Goal: Transaction & Acquisition: Book appointment/travel/reservation

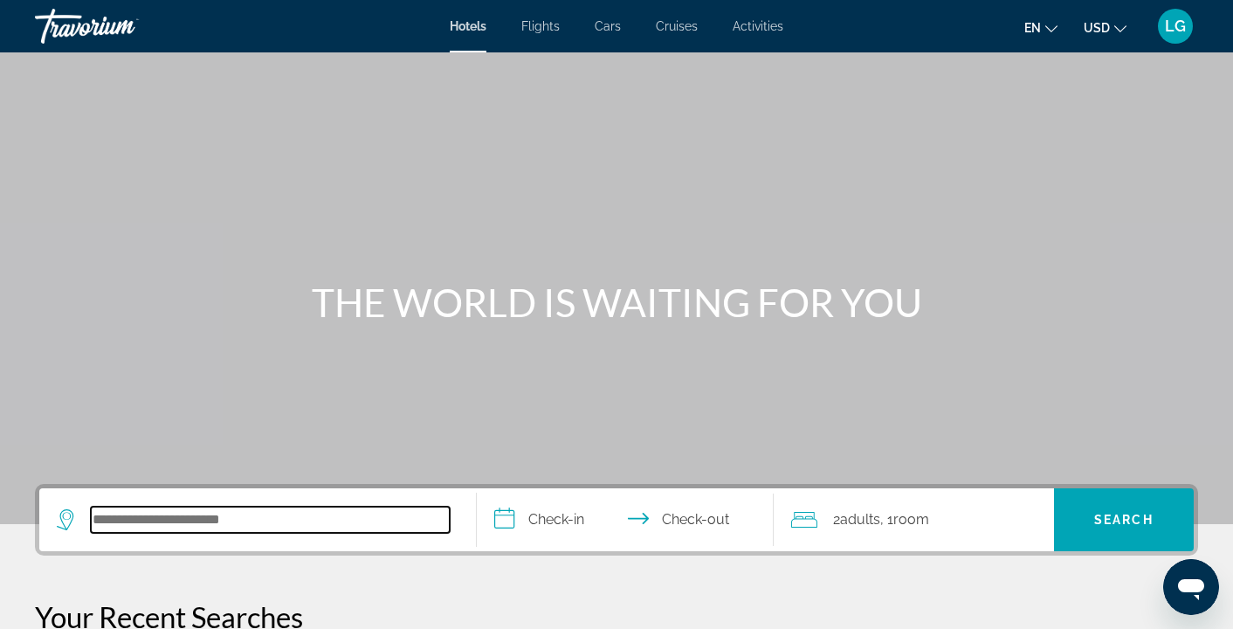
click at [173, 519] on input "Search hotel destination" at bounding box center [270, 519] width 359 height 26
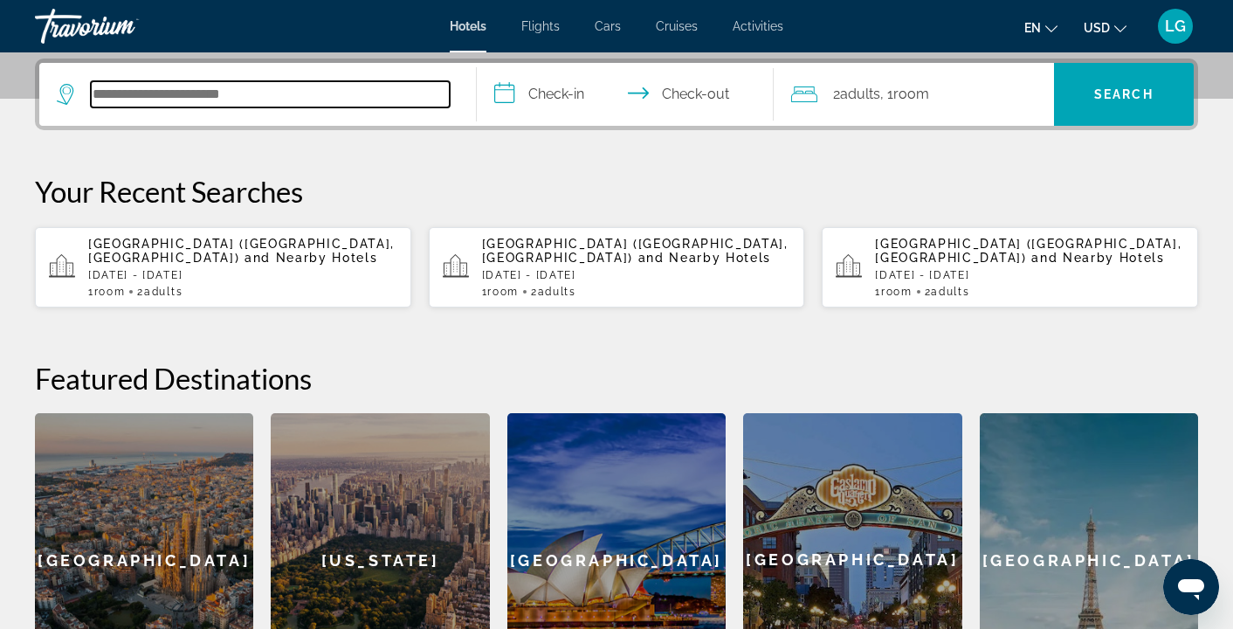
scroll to position [427, 0]
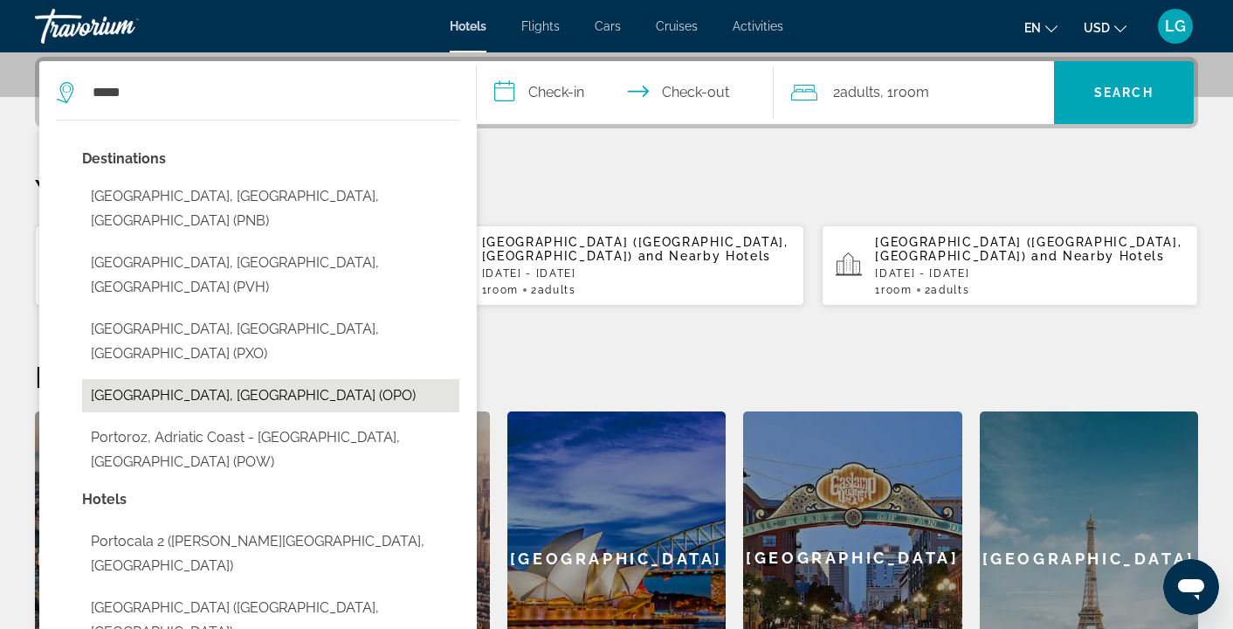
click at [155, 379] on button "Porto, Portugal (OPO)" at bounding box center [270, 395] width 377 height 33
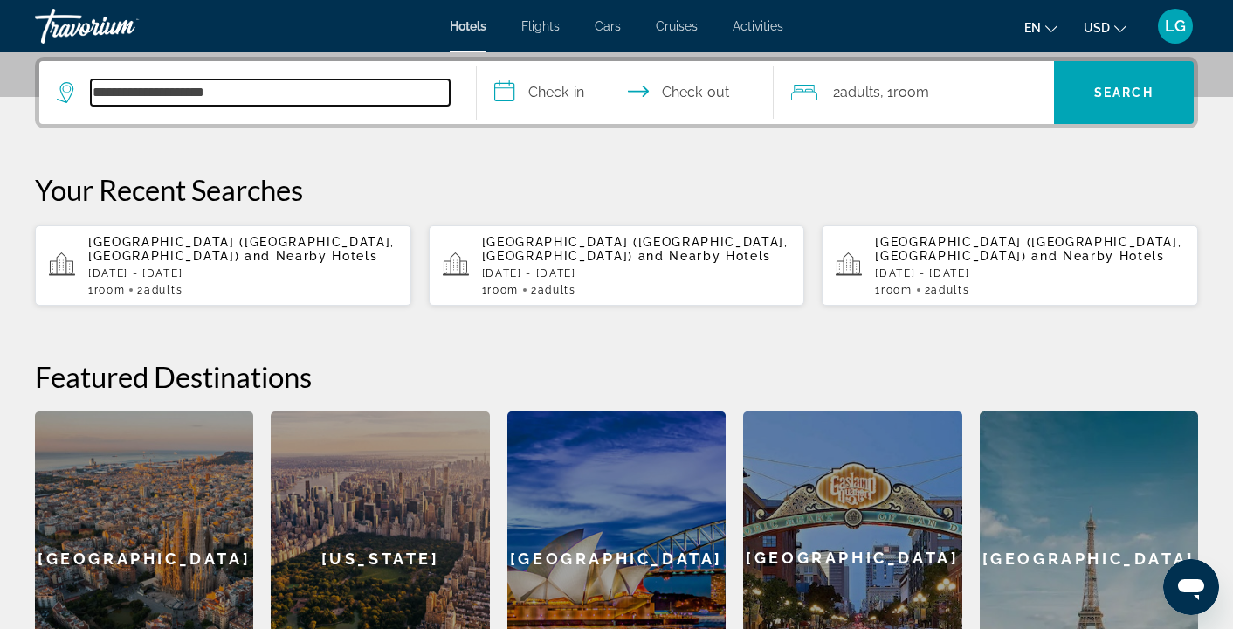
drag, startPoint x: 132, startPoint y: 92, endPoint x: 53, endPoint y: 80, distance: 79.4
click at [53, 80] on app-destination-search "**********" at bounding box center [257, 92] width 437 height 63
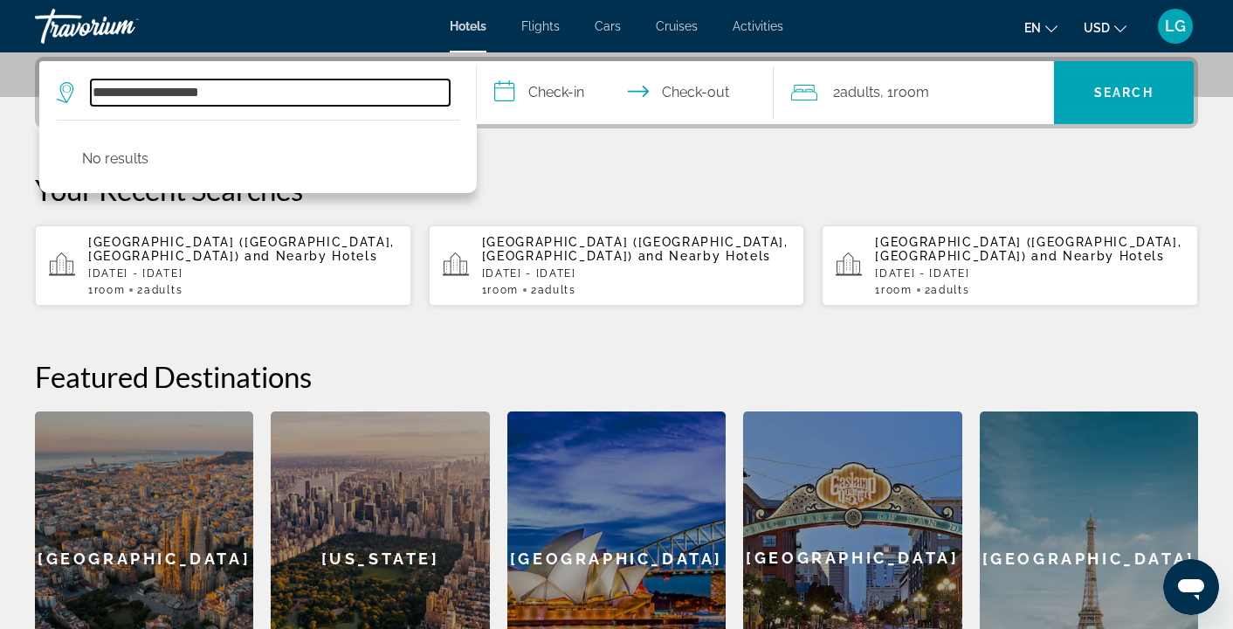
drag, startPoint x: 244, startPoint y: 88, endPoint x: 37, endPoint y: 86, distance: 207.8
click at [37, 86] on div "**********" at bounding box center [616, 93] width 1163 height 72
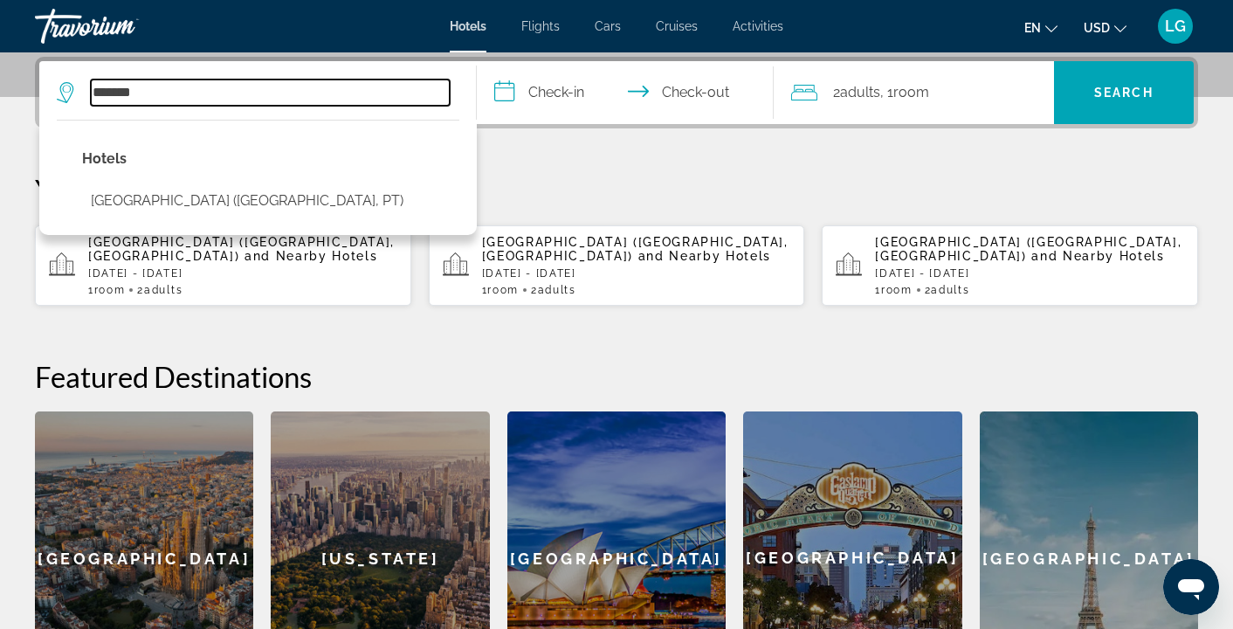
click at [156, 91] on input "*******" at bounding box center [270, 92] width 359 height 26
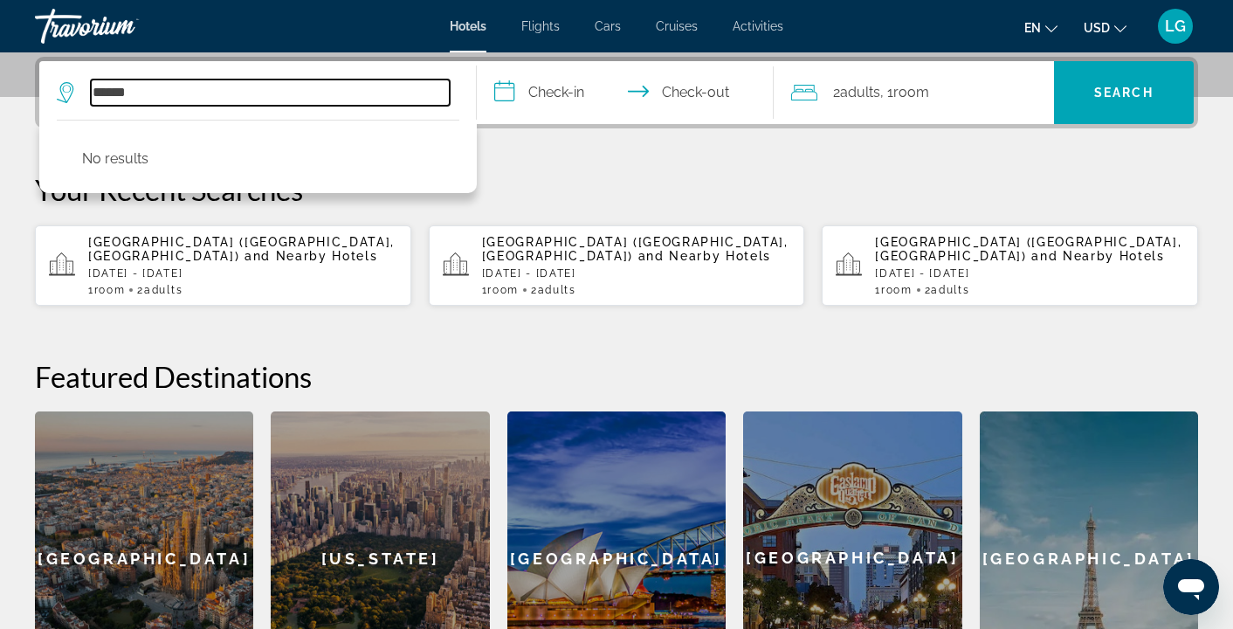
drag, startPoint x: 186, startPoint y: 92, endPoint x: 14, endPoint y: 92, distance: 172.0
click at [14, 92] on div "**********" at bounding box center [616, 381] width 1233 height 649
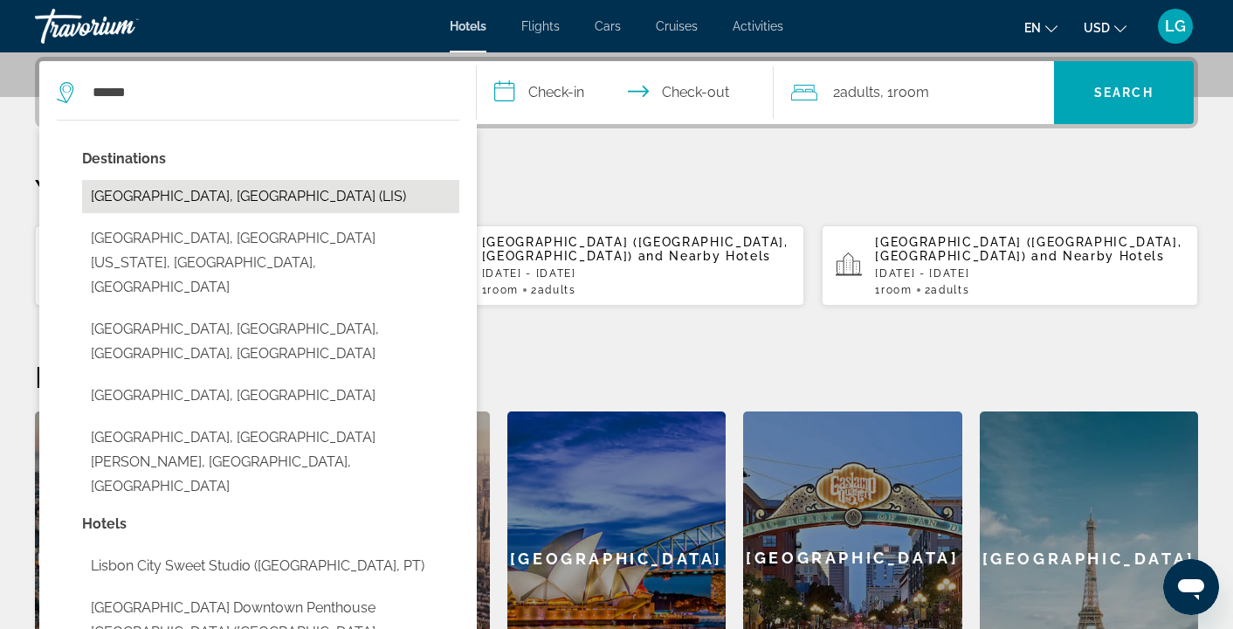
click at [205, 196] on button "[GEOGRAPHIC_DATA], [GEOGRAPHIC_DATA] (LIS)" at bounding box center [270, 196] width 377 height 33
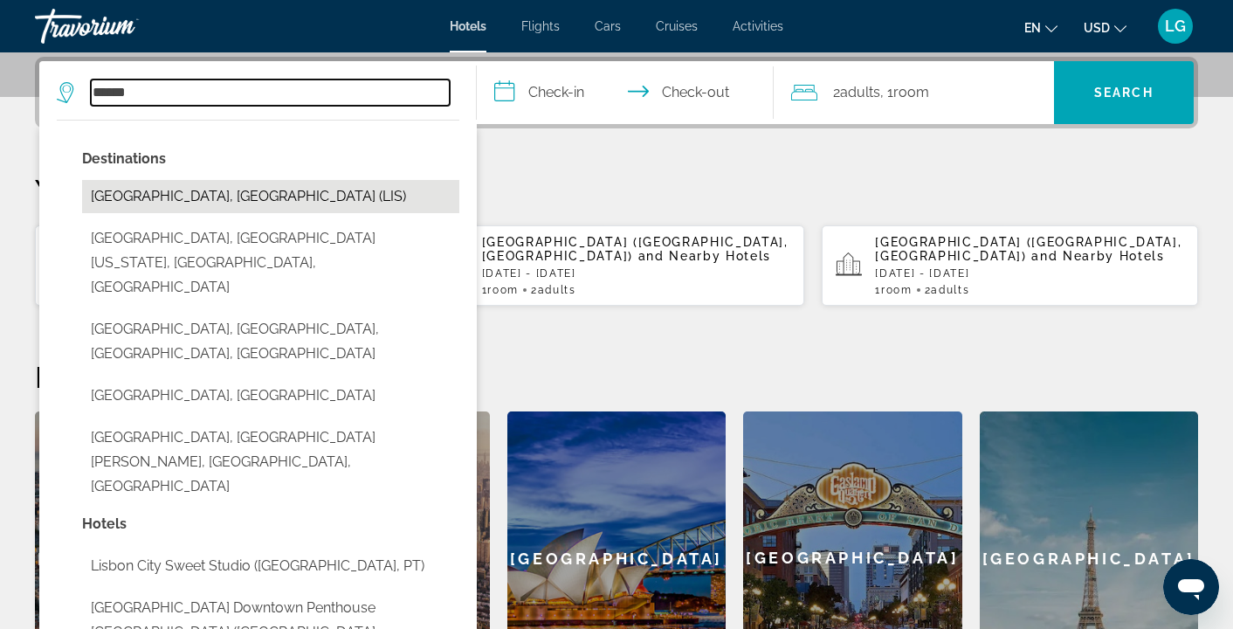
type input "**********"
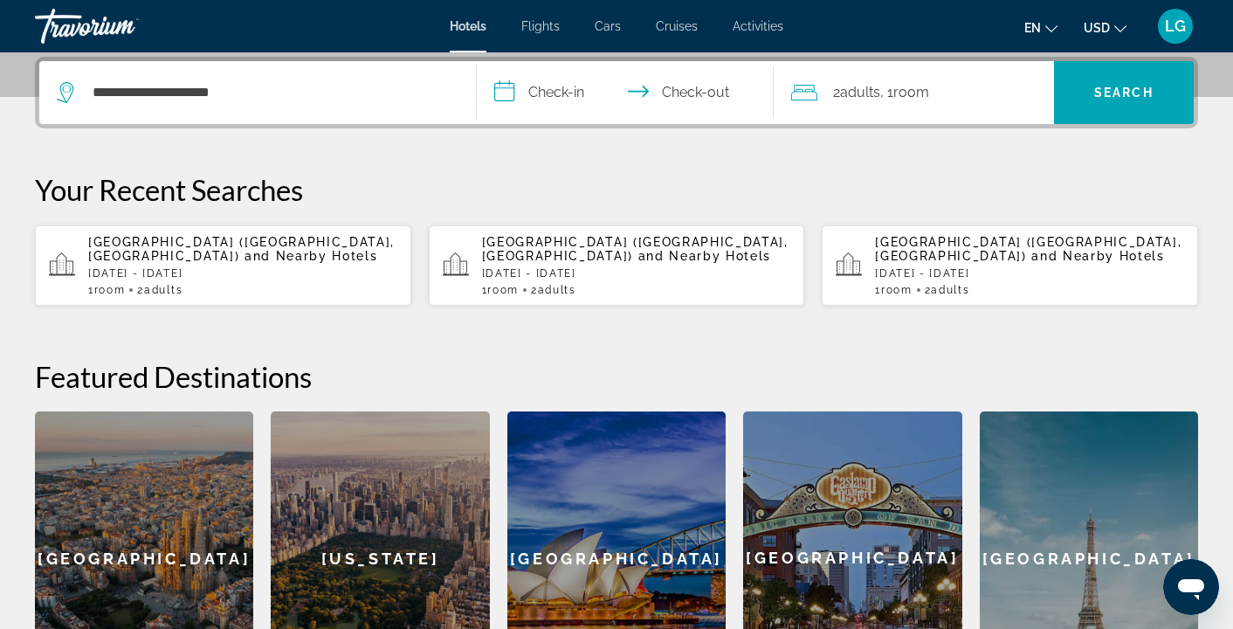
click at [511, 88] on input "**********" at bounding box center [629, 95] width 305 height 68
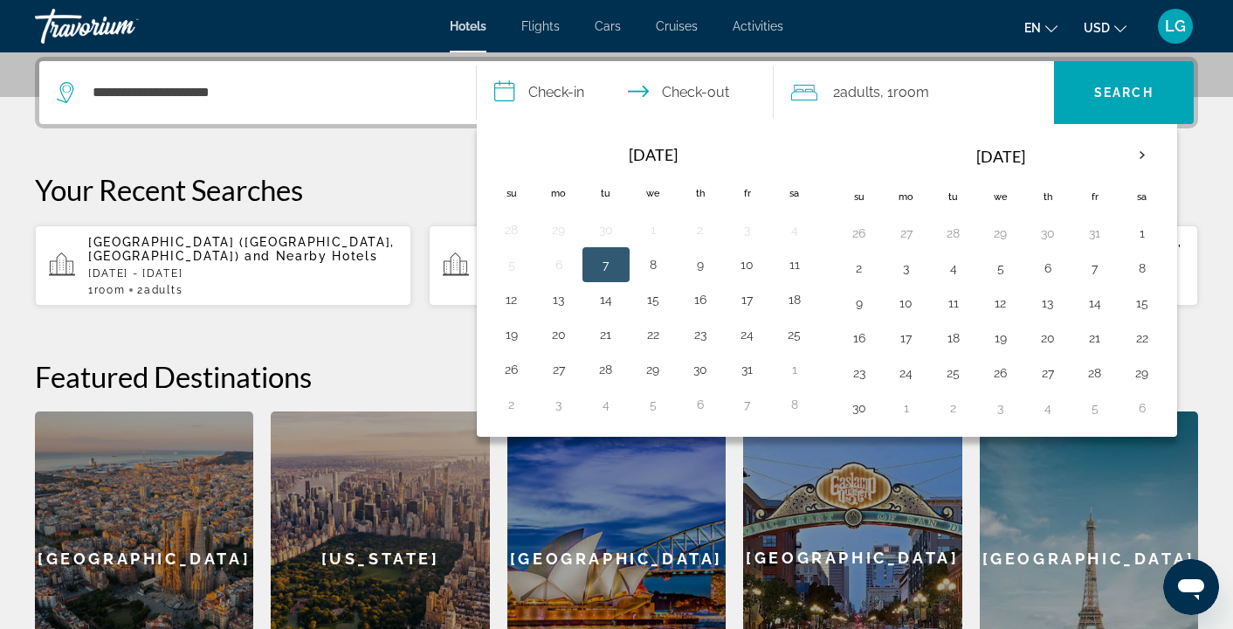
click at [612, 265] on button "7" at bounding box center [606, 264] width 28 height 24
click at [646, 259] on button "8" at bounding box center [653, 264] width 28 height 24
type input "**********"
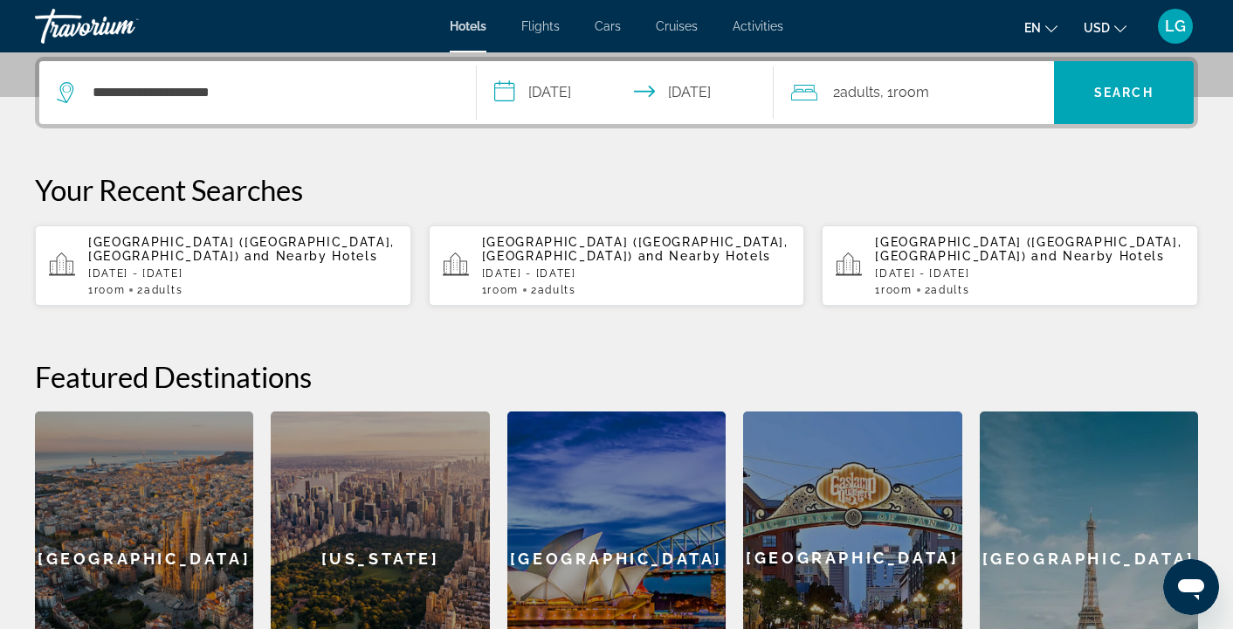
click at [850, 90] on span "Adults" at bounding box center [860, 92] width 40 height 17
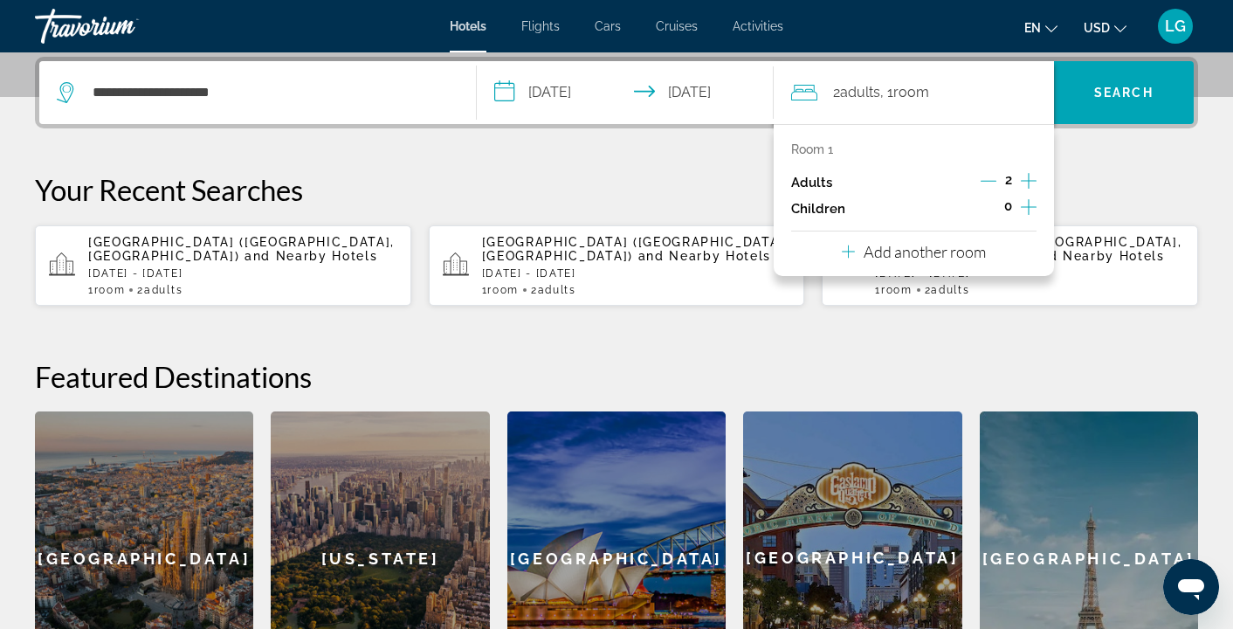
click at [1033, 179] on icon "Increment adults" at bounding box center [1029, 180] width 16 height 21
click at [1148, 91] on span "Search" at bounding box center [1123, 93] width 59 height 14
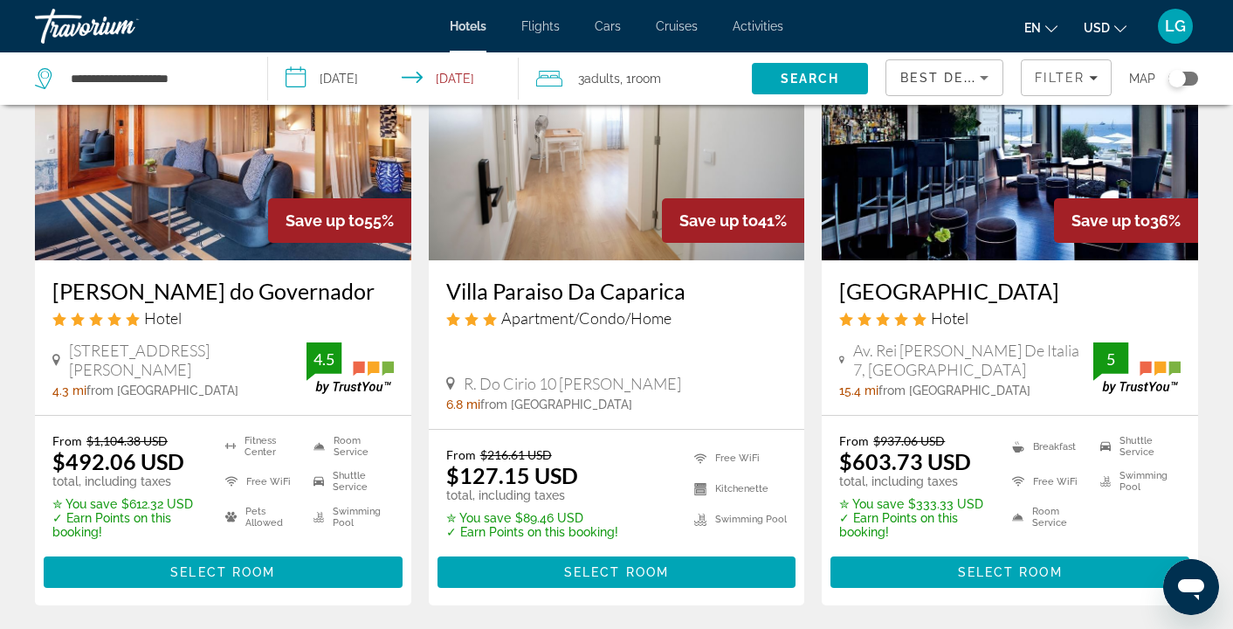
scroll to position [205, 0]
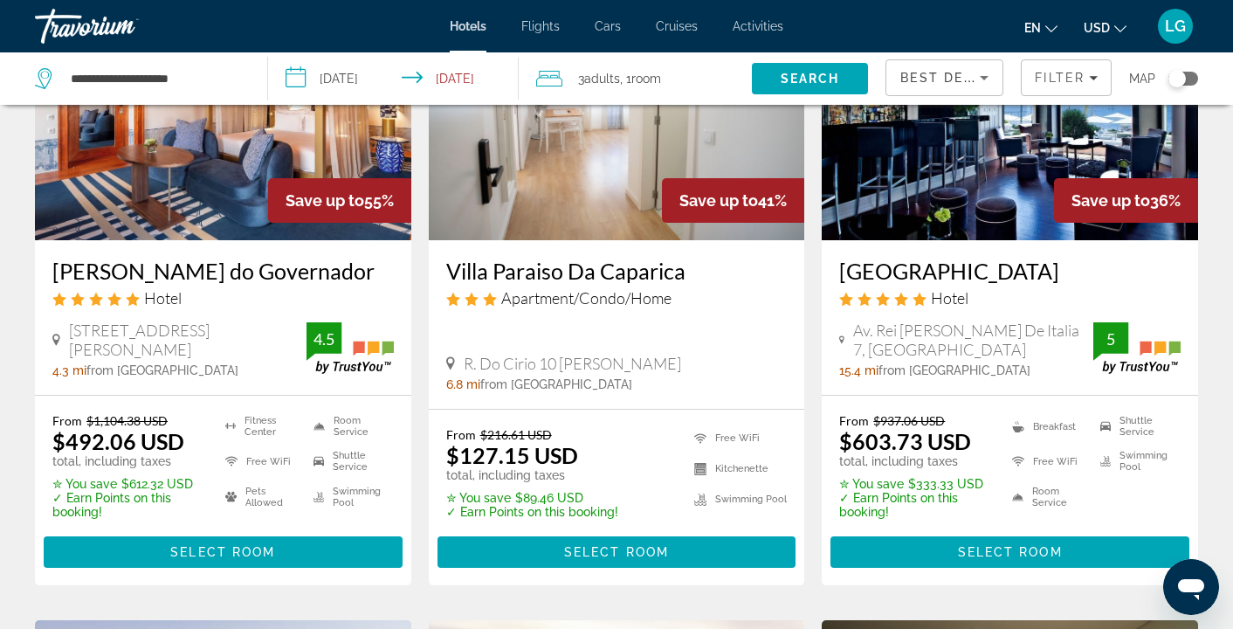
click at [1115, 27] on icon "Change currency" at bounding box center [1120, 28] width 12 height 7
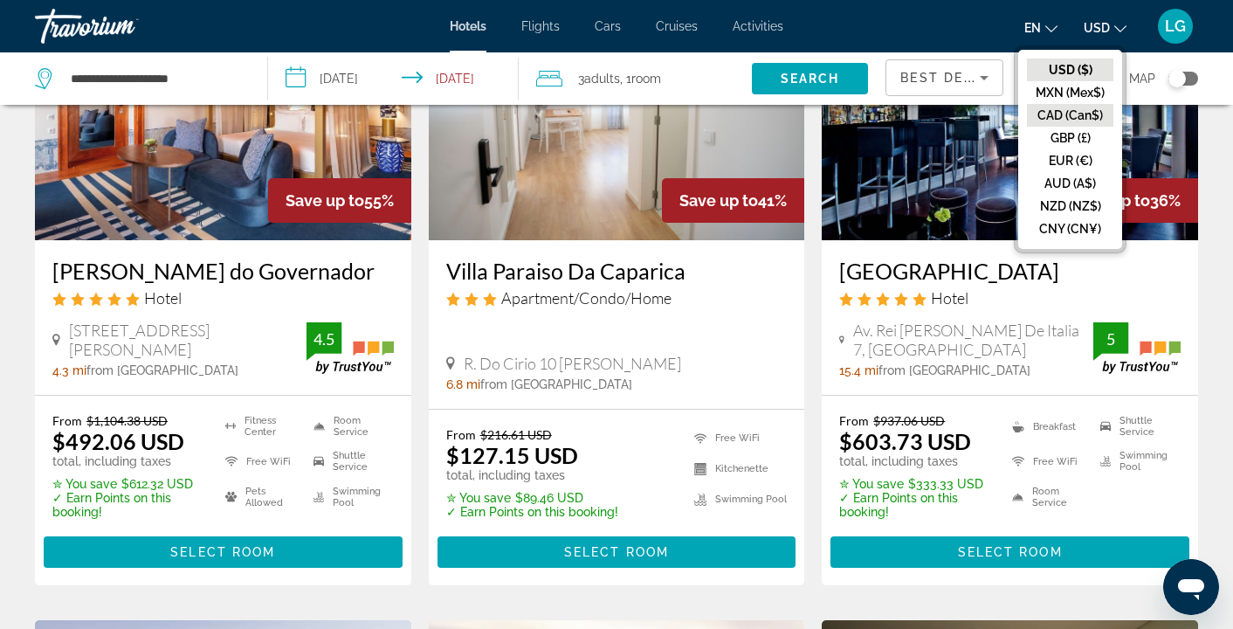
click at [1054, 114] on button "CAD (Can$)" at bounding box center [1070, 115] width 86 height 23
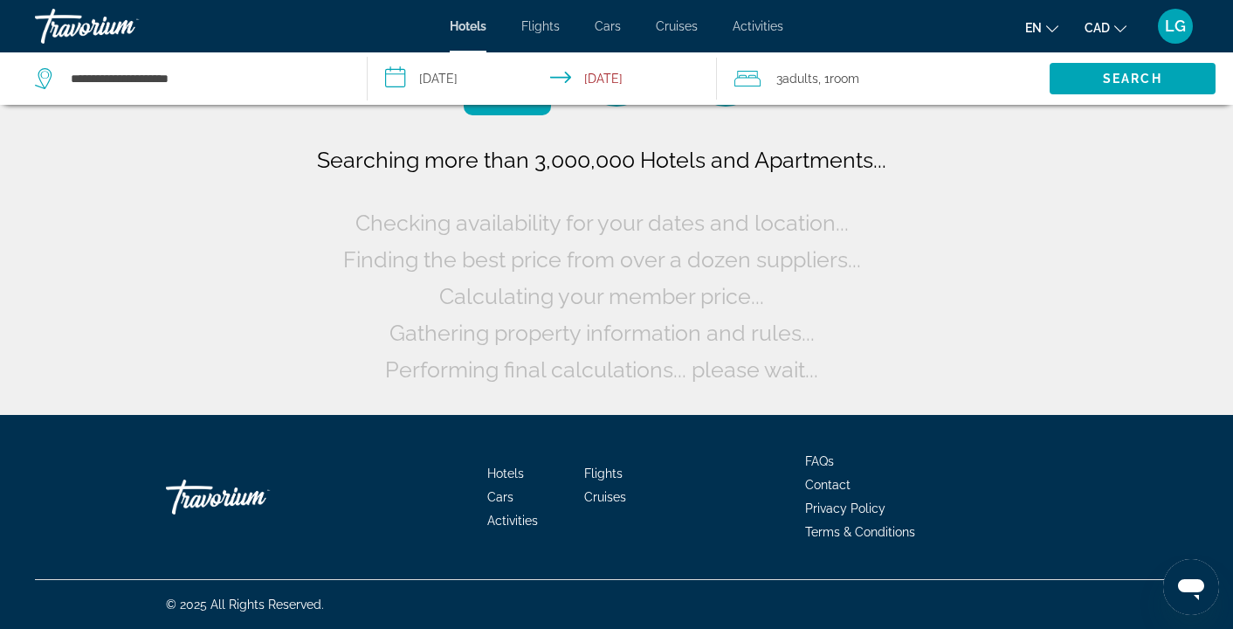
scroll to position [0, 0]
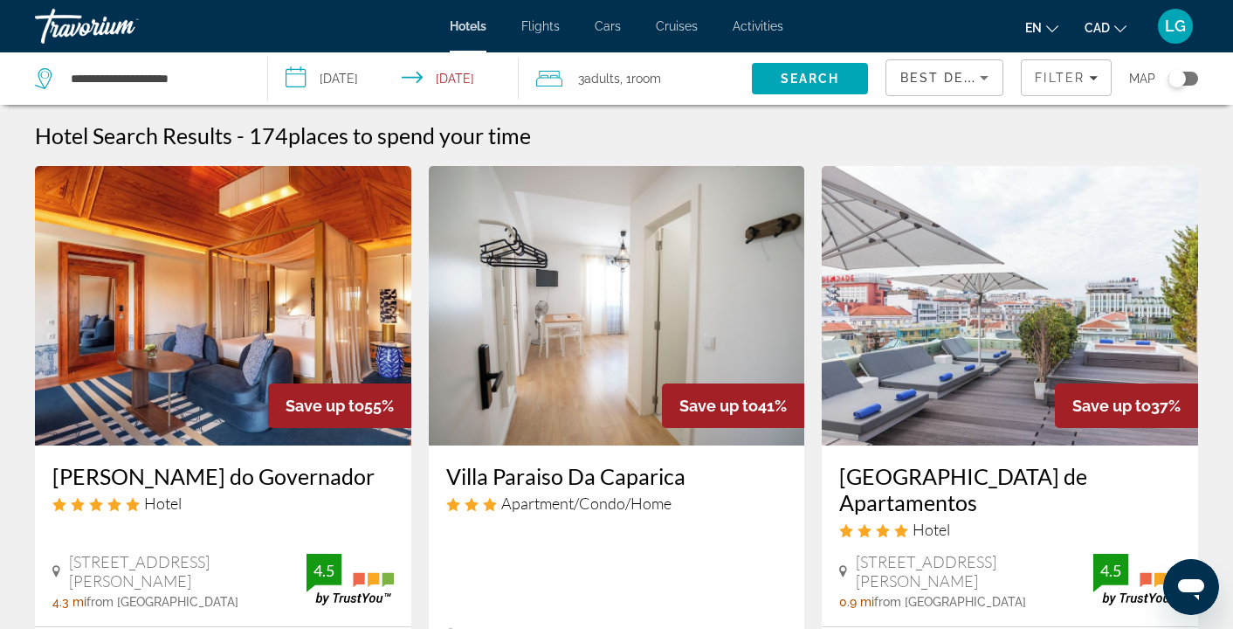
click at [1177, 75] on div "Toggle map" at bounding box center [1176, 78] width 17 height 17
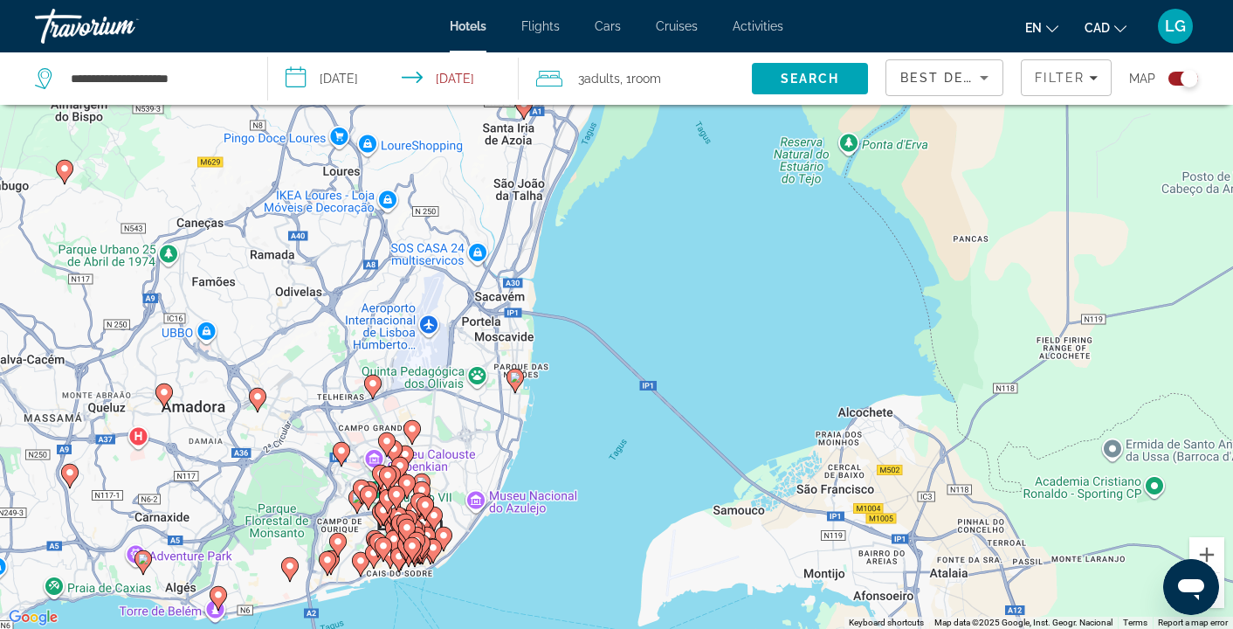
click at [375, 384] on image "Main content" at bounding box center [373, 383] width 10 height 10
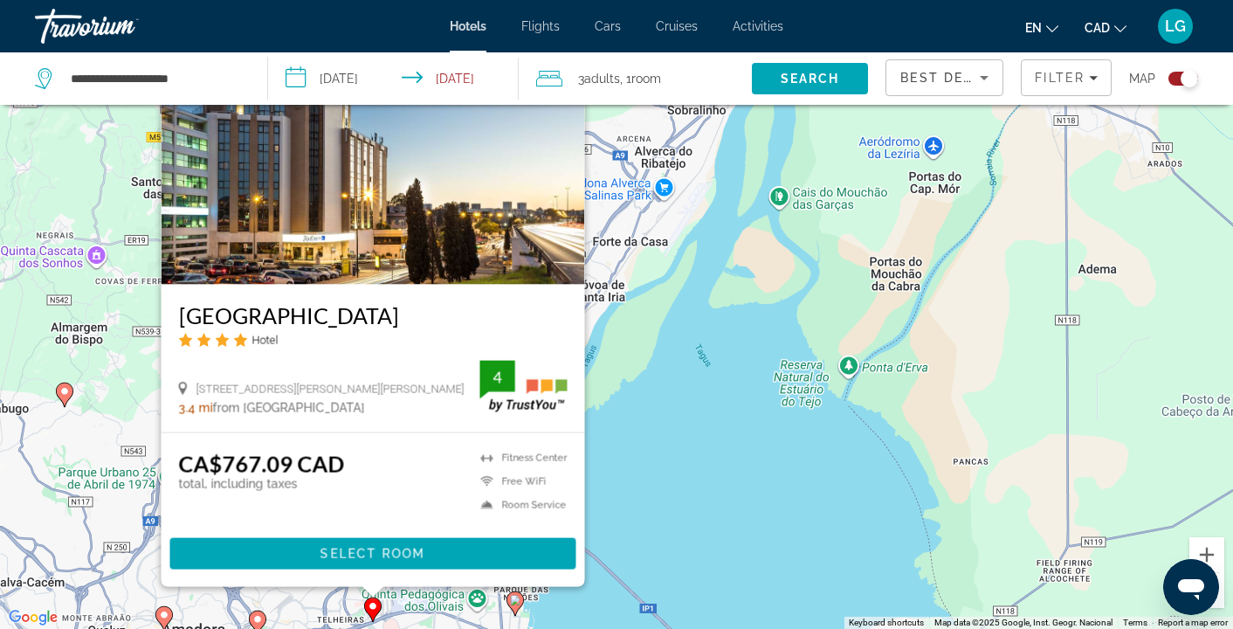
click at [657, 214] on div "To activate drag with keyboard, press Alt + Enter. Once in keyboard drag state,…" at bounding box center [616, 314] width 1233 height 629
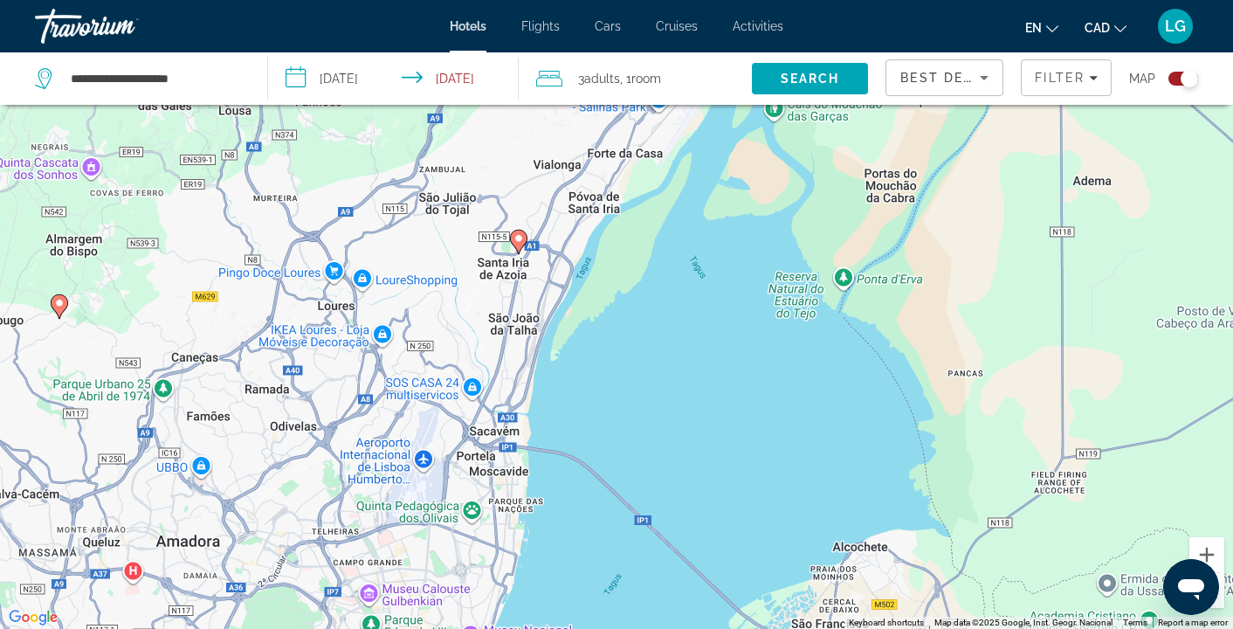
drag, startPoint x: 364, startPoint y: 406, endPoint x: 336, endPoint y: 21, distance: 386.0
click at [337, 21] on div "**********" at bounding box center [616, 209] width 1233 height 629
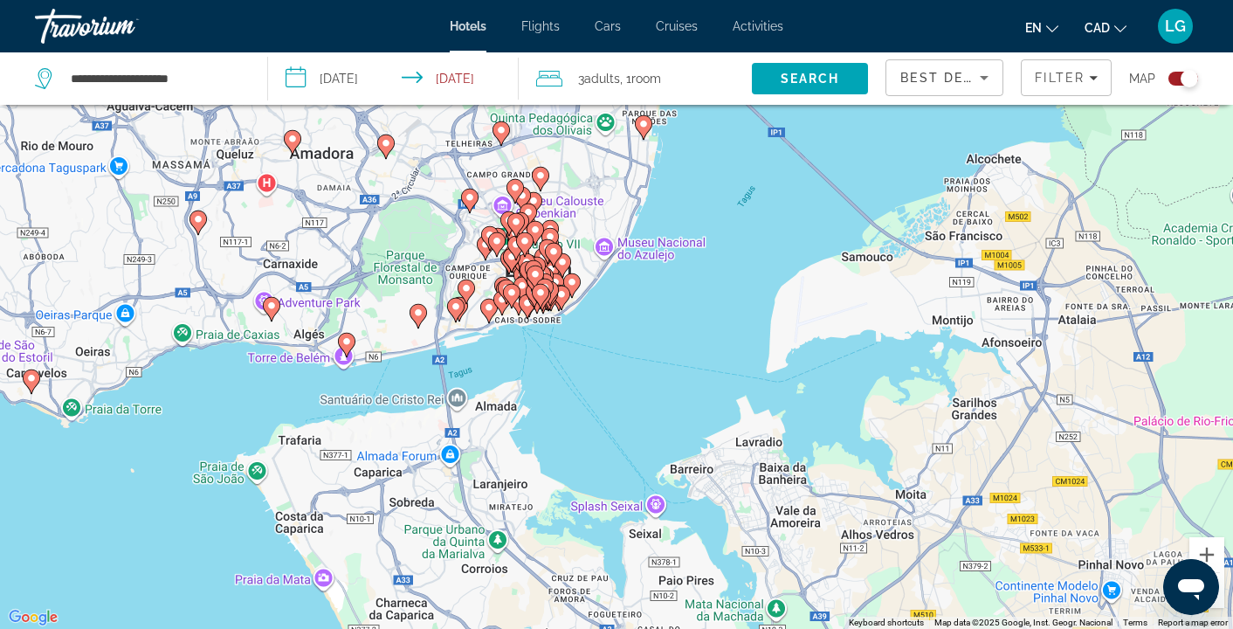
drag, startPoint x: 393, startPoint y: 456, endPoint x: 530, endPoint y: 69, distance: 410.3
click at [531, 69] on div "**********" at bounding box center [616, 366] width 1233 height 733
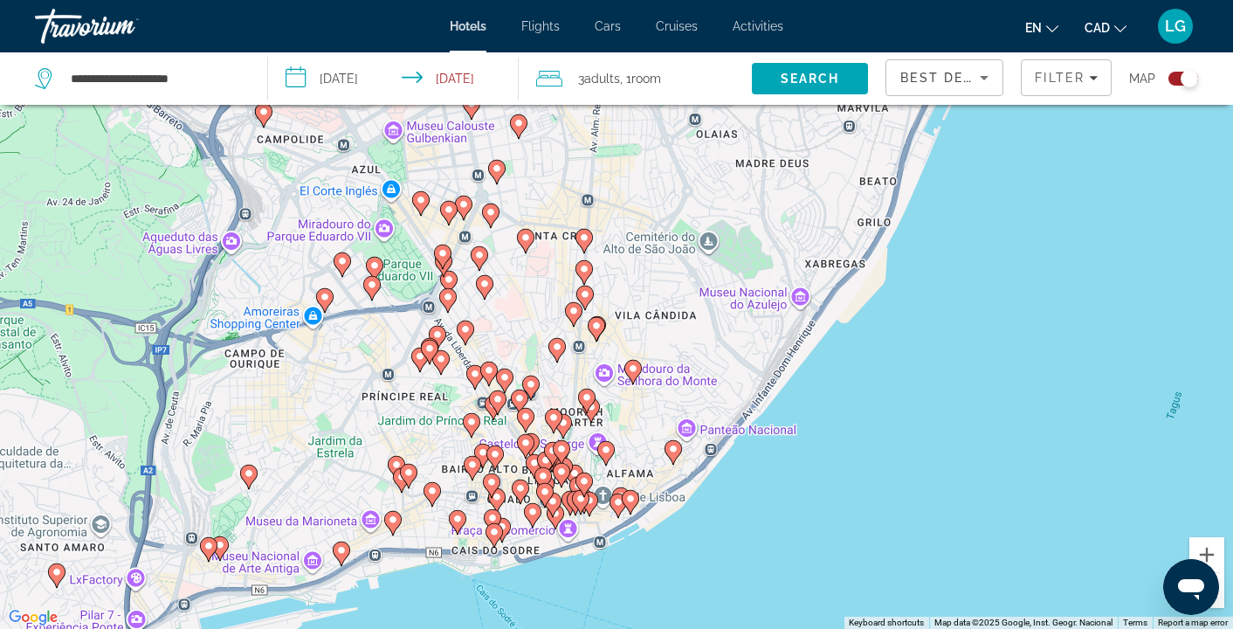
click at [1043, 104] on div "To activate drag with keyboard, press Alt + Enter. Once in keyboard drag state,…" at bounding box center [616, 314] width 1233 height 629
click at [1058, 95] on span "Filters" at bounding box center [1066, 78] width 89 height 42
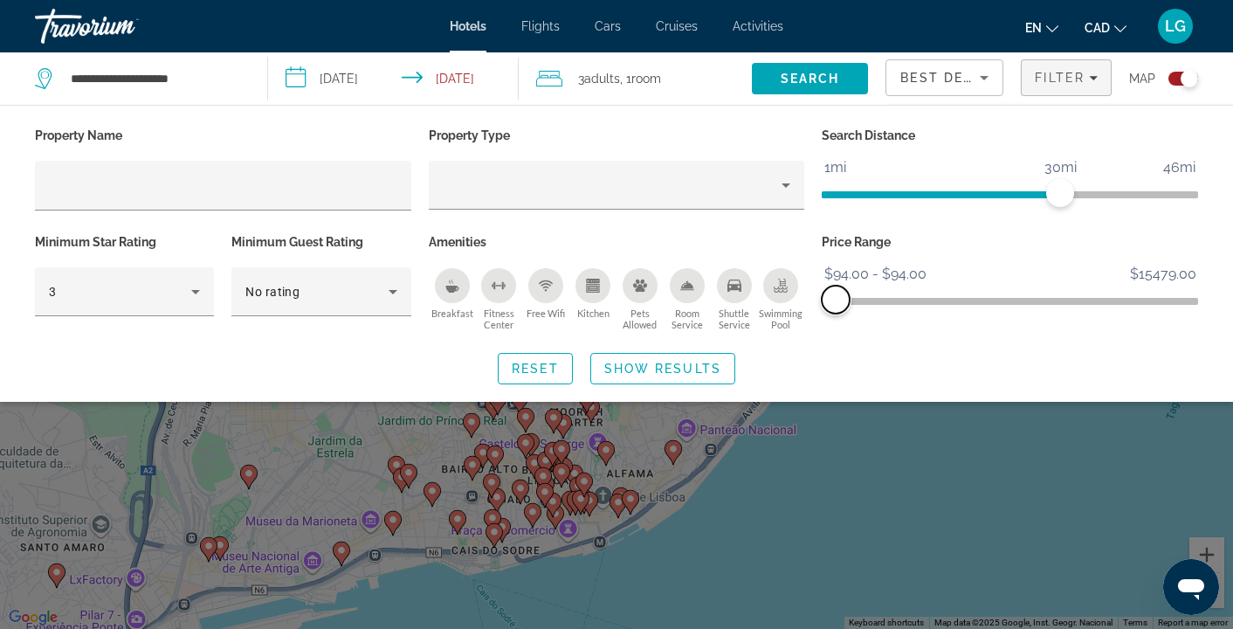
drag, startPoint x: 1181, startPoint y: 296, endPoint x: 820, endPoint y: 312, distance: 361.8
click at [820, 312] on div "Price Range $94.00 $15479.00 $94.00 $94.00 $94.00 - $94.00" at bounding box center [1010, 283] width 394 height 106
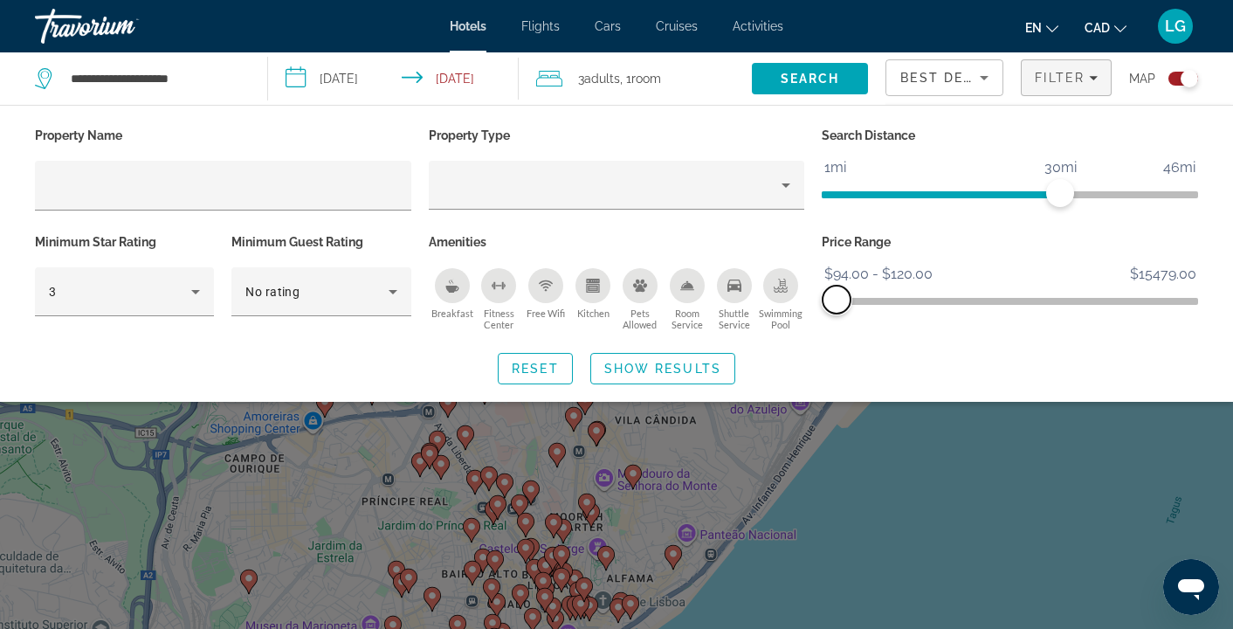
click at [836, 303] on span "ngx-slider-max" at bounding box center [836, 299] width 28 height 28
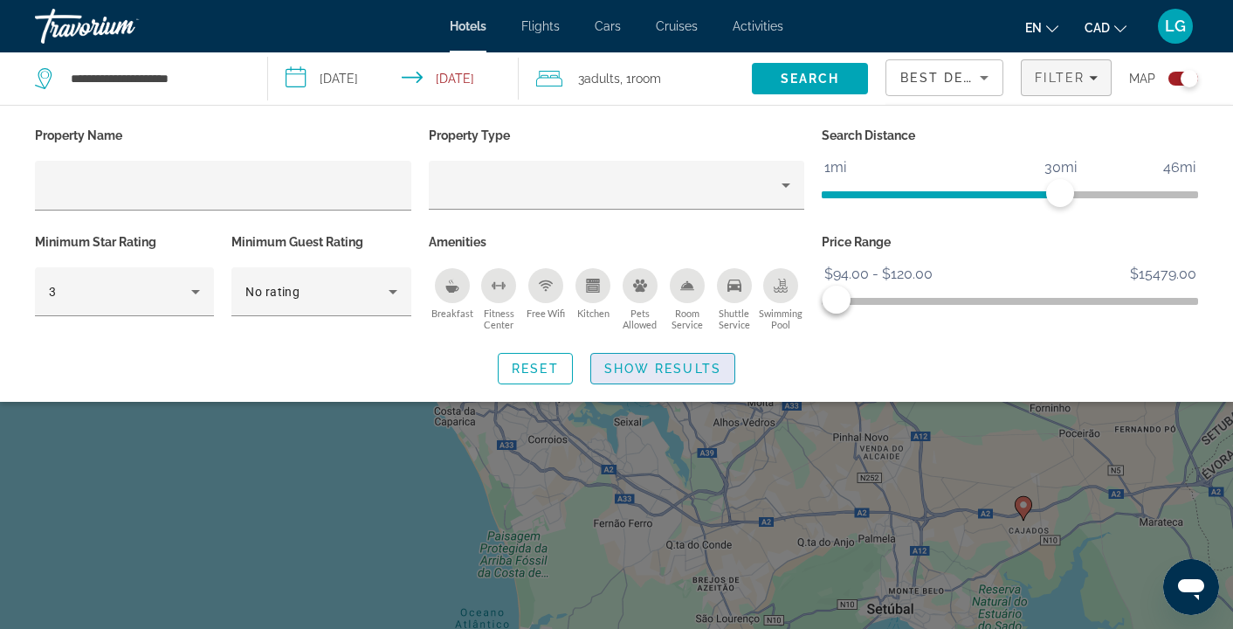
click at [669, 362] on span "Show Results" at bounding box center [662, 368] width 117 height 14
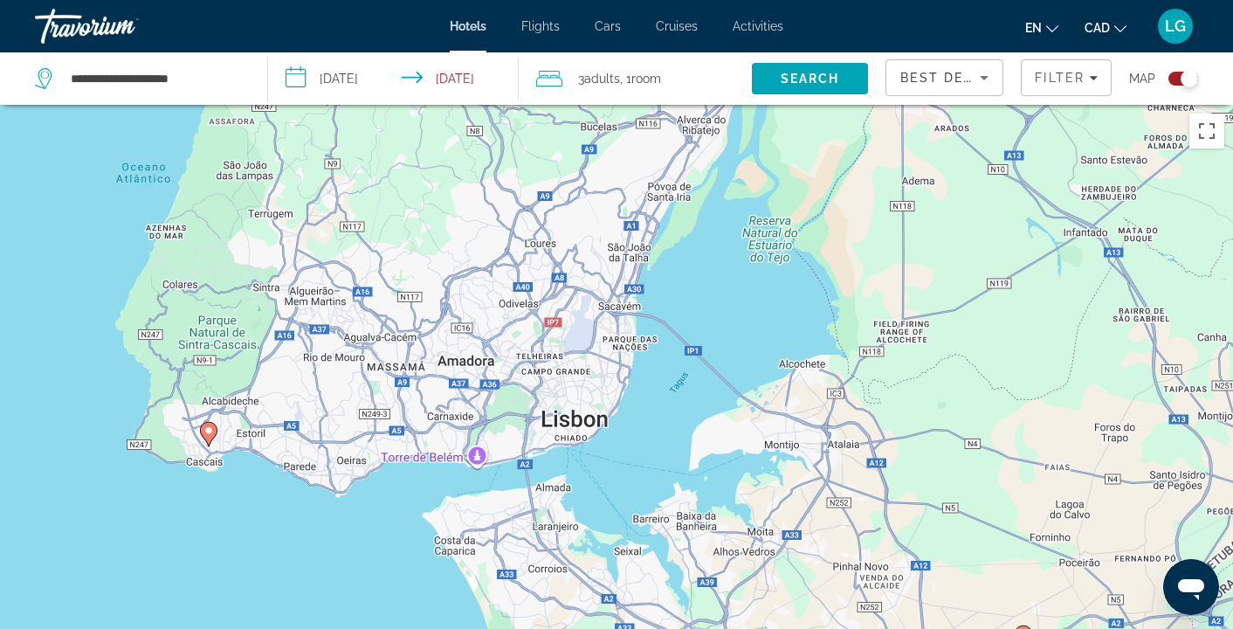
drag, startPoint x: 619, startPoint y: 224, endPoint x: 617, endPoint y: 348, distance: 124.9
click at [618, 352] on div "To activate drag with keyboard, press Alt + Enter. Once in keyboard drag state,…" at bounding box center [616, 419] width 1233 height 629
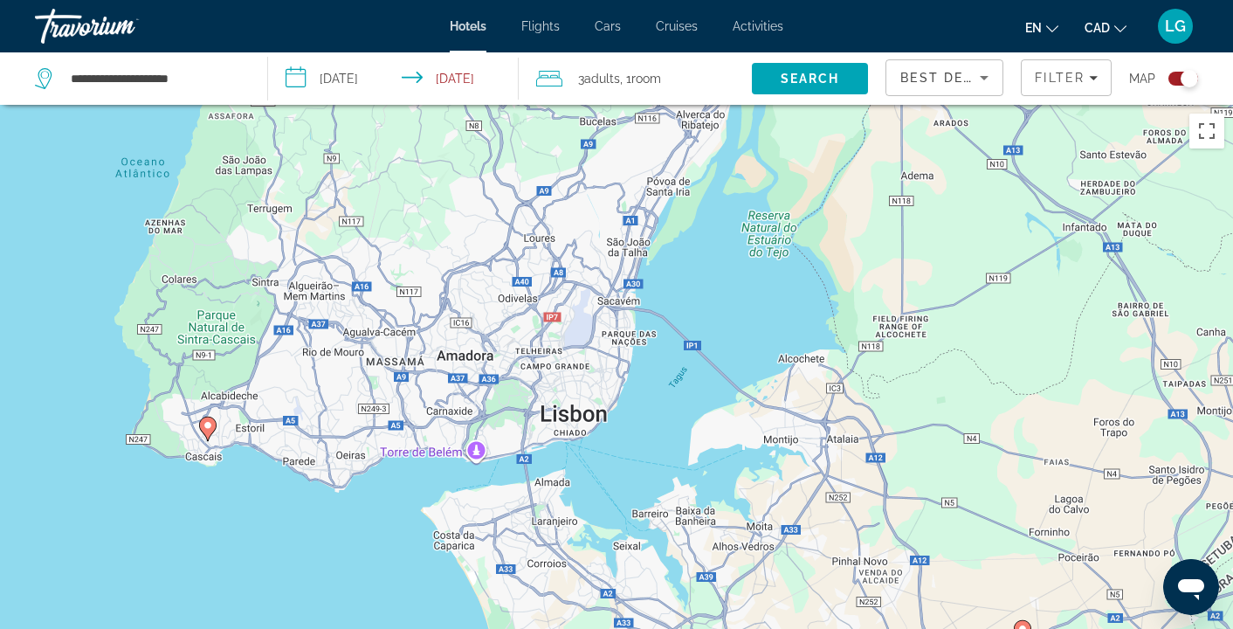
click at [208, 431] on icon "Main content" at bounding box center [208, 428] width 16 height 23
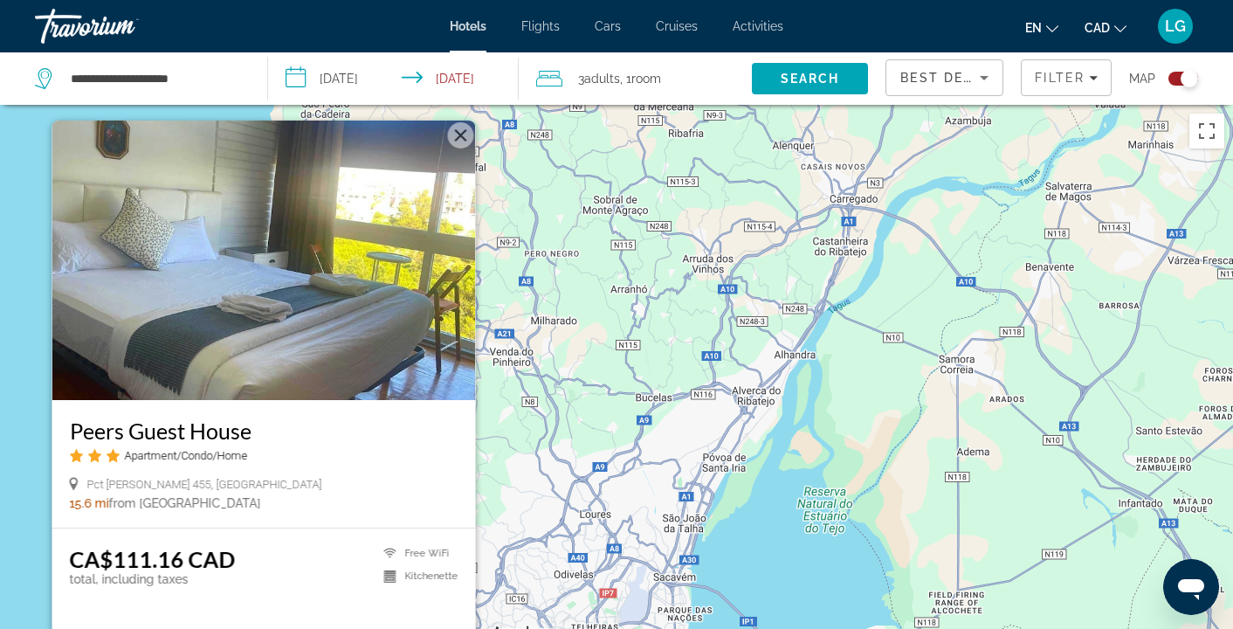
click at [455, 139] on button "Close" at bounding box center [461, 135] width 26 height 26
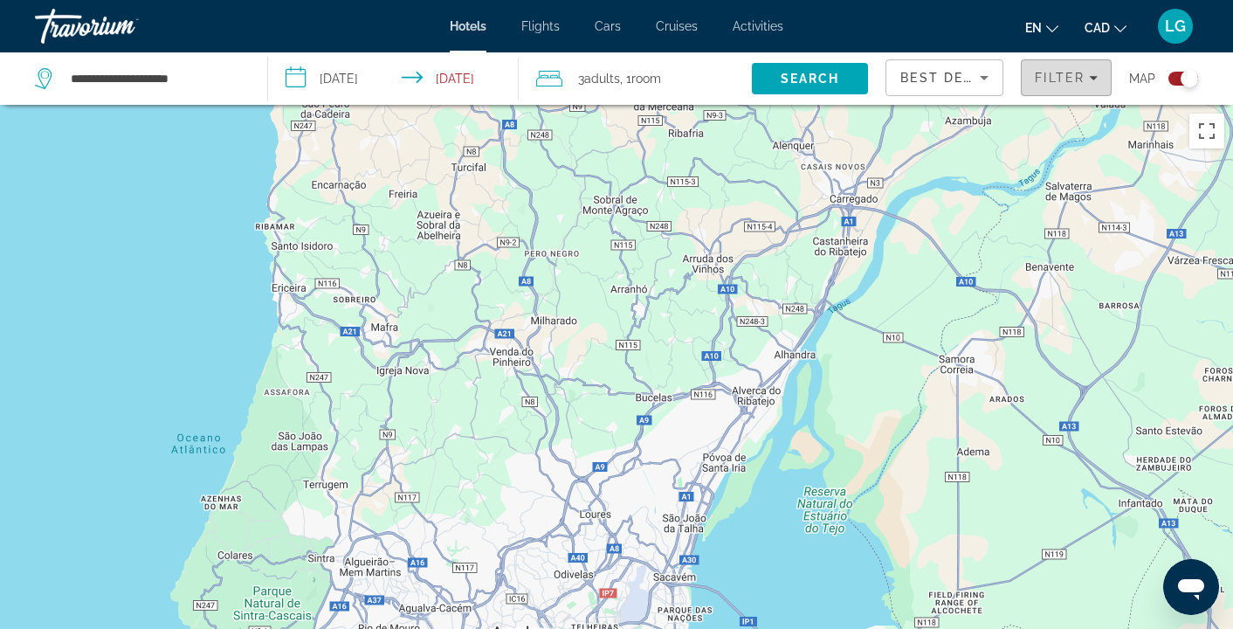
click at [1096, 84] on div "Filter" at bounding box center [1066, 78] width 63 height 14
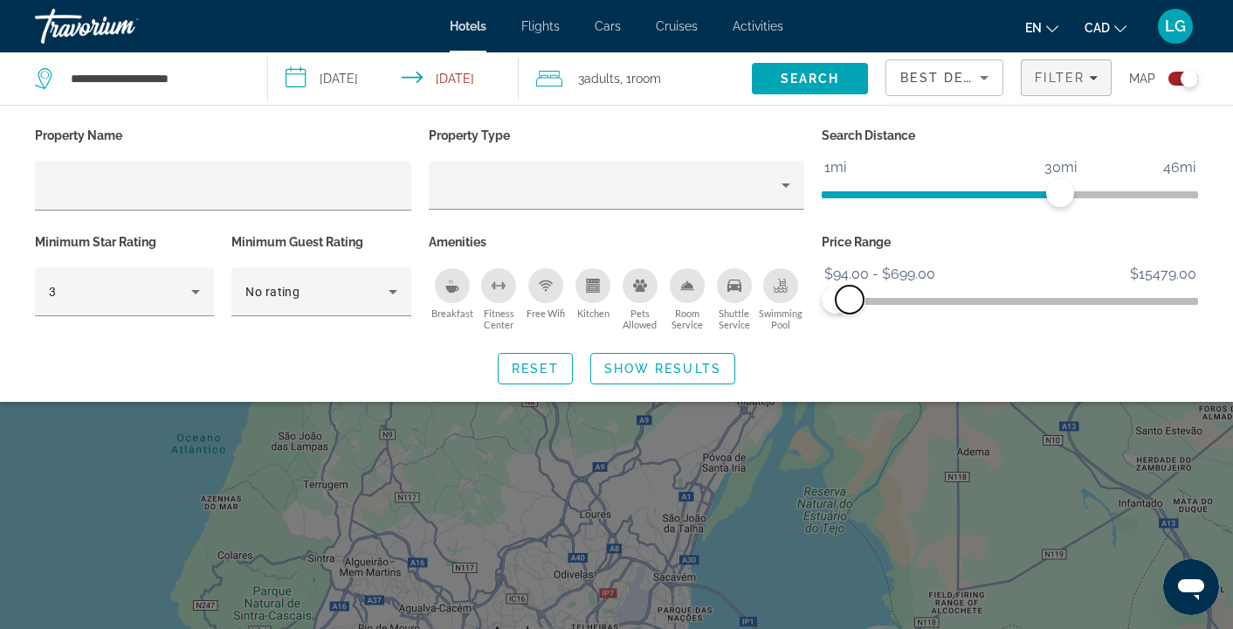
click at [850, 297] on span "ngx-slider-max" at bounding box center [850, 299] width 28 height 28
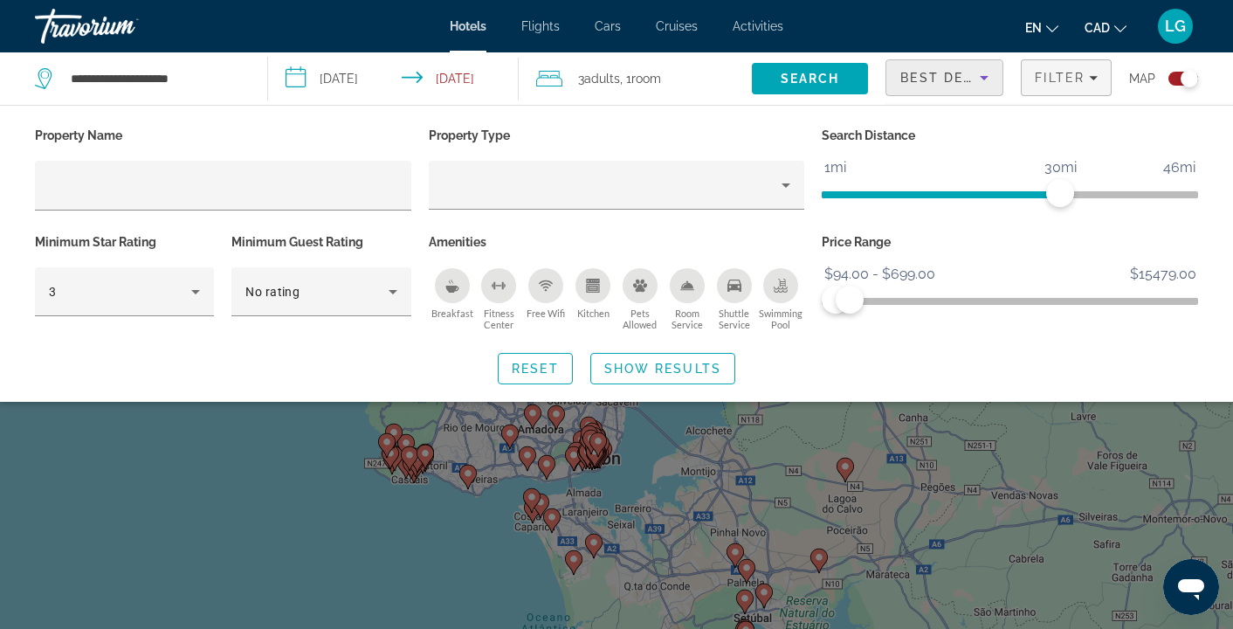
click at [981, 80] on icon "Sort by" at bounding box center [983, 77] width 21 height 21
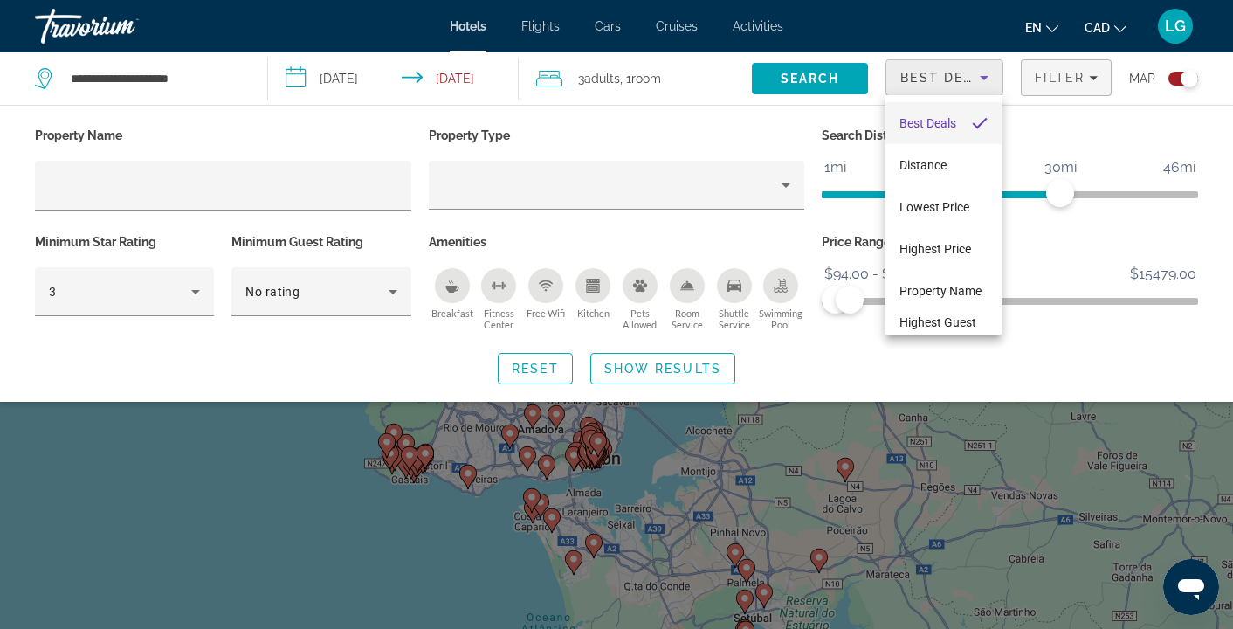
click at [935, 129] on span "Best Deals" at bounding box center [927, 123] width 57 height 21
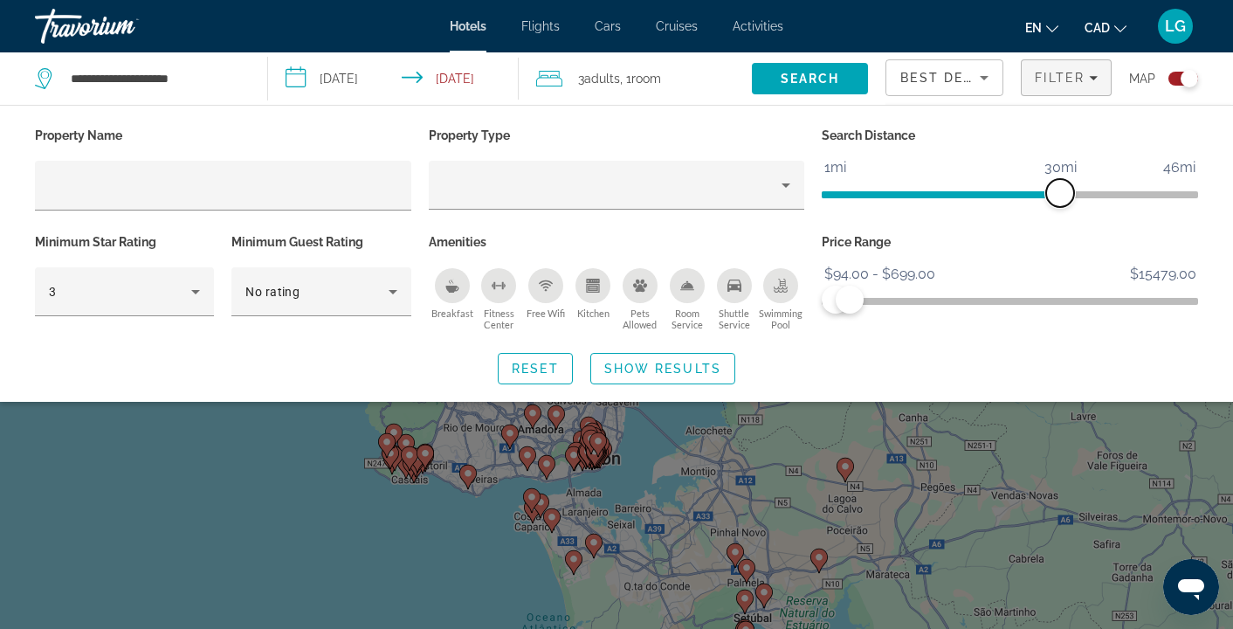
click at [1048, 198] on span "ngx-slider" at bounding box center [1060, 193] width 28 height 28
drag, startPoint x: 1049, startPoint y: 195, endPoint x: 1008, endPoint y: 200, distance: 42.2
click at [1015, 200] on span "ngx-slider" at bounding box center [1029, 193] width 28 height 28
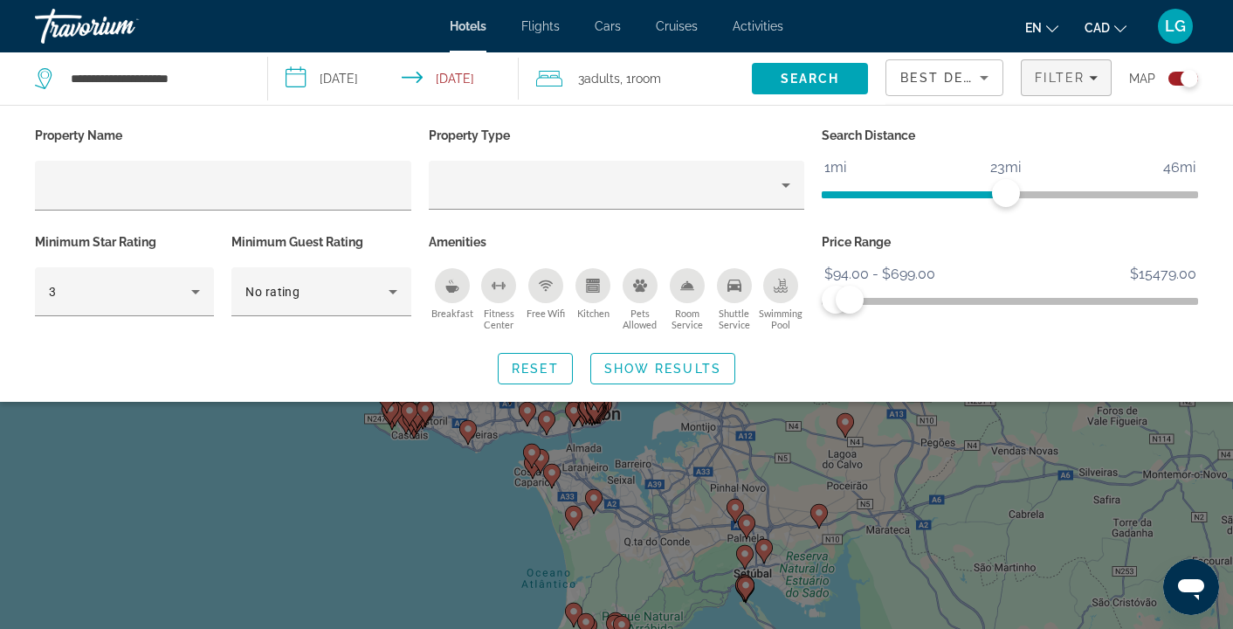
click at [687, 369] on span "Show Results" at bounding box center [662, 368] width 117 height 14
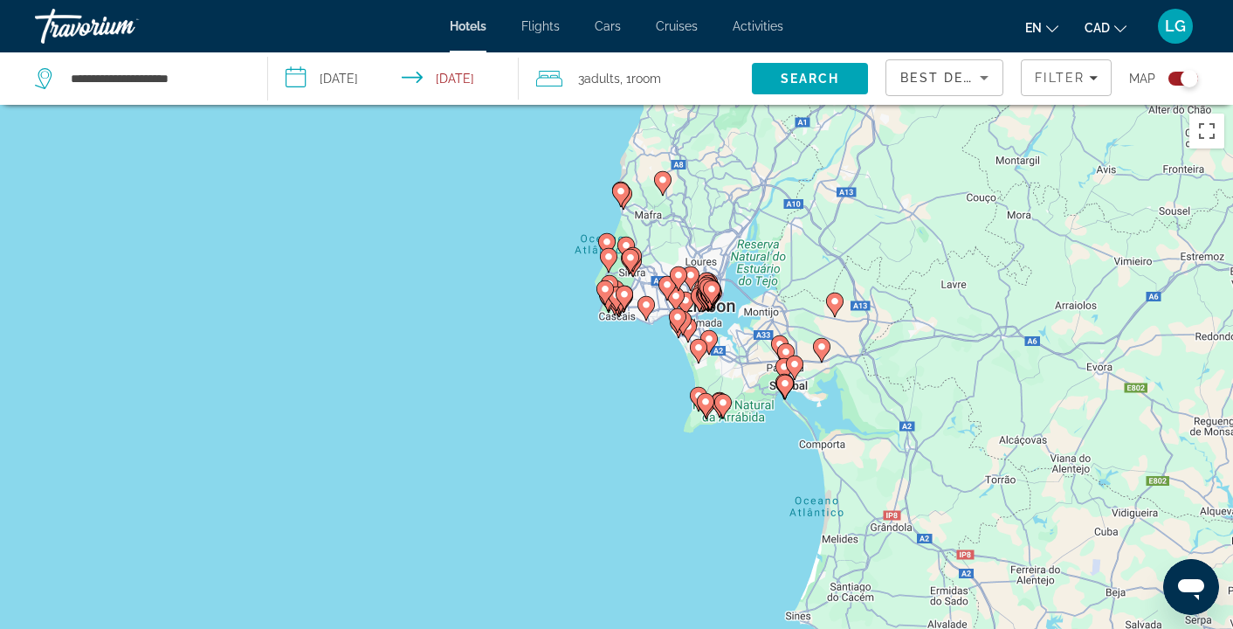
drag, startPoint x: 1184, startPoint y: 83, endPoint x: 1170, endPoint y: 83, distance: 14.0
click at [1170, 83] on div "Toggle map" at bounding box center [1183, 79] width 30 height 14
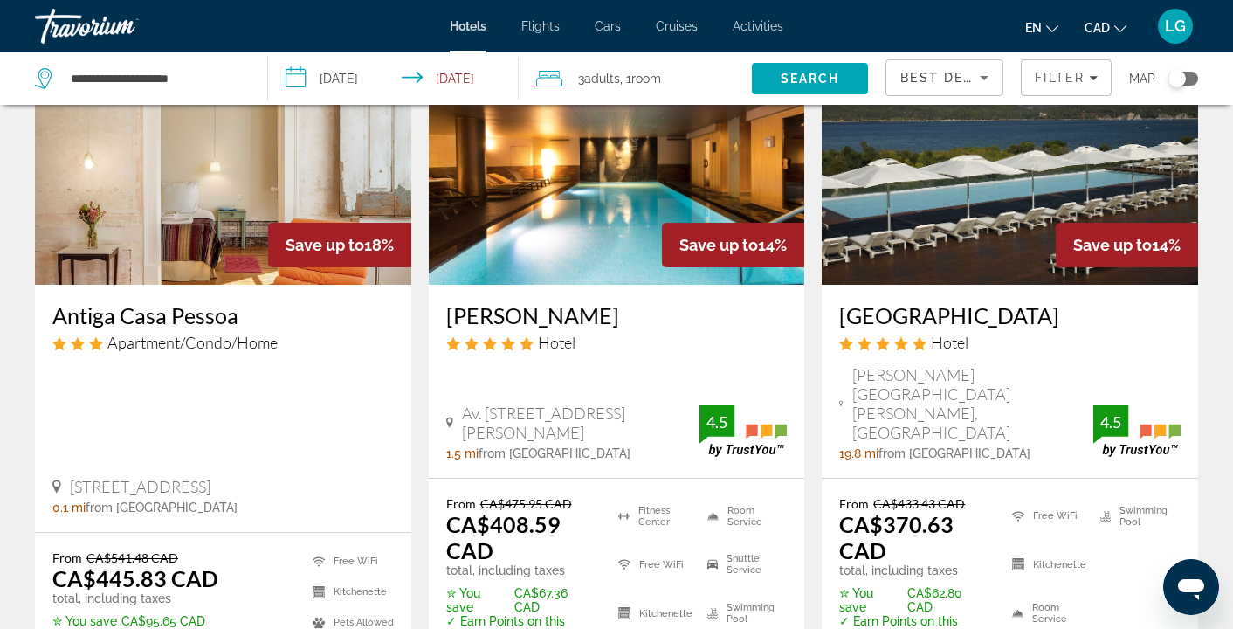
scroll to position [2576, 0]
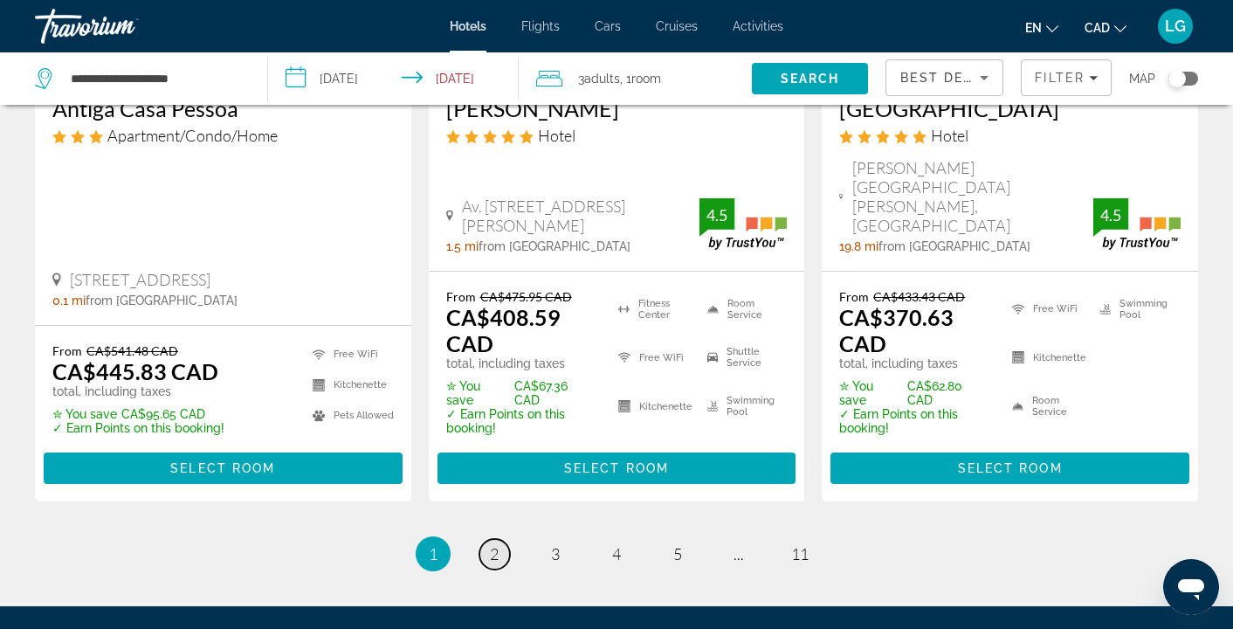
click at [493, 544] on span "2" at bounding box center [494, 553] width 9 height 19
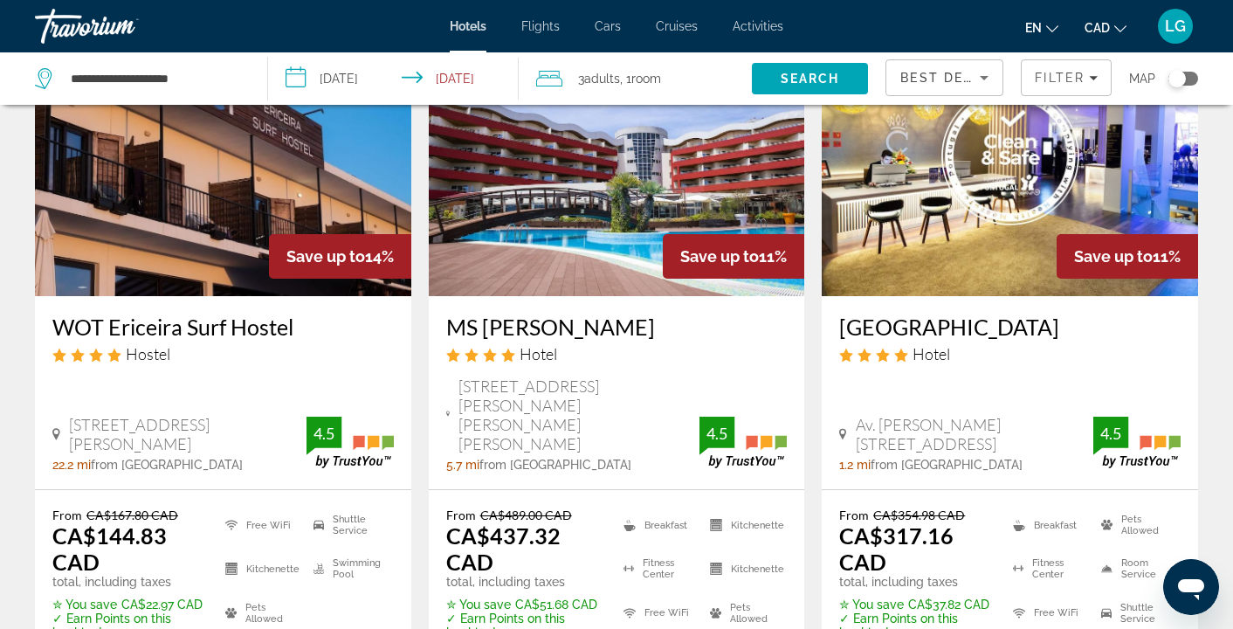
scroll to position [161, 0]
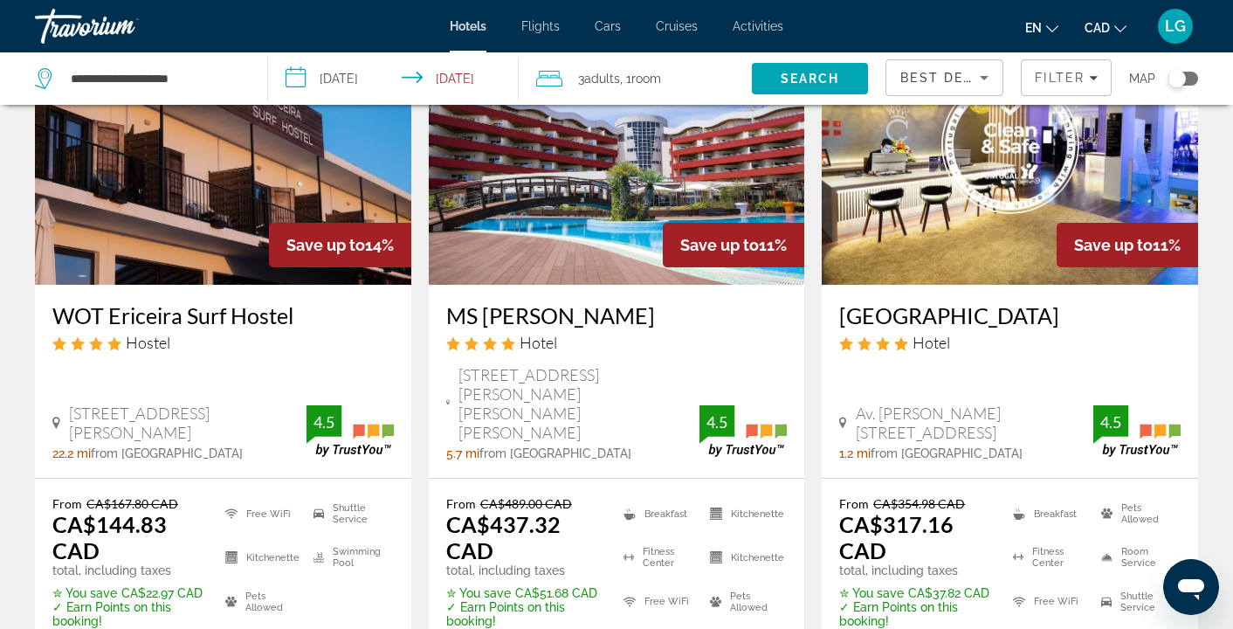
click at [174, 217] on img "Main content" at bounding box center [223, 144] width 376 height 279
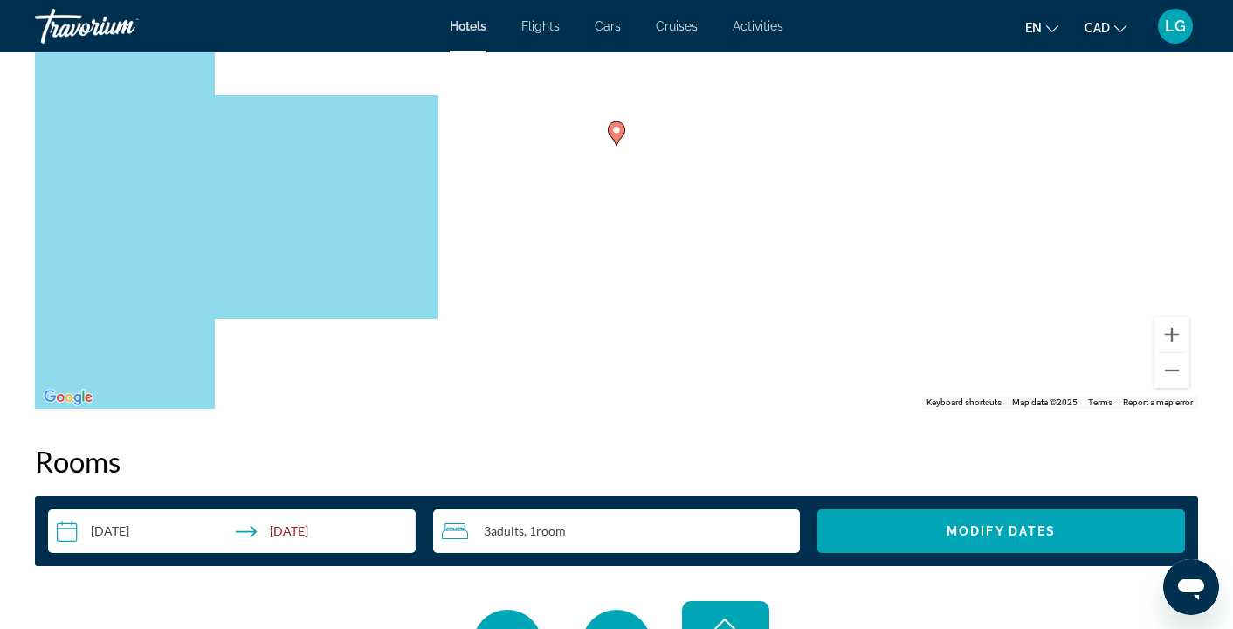
scroll to position [1708, 0]
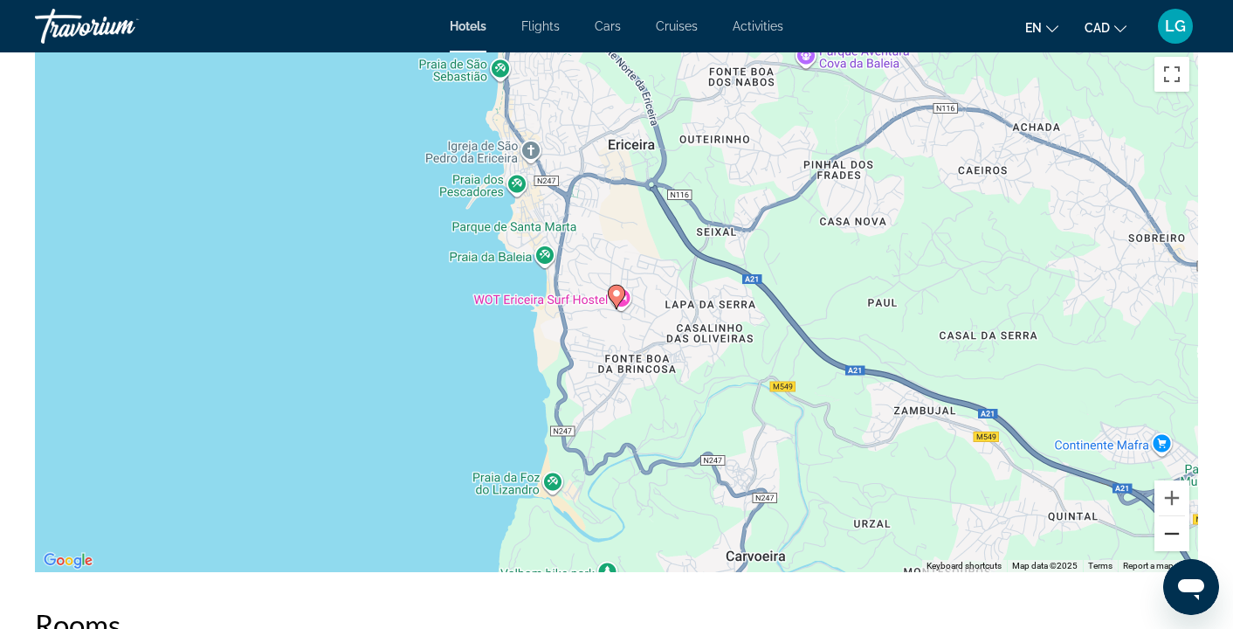
click at [1166, 531] on button "Zoom out" at bounding box center [1171, 533] width 35 height 35
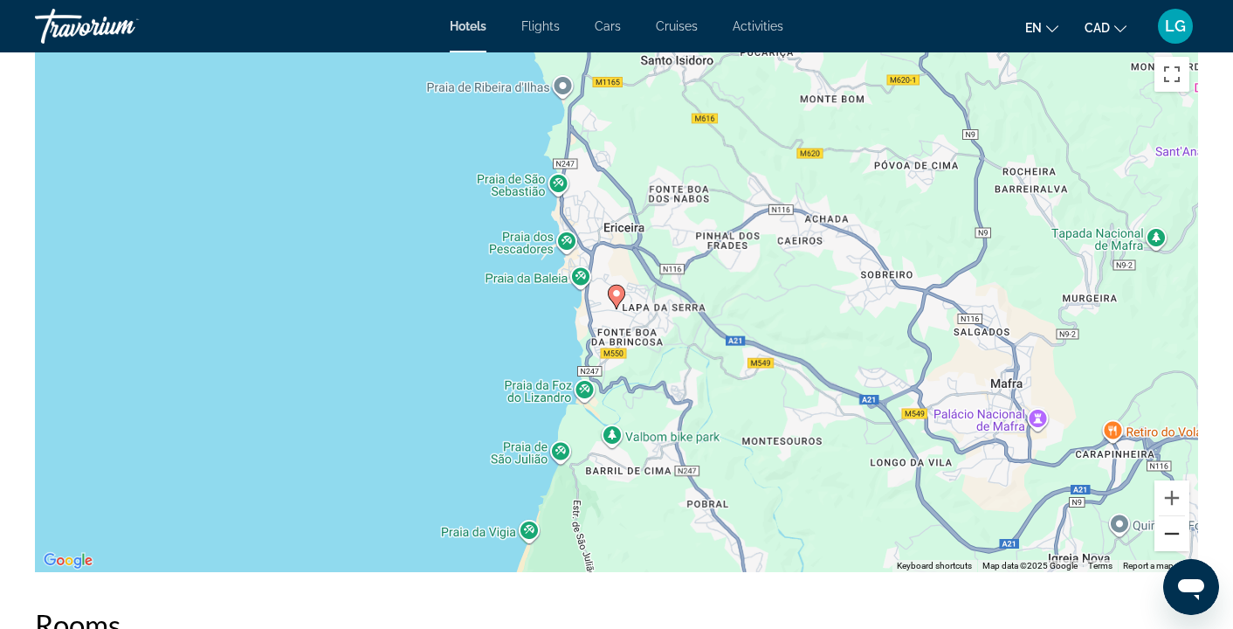
click at [1166, 531] on button "Zoom out" at bounding box center [1171, 533] width 35 height 35
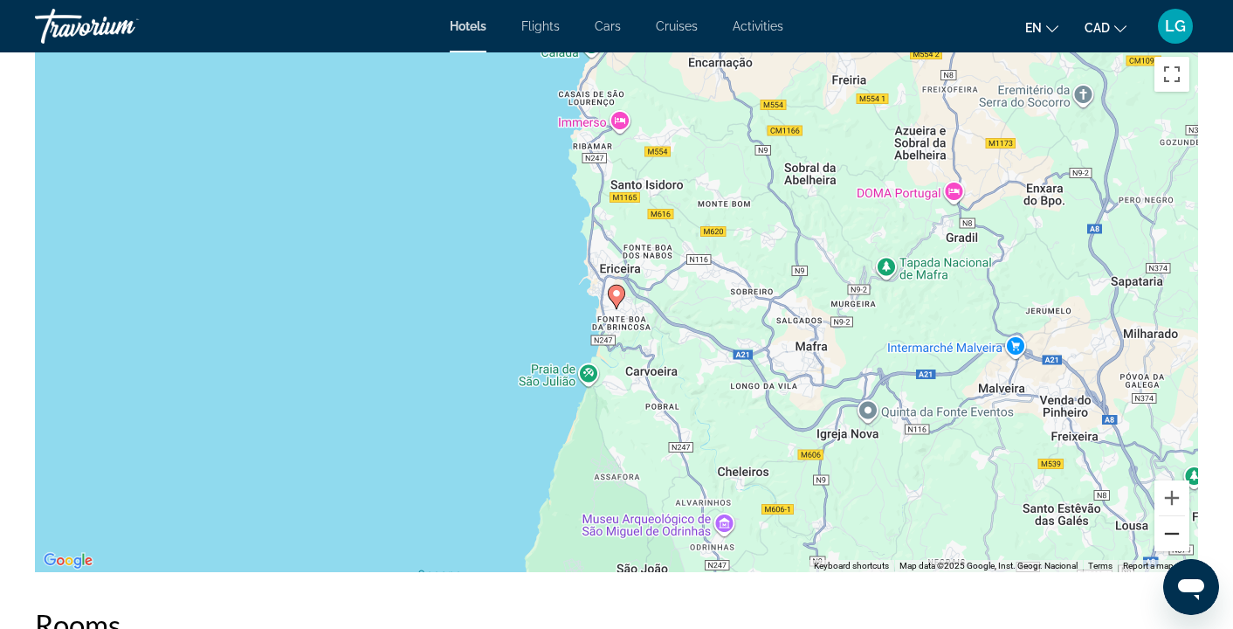
click at [1166, 531] on button "Zoom out" at bounding box center [1171, 533] width 35 height 35
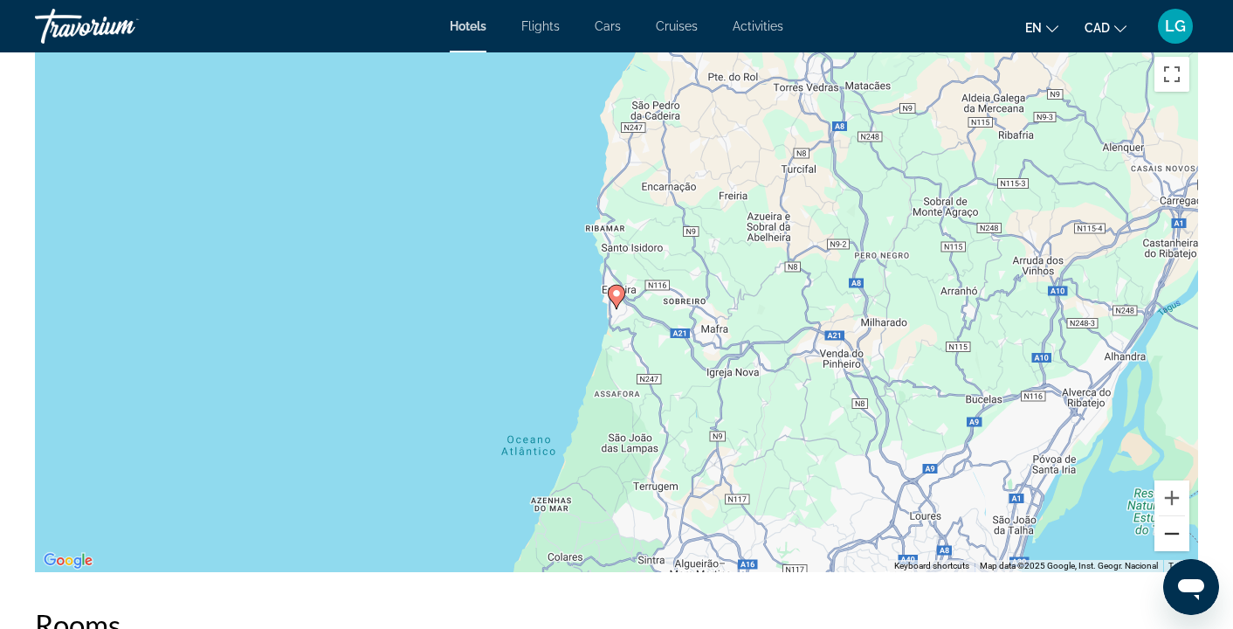
click at [1166, 531] on button "Zoom out" at bounding box center [1171, 533] width 35 height 35
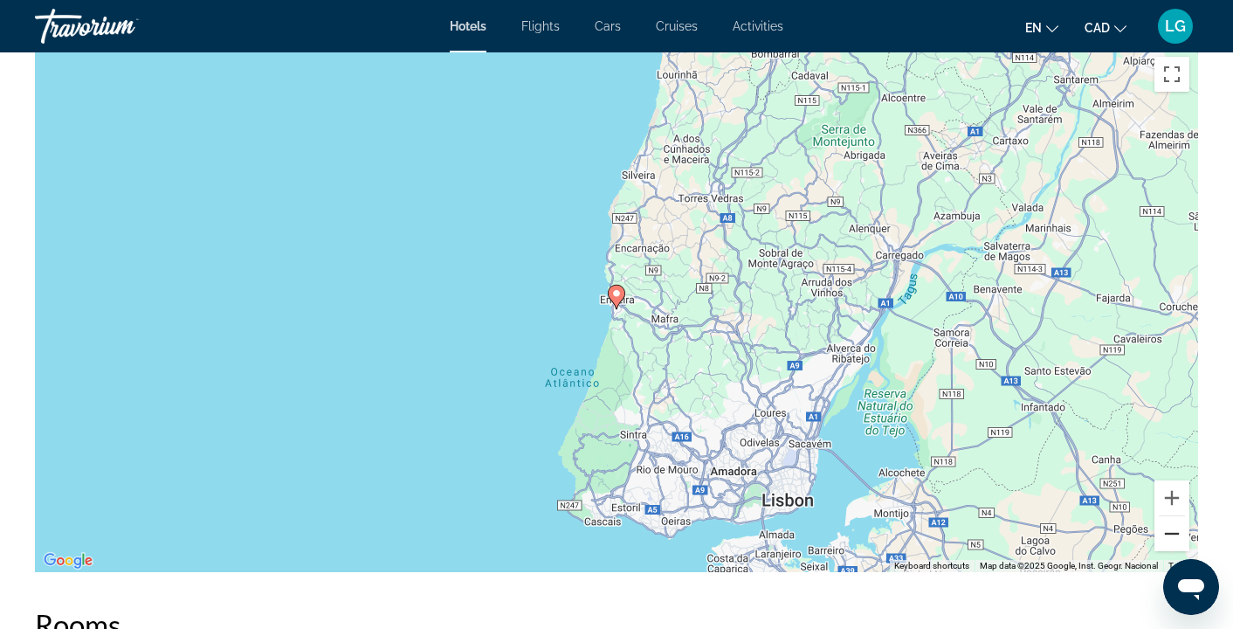
click at [1166, 531] on button "Zoom out" at bounding box center [1171, 533] width 35 height 35
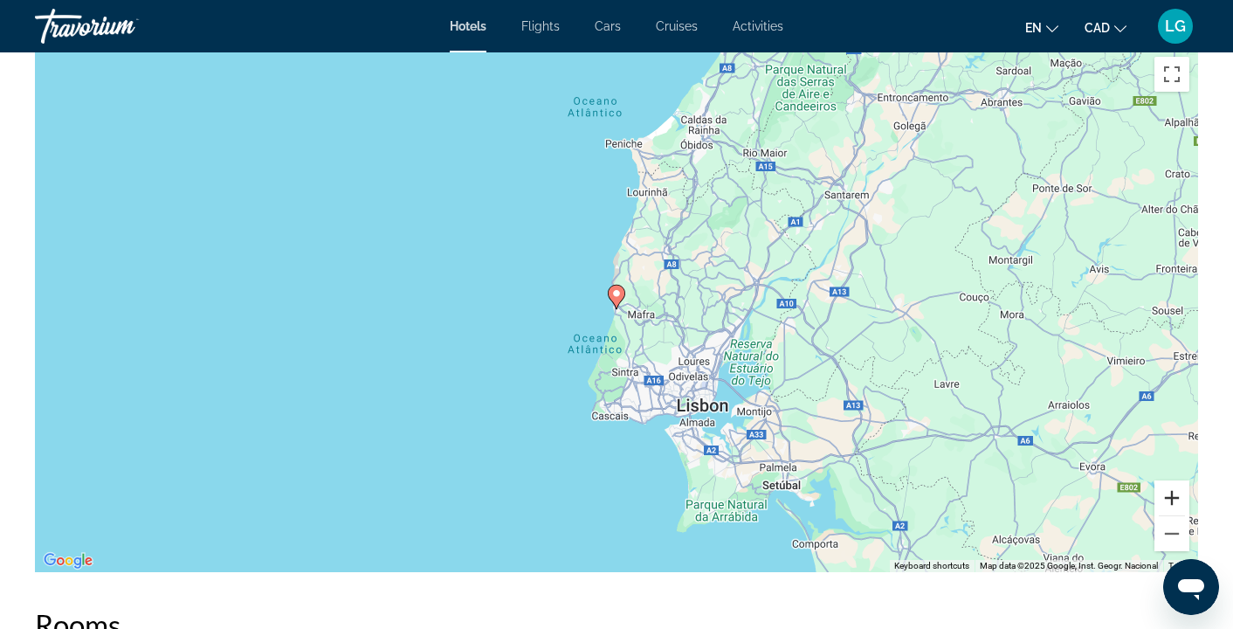
click at [1159, 507] on button "Zoom in" at bounding box center [1171, 497] width 35 height 35
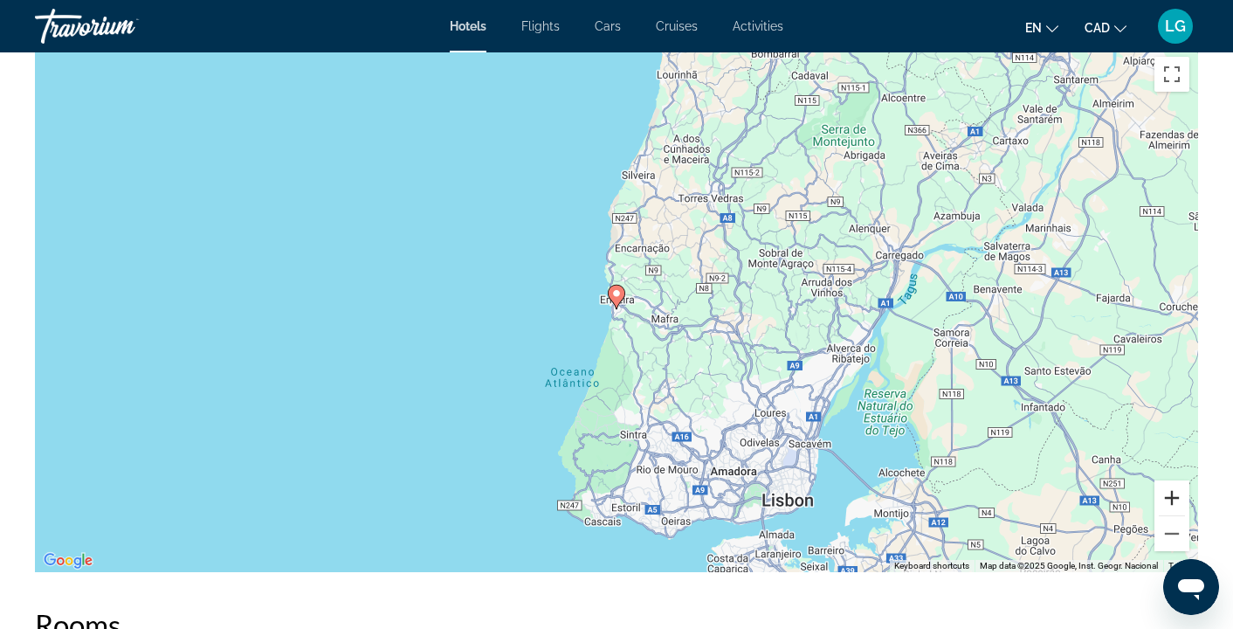
click at [1159, 507] on button "Zoom in" at bounding box center [1171, 497] width 35 height 35
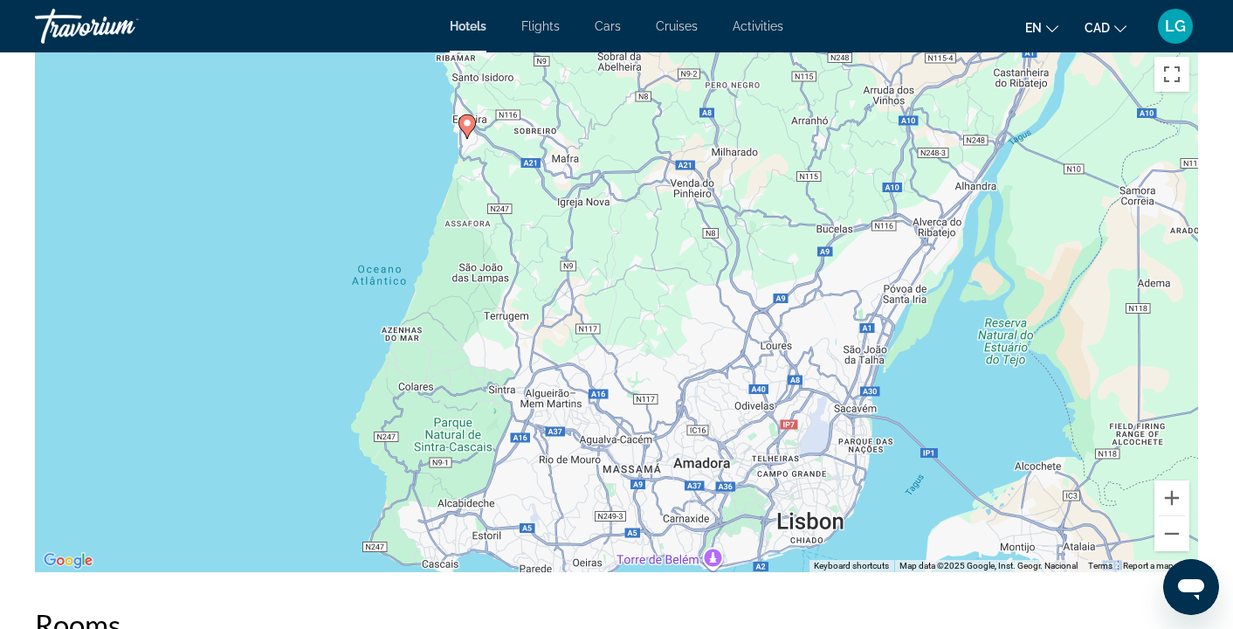
drag, startPoint x: 994, startPoint y: 367, endPoint x: 839, endPoint y: 191, distance: 234.4
click at [839, 191] on div "To activate drag with keyboard, press Alt + Enter. Once in keyboard drag state,…" at bounding box center [616, 310] width 1163 height 524
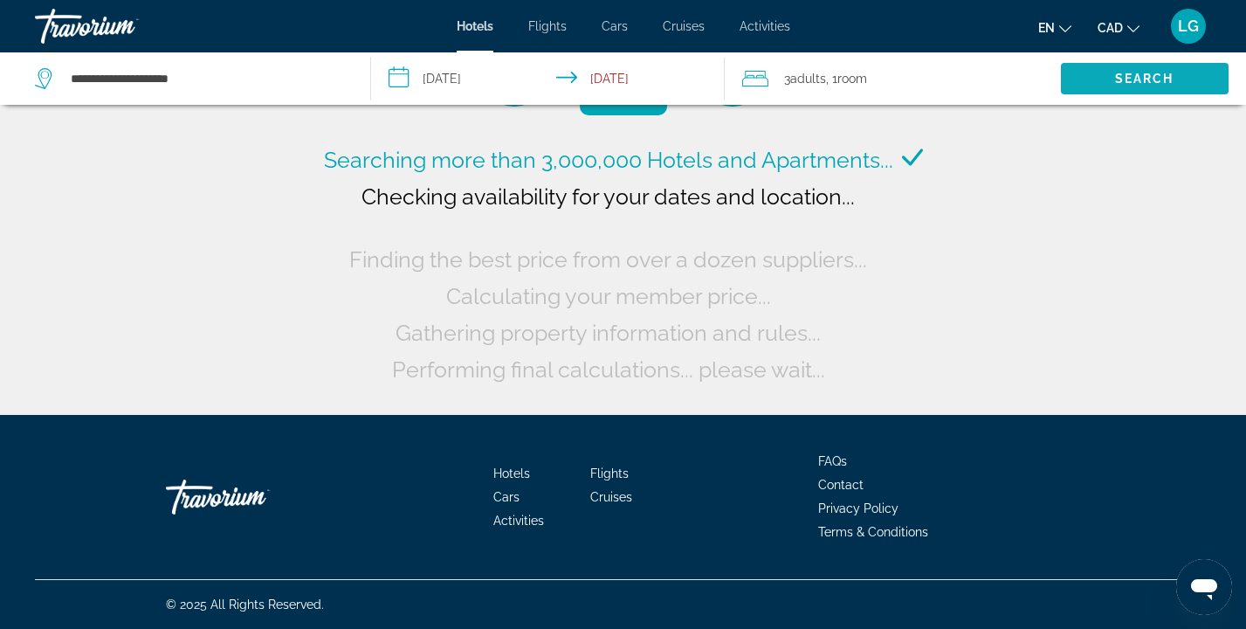
click at [1102, 93] on span "Search" at bounding box center [1145, 79] width 168 height 42
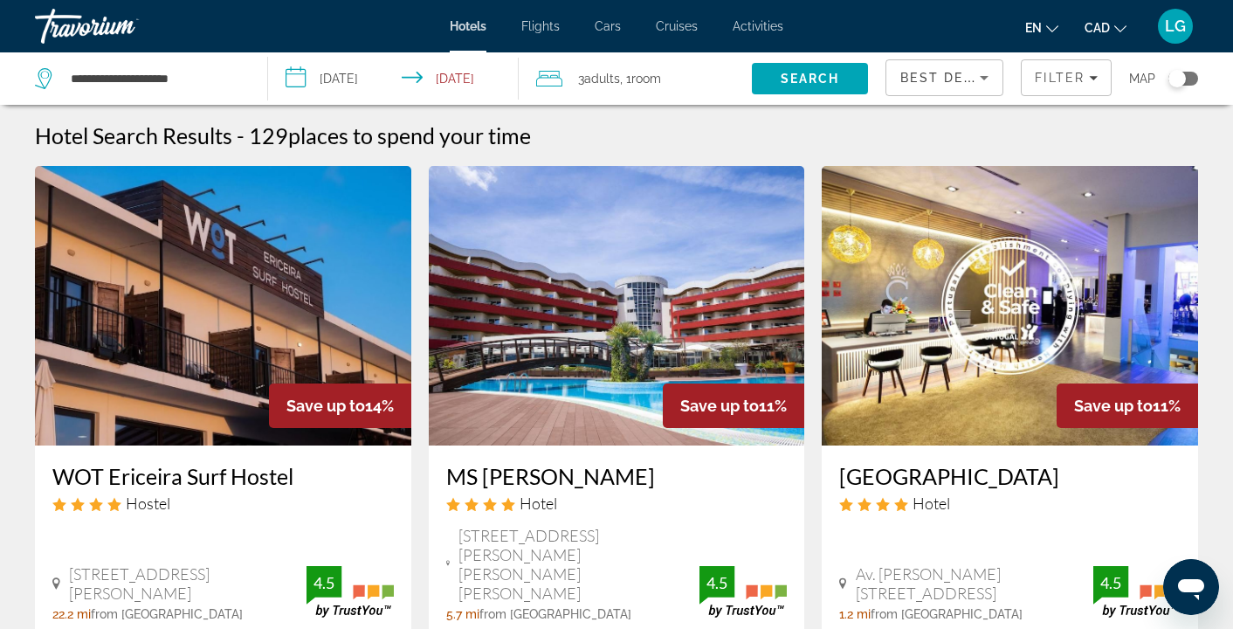
click at [1180, 77] on div "Toggle map" at bounding box center [1176, 78] width 17 height 17
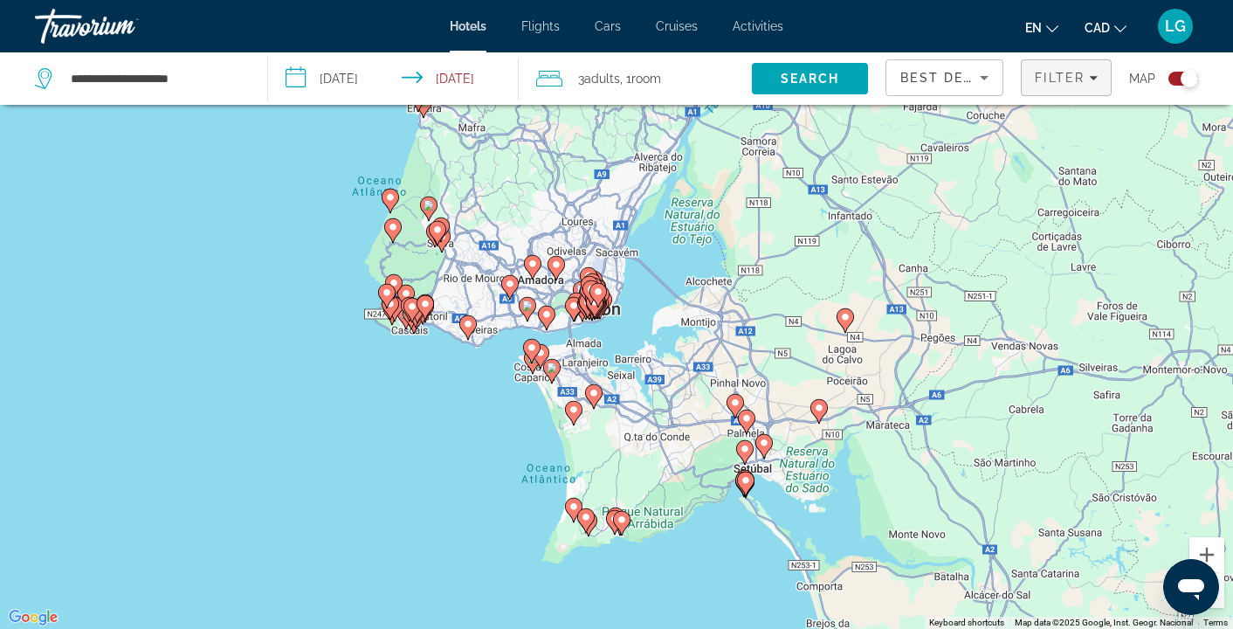
click at [1067, 86] on span "Filters" at bounding box center [1066, 78] width 89 height 42
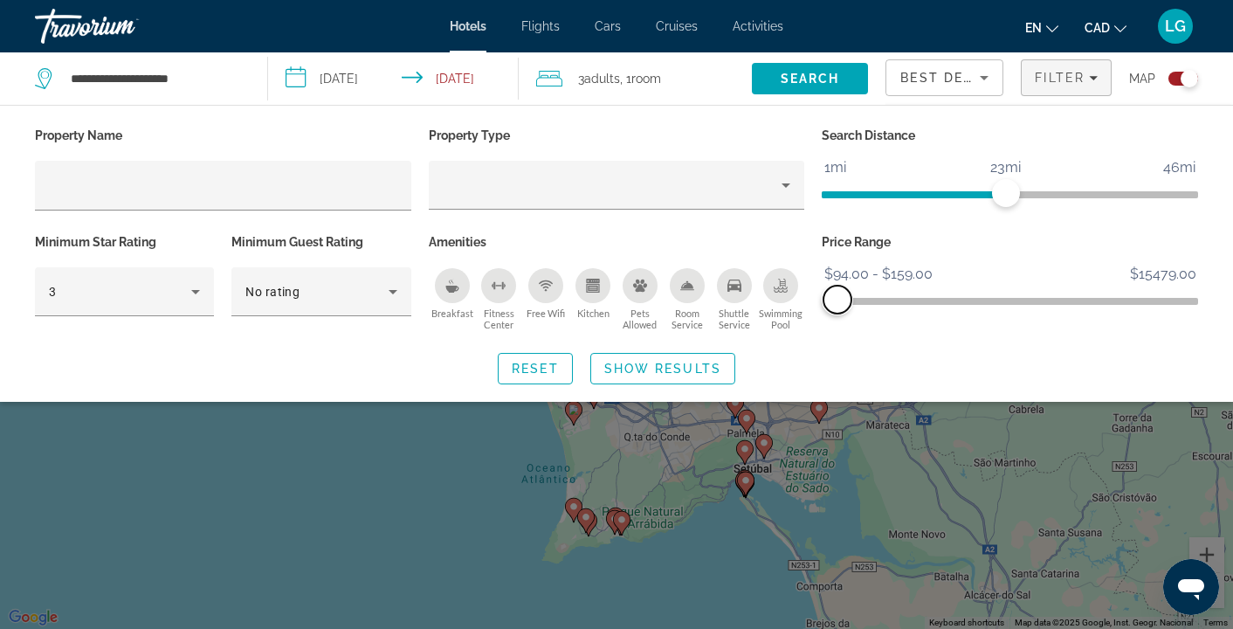
drag, startPoint x: 855, startPoint y: 292, endPoint x: 837, endPoint y: 292, distance: 17.5
click at [837, 292] on span "ngx-slider-max" at bounding box center [837, 299] width 28 height 28
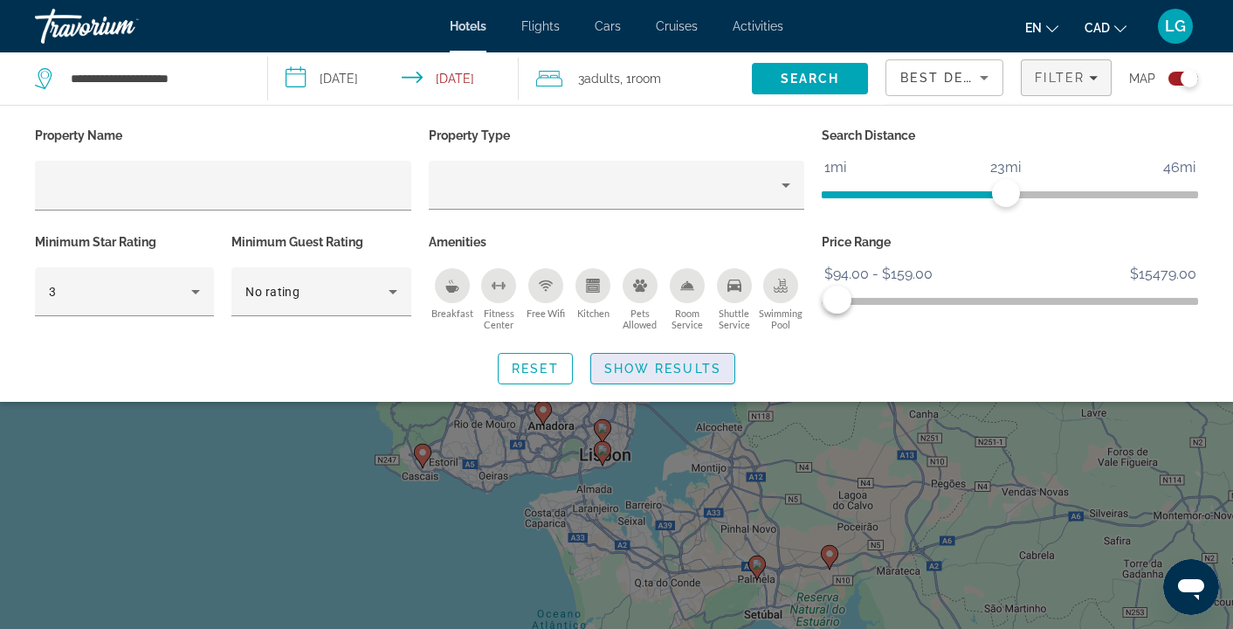
click at [652, 367] on span "Show Results" at bounding box center [662, 368] width 117 height 14
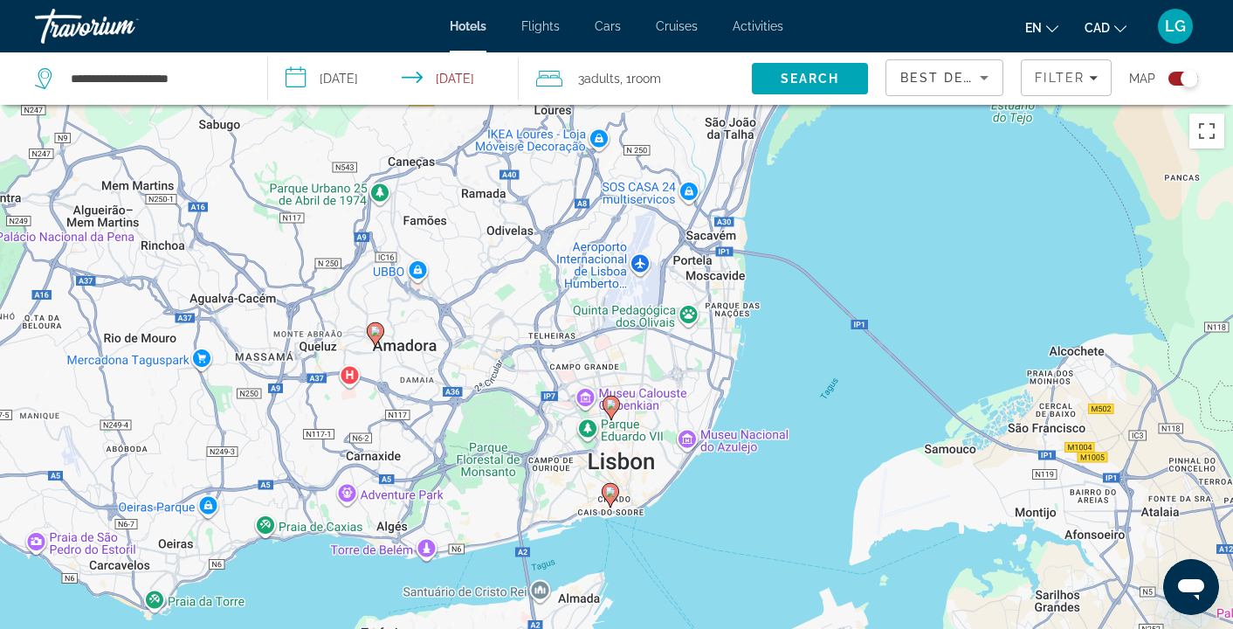
drag, startPoint x: 520, startPoint y: 472, endPoint x: 592, endPoint y: 352, distance: 140.2
click at [592, 352] on div "To activate drag with keyboard, press Alt + Enter. Once in keyboard drag state,…" at bounding box center [616, 419] width 1233 height 629
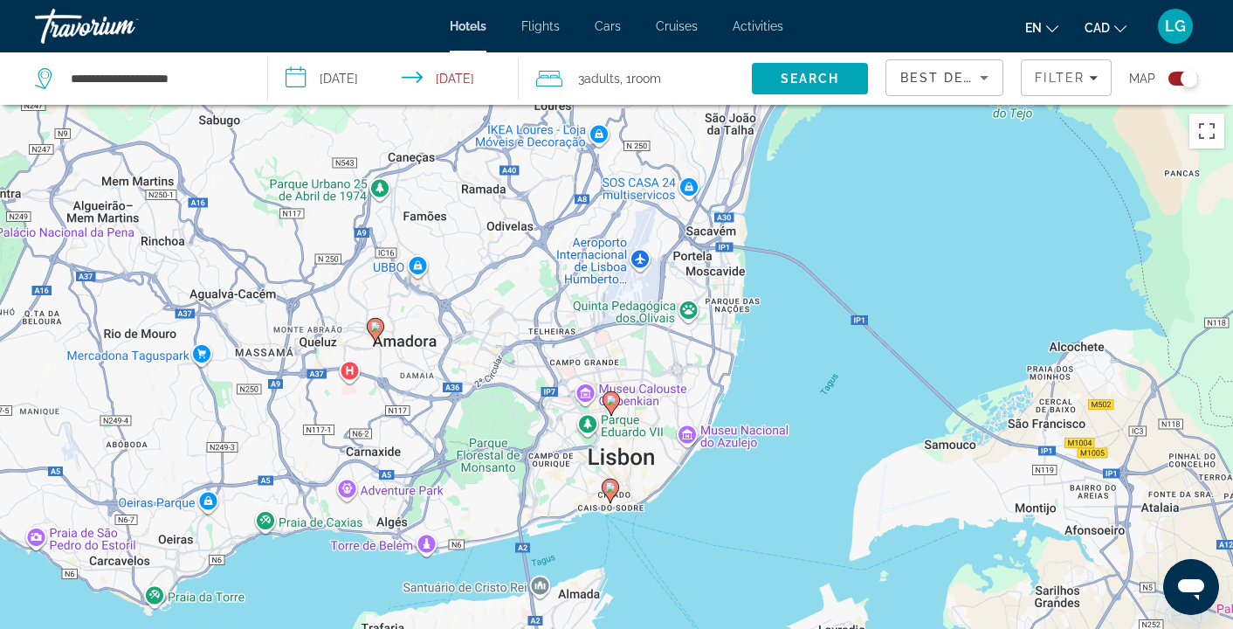
click at [610, 398] on image "Main content" at bounding box center [611, 400] width 10 height 10
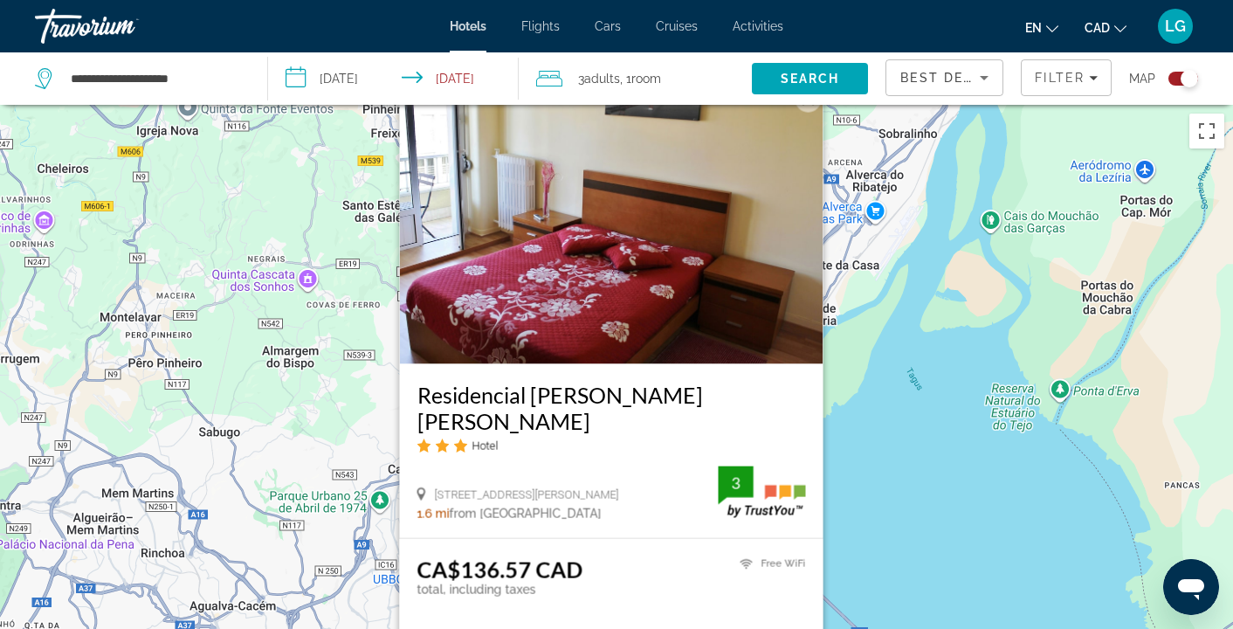
click at [801, 113] on button "Close" at bounding box center [808, 99] width 26 height 26
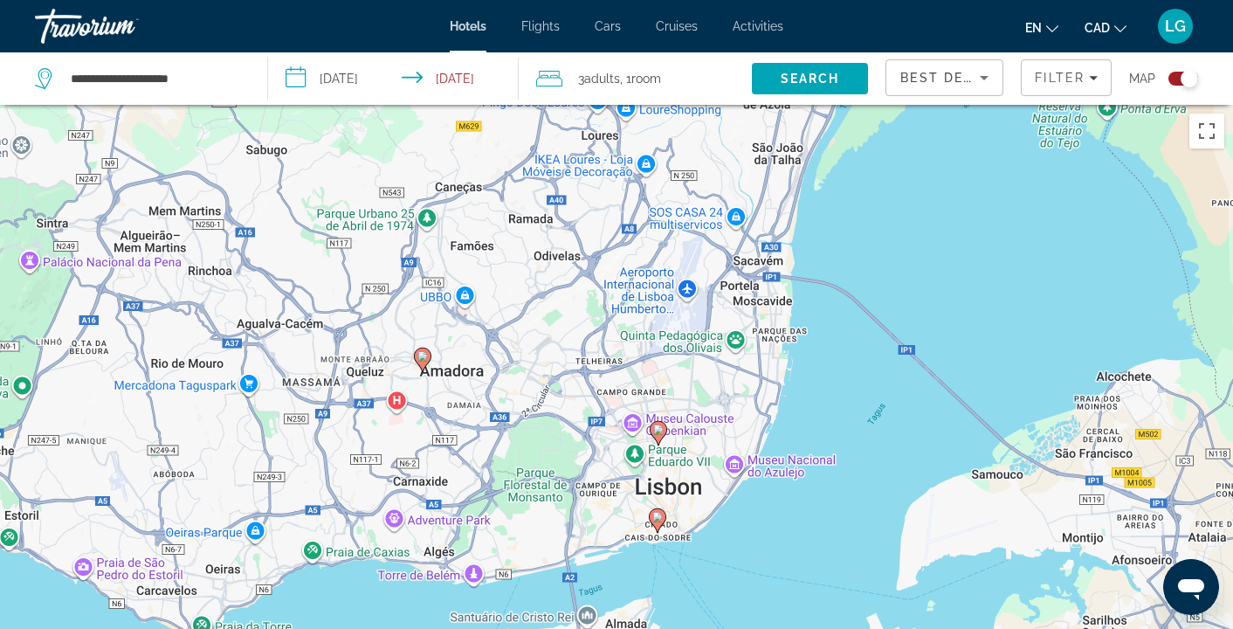
drag, startPoint x: 746, startPoint y: 509, endPoint x: 777, endPoint y: 250, distance: 261.1
click at [793, 224] on div "To activate drag with keyboard, press Alt + Enter. Once in keyboard drag state,…" at bounding box center [616, 419] width 1233 height 629
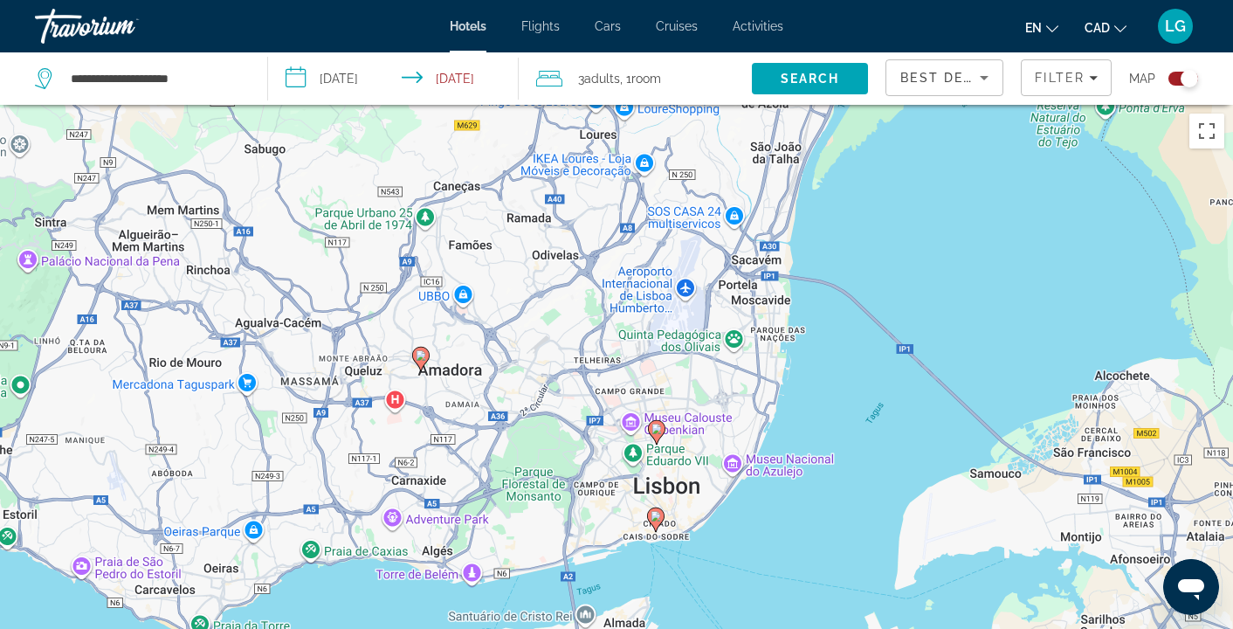
click at [657, 519] on image "Main content" at bounding box center [655, 516] width 10 height 10
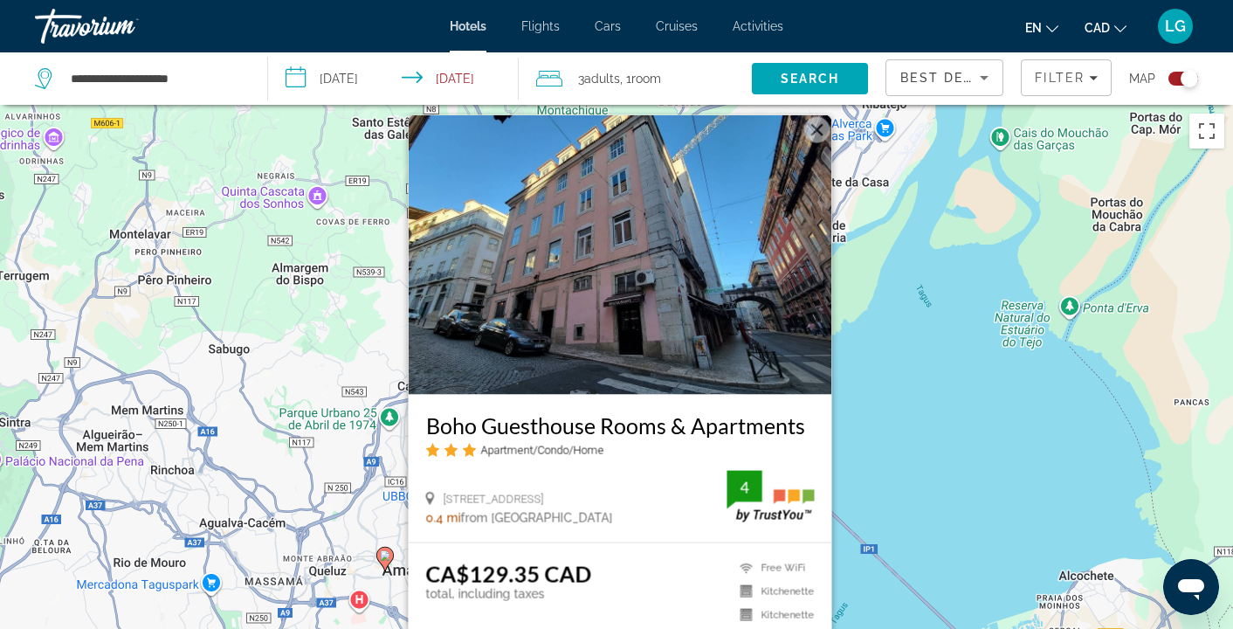
drag, startPoint x: 977, startPoint y: 492, endPoint x: 935, endPoint y: 501, distance: 42.8
click at [936, 501] on div "To activate drag with keyboard, press Alt + Enter. Once in keyboard drag state,…" at bounding box center [616, 419] width 1233 height 629
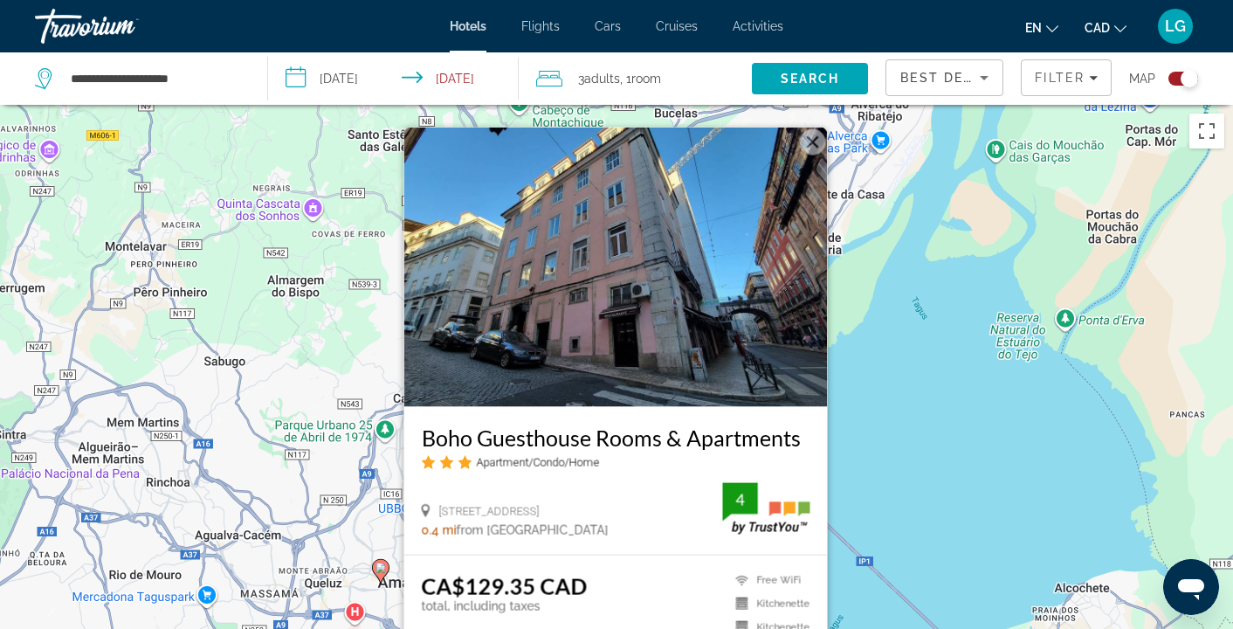
click at [634, 338] on img "Main content" at bounding box center [615, 266] width 423 height 279
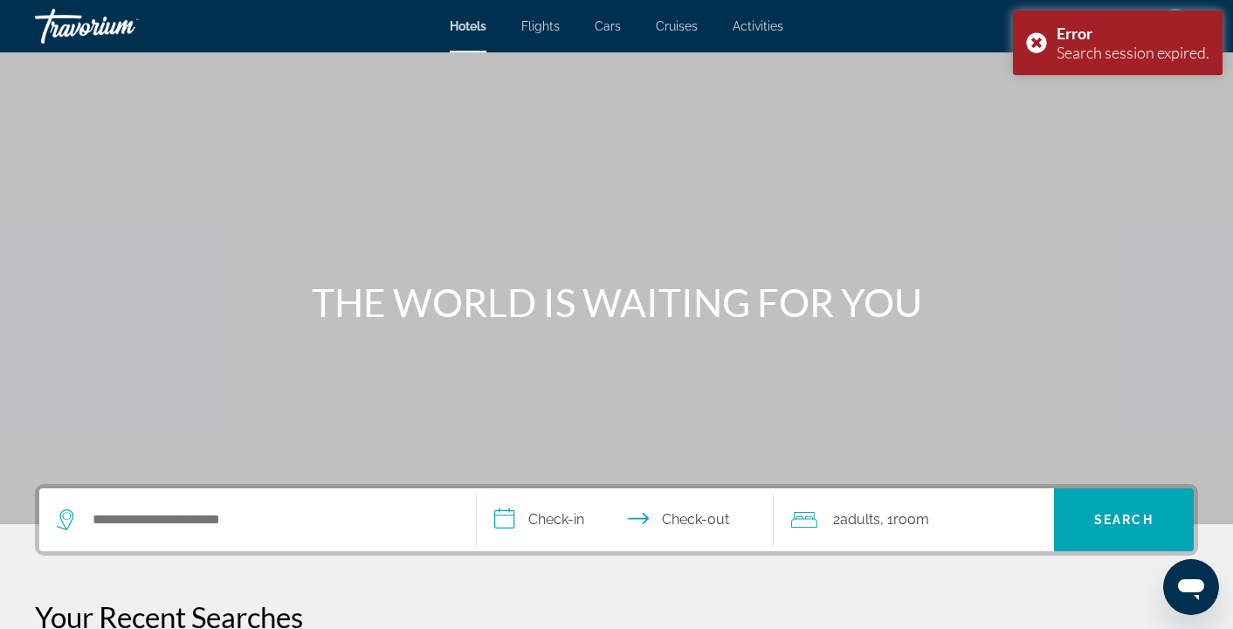
click at [210, 484] on div "**********" at bounding box center [616, 520] width 1163 height 72
click at [262, 534] on div "Search widget" at bounding box center [258, 519] width 402 height 63
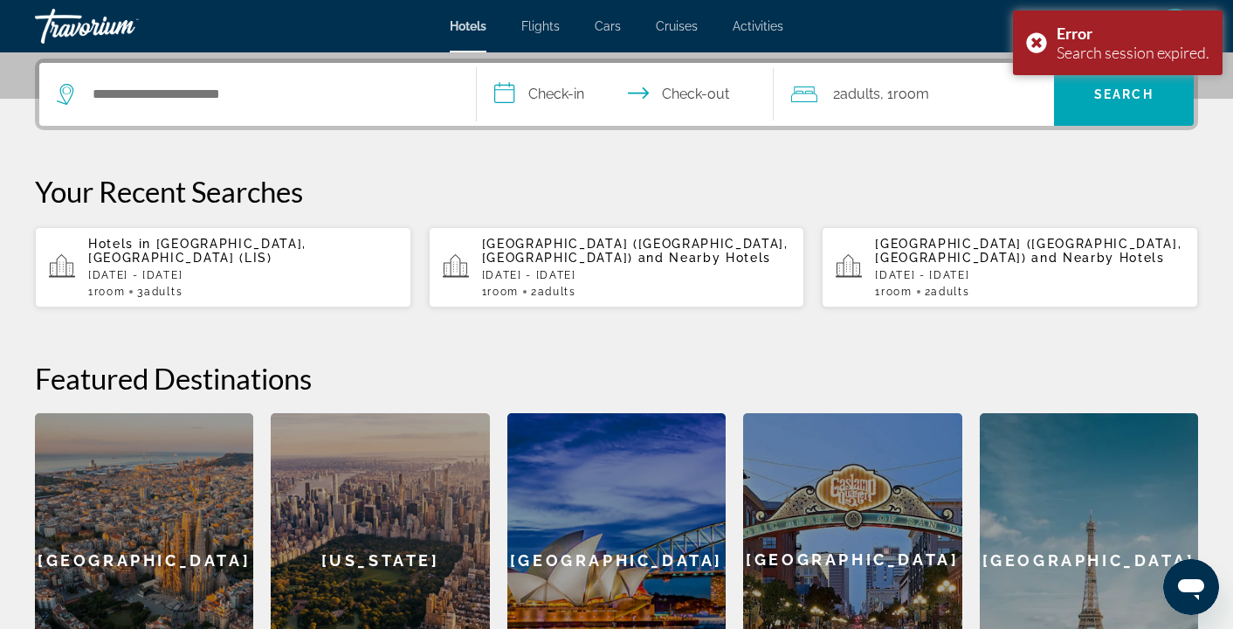
scroll to position [427, 0]
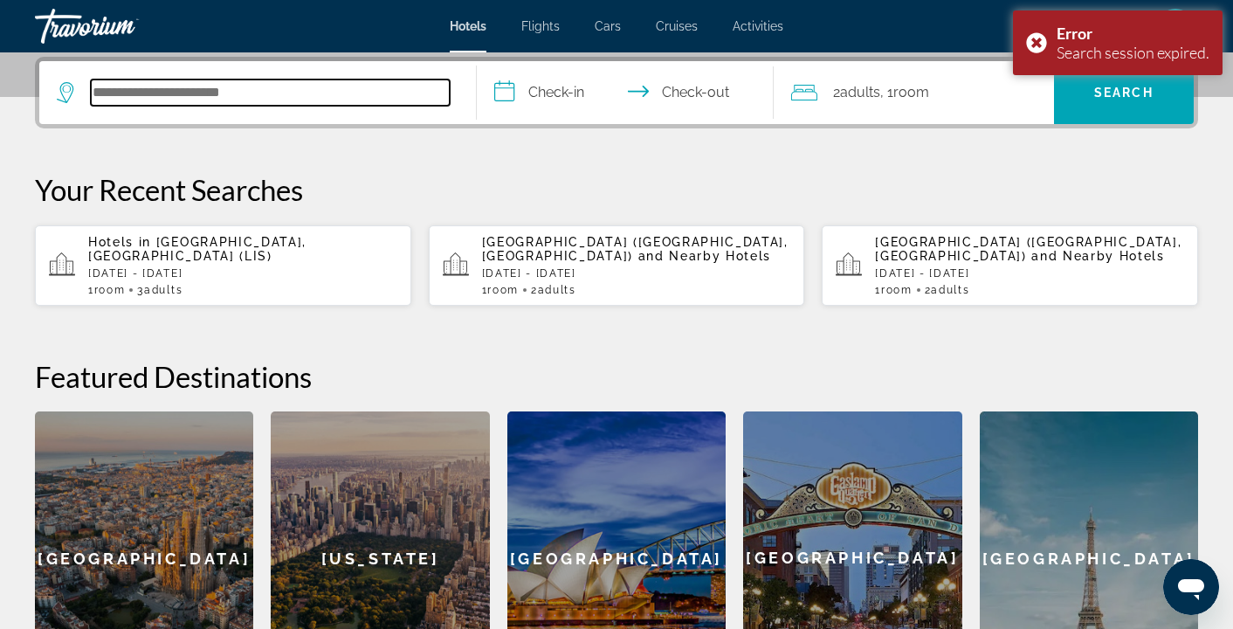
click at [251, 93] on input "Search hotel destination" at bounding box center [270, 92] width 359 height 26
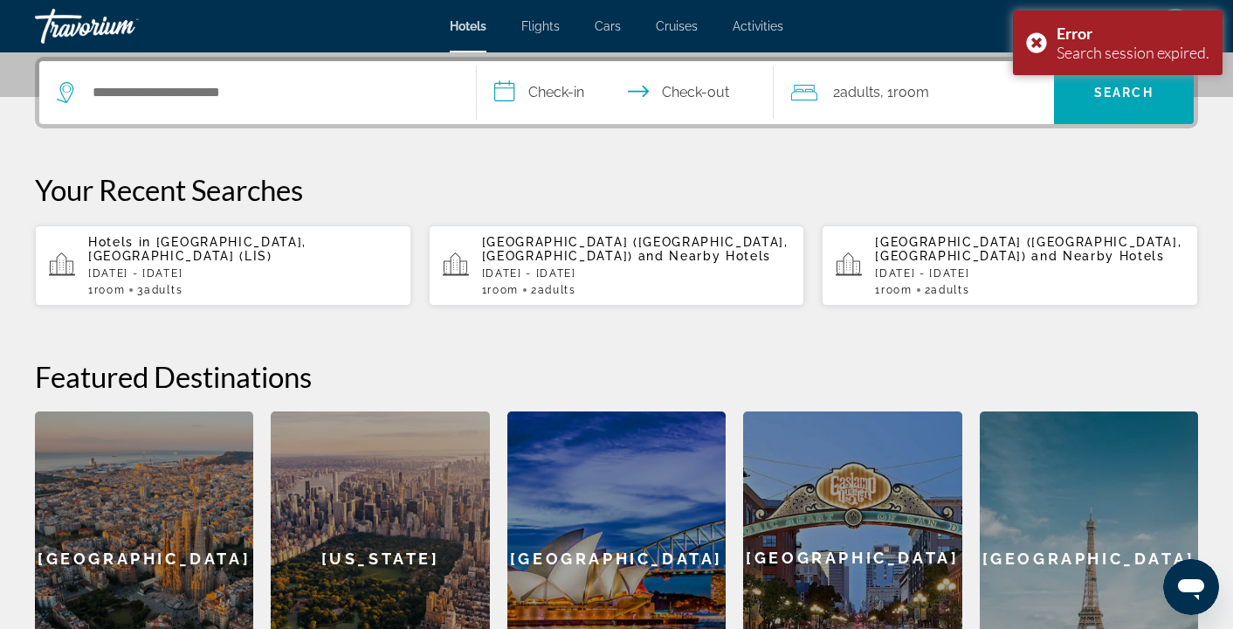
click at [238, 247] on span "[GEOGRAPHIC_DATA], [GEOGRAPHIC_DATA] (LIS)" at bounding box center [197, 249] width 218 height 28
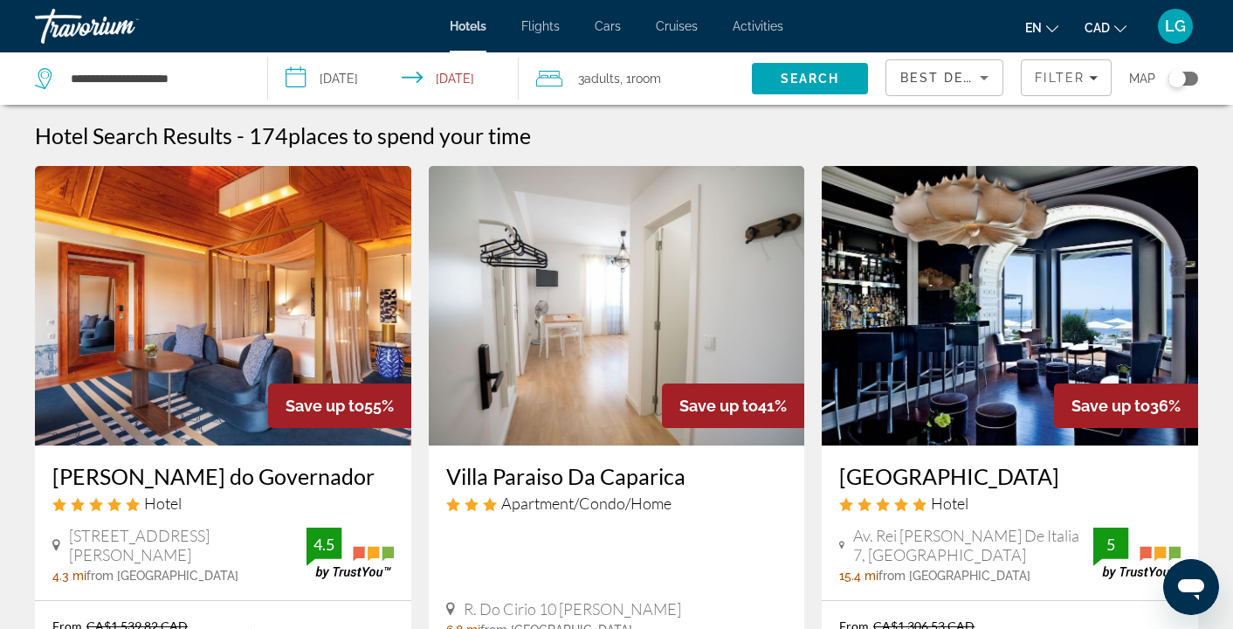
click at [1183, 79] on div "Toggle map" at bounding box center [1176, 78] width 17 height 17
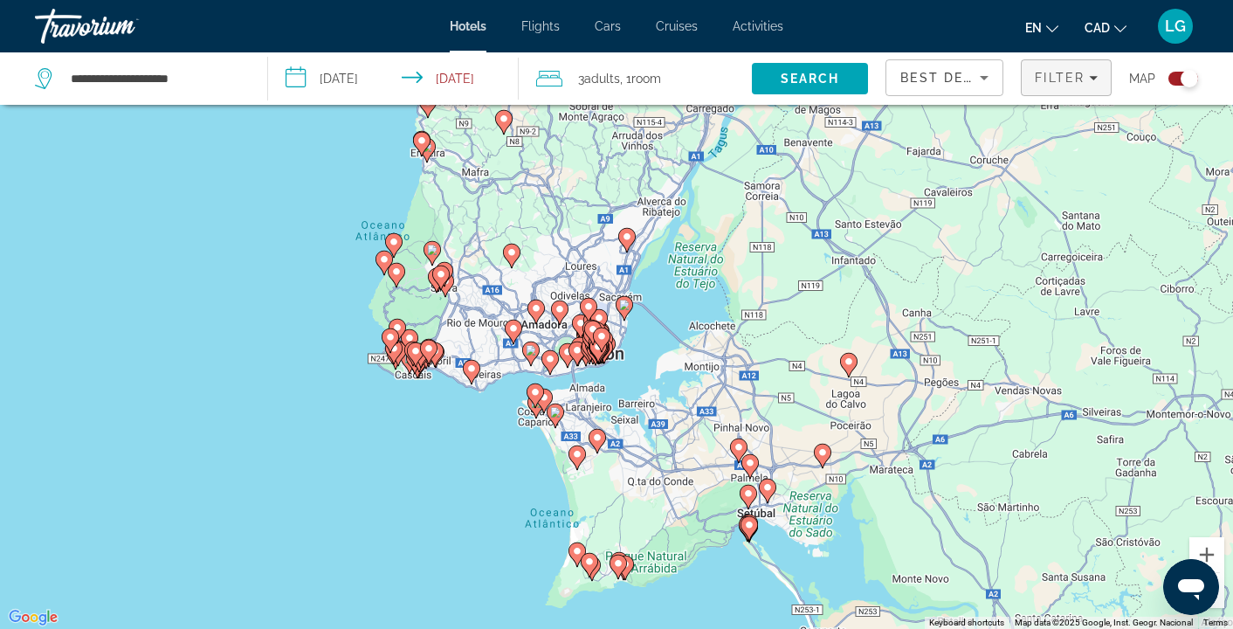
click at [1068, 78] on span "Filter" at bounding box center [1060, 78] width 50 height 14
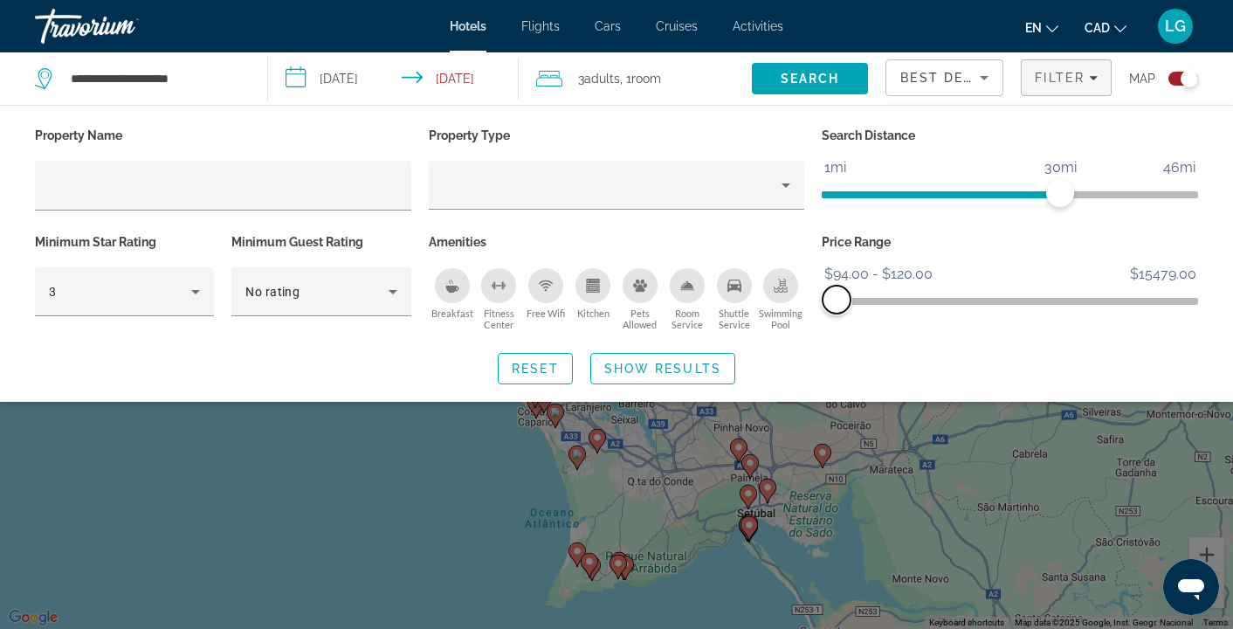
drag, startPoint x: 1189, startPoint y: 306, endPoint x: 836, endPoint y: 300, distance: 352.8
click at [836, 300] on span "ngx-slider-max" at bounding box center [836, 299] width 28 height 28
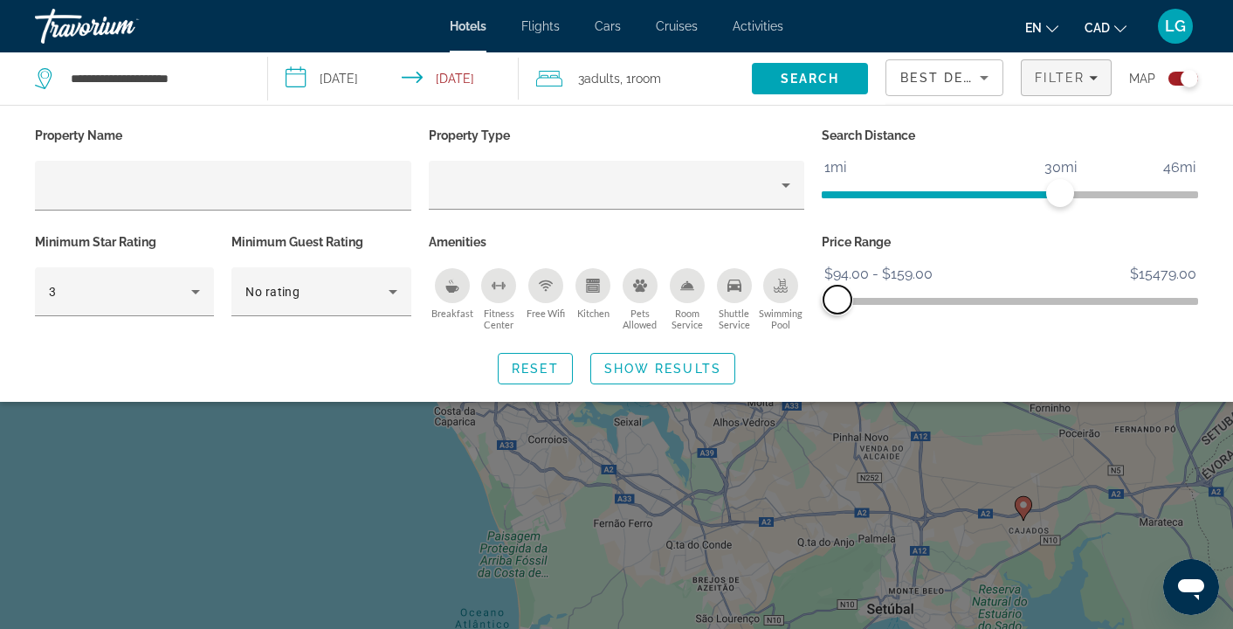
click at [837, 298] on span "ngx-slider-max" at bounding box center [837, 299] width 28 height 28
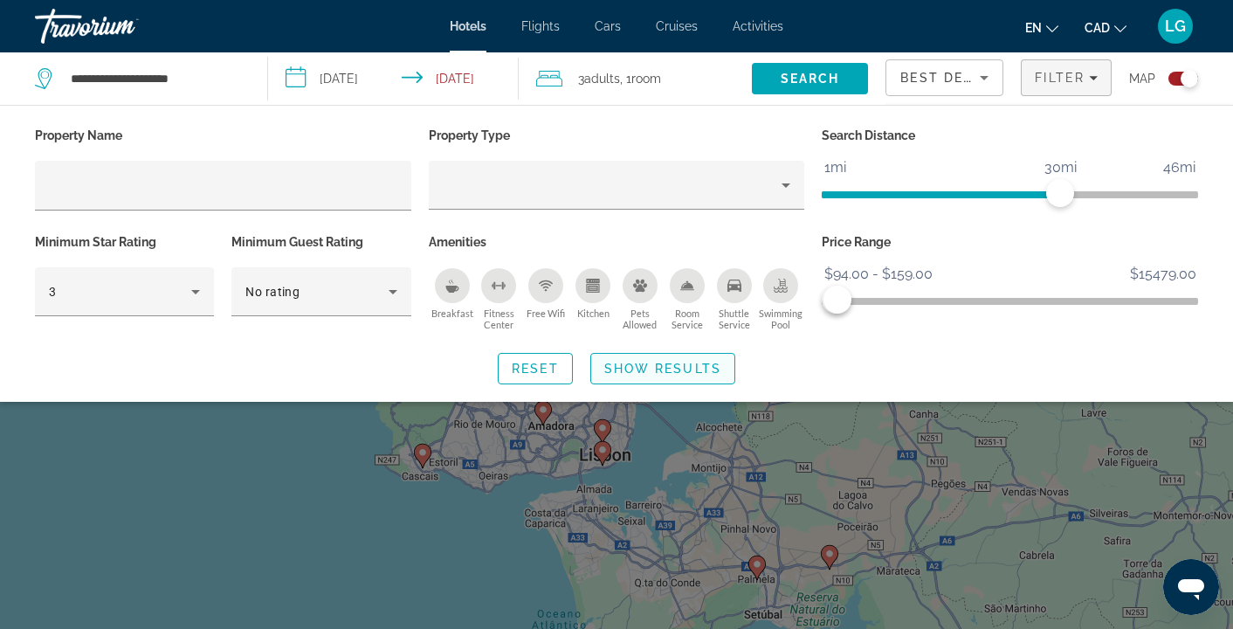
click at [657, 361] on span "Show Results" at bounding box center [662, 368] width 117 height 14
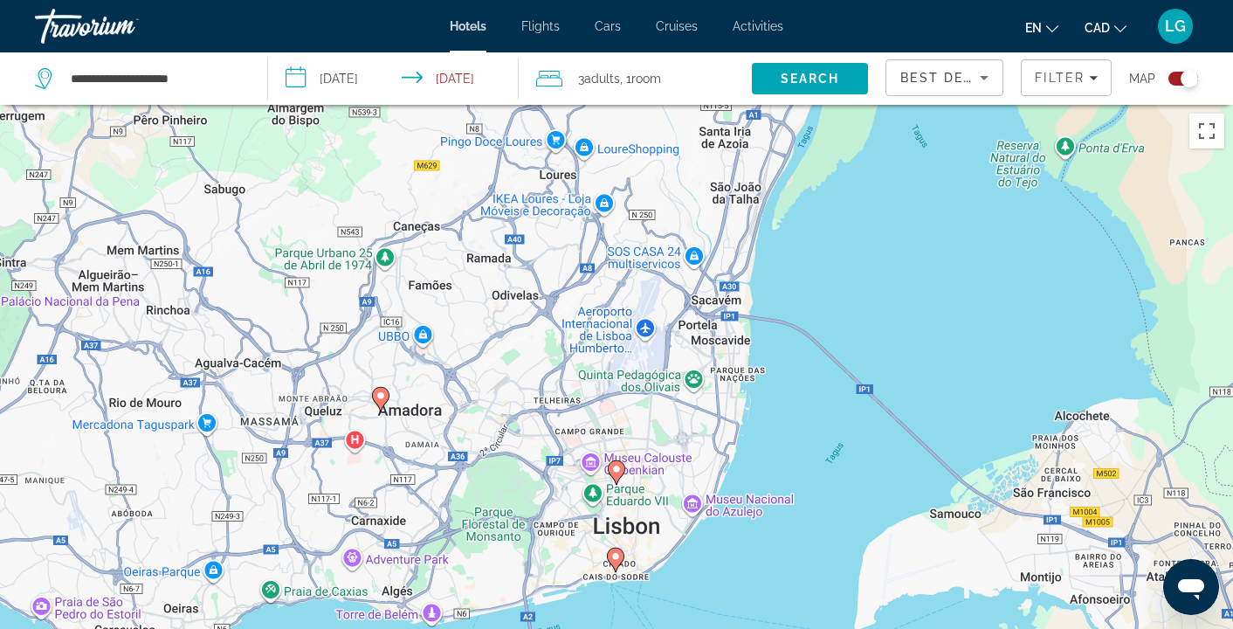
click at [620, 473] on image "Main content" at bounding box center [616, 469] width 10 height 10
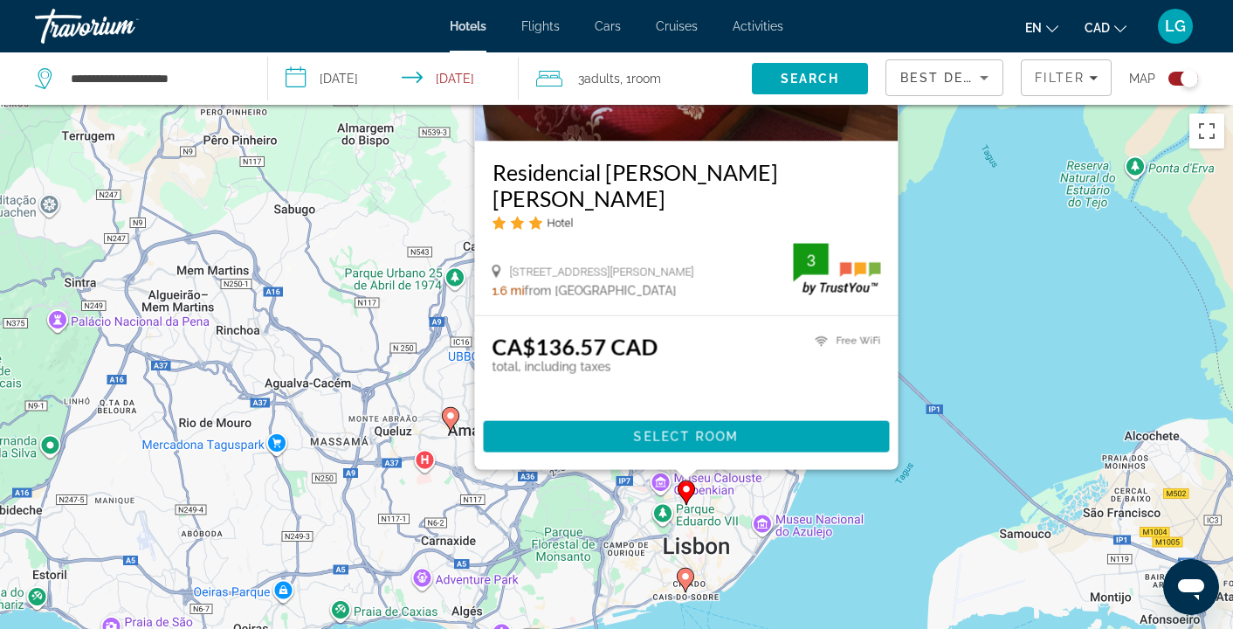
drag, startPoint x: 911, startPoint y: 533, endPoint x: 982, endPoint y: 304, distance: 239.7
click at [982, 304] on div "To activate drag with keyboard, press Alt + Enter. Once in keyboard drag state,…" at bounding box center [616, 419] width 1233 height 629
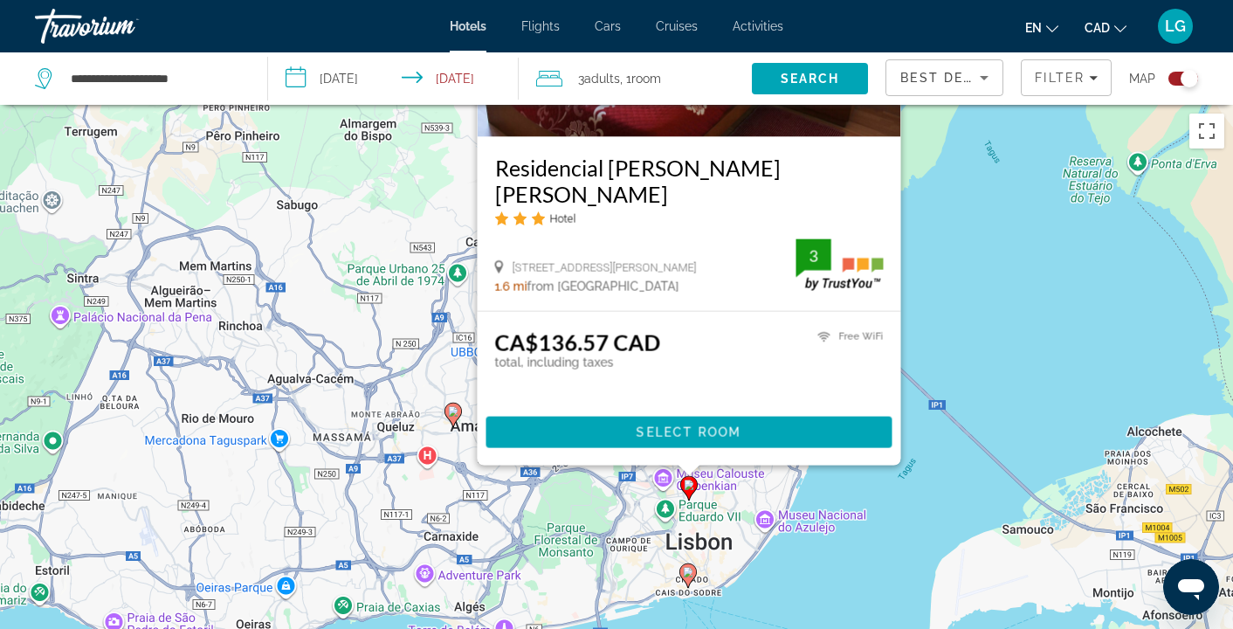
click at [684, 569] on image "Main content" at bounding box center [688, 572] width 10 height 10
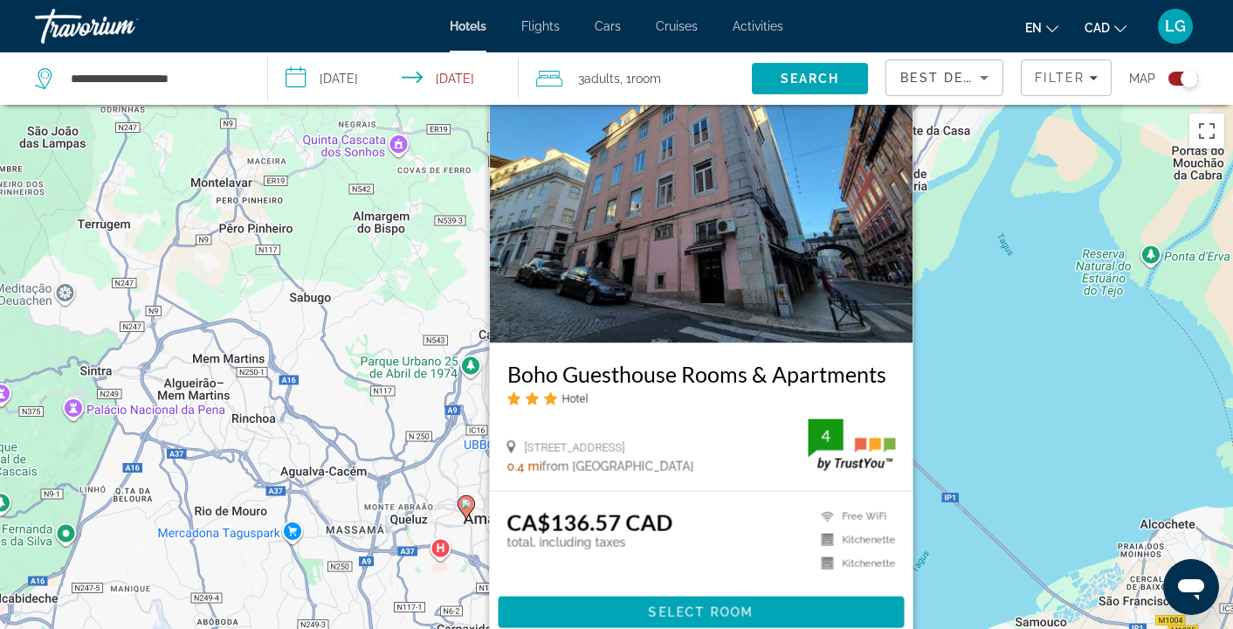
drag, startPoint x: 1008, startPoint y: 465, endPoint x: 1048, endPoint y: 331, distance: 140.3
click at [1048, 331] on div "To activate drag with keyboard, press Alt + Enter. Once in keyboard drag state,…" at bounding box center [616, 419] width 1233 height 629
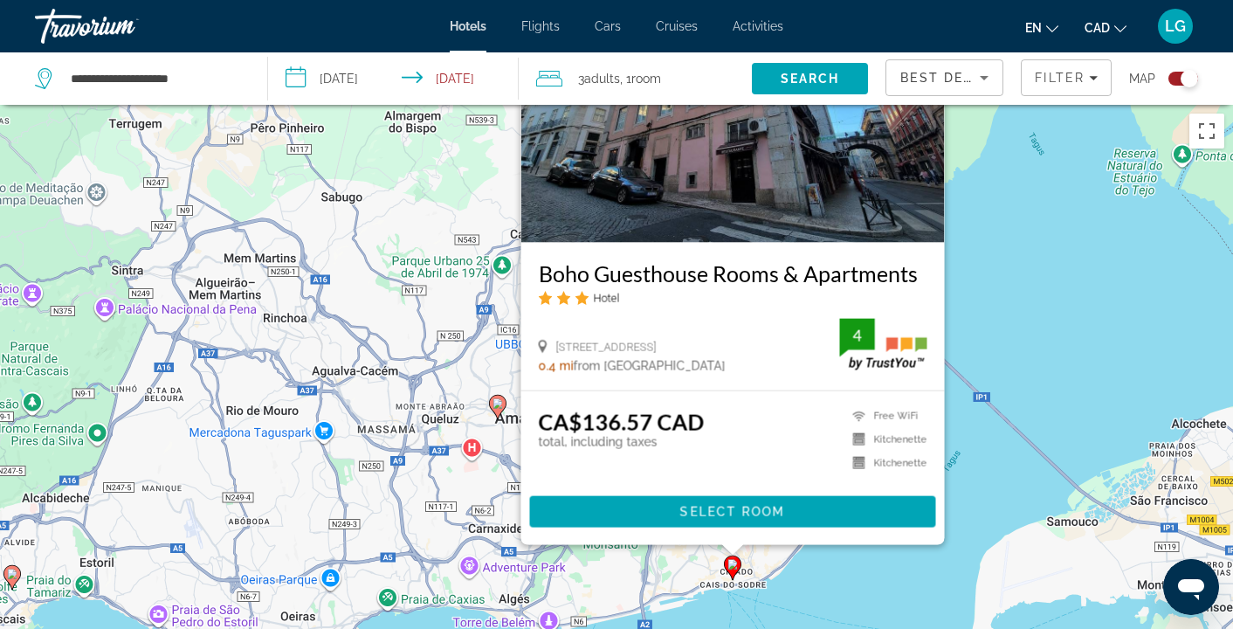
click at [496, 407] on image "Main content" at bounding box center [497, 403] width 10 height 10
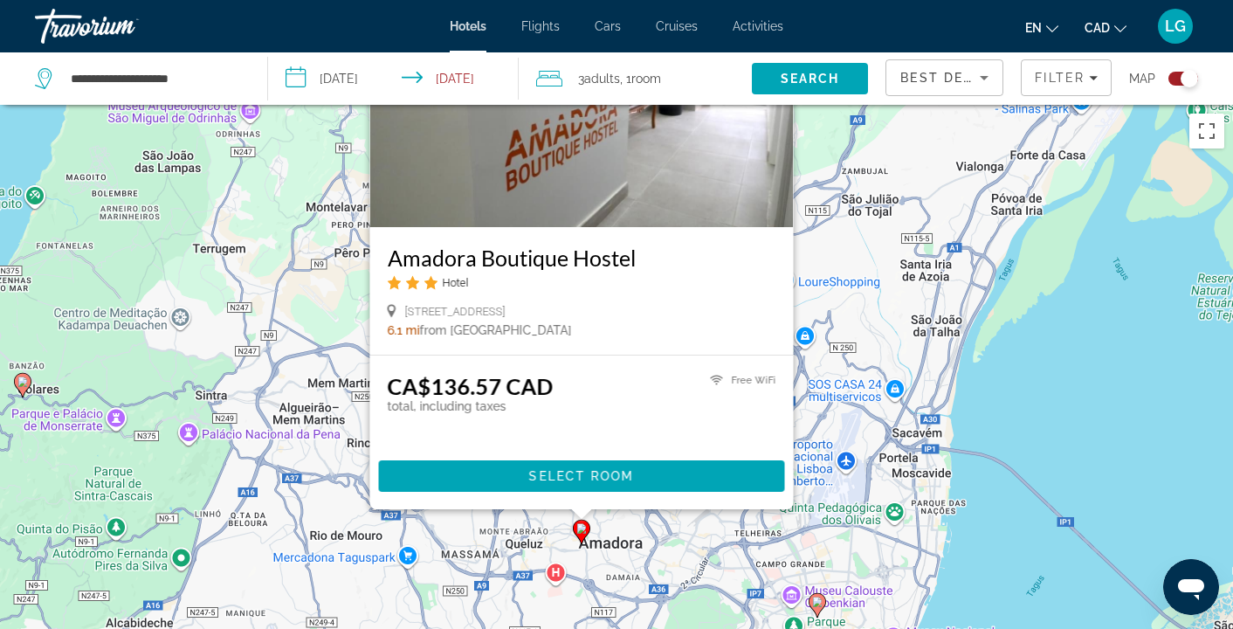
drag, startPoint x: 848, startPoint y: 481, endPoint x: 953, endPoint y: 266, distance: 239.4
click at [953, 266] on div "To activate drag with keyboard, press Alt + Enter. Once in keyboard drag state,…" at bounding box center [616, 419] width 1233 height 629
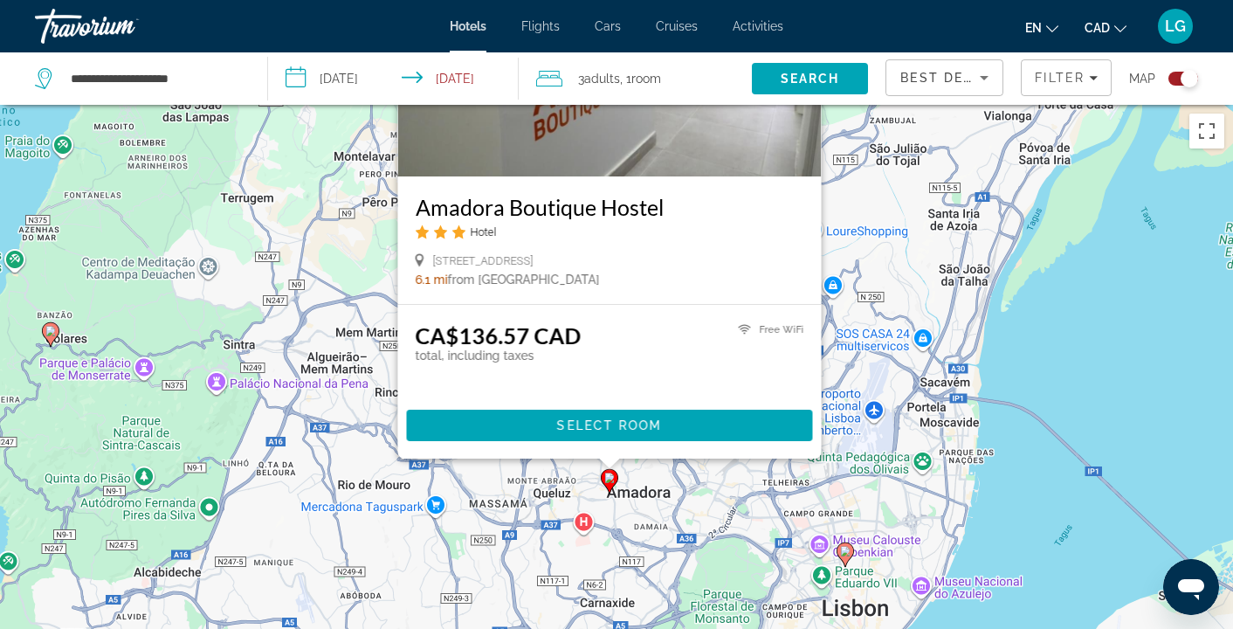
click at [1114, 437] on div "To activate drag with keyboard, press Alt + Enter. Once in keyboard drag state,…" at bounding box center [616, 419] width 1233 height 629
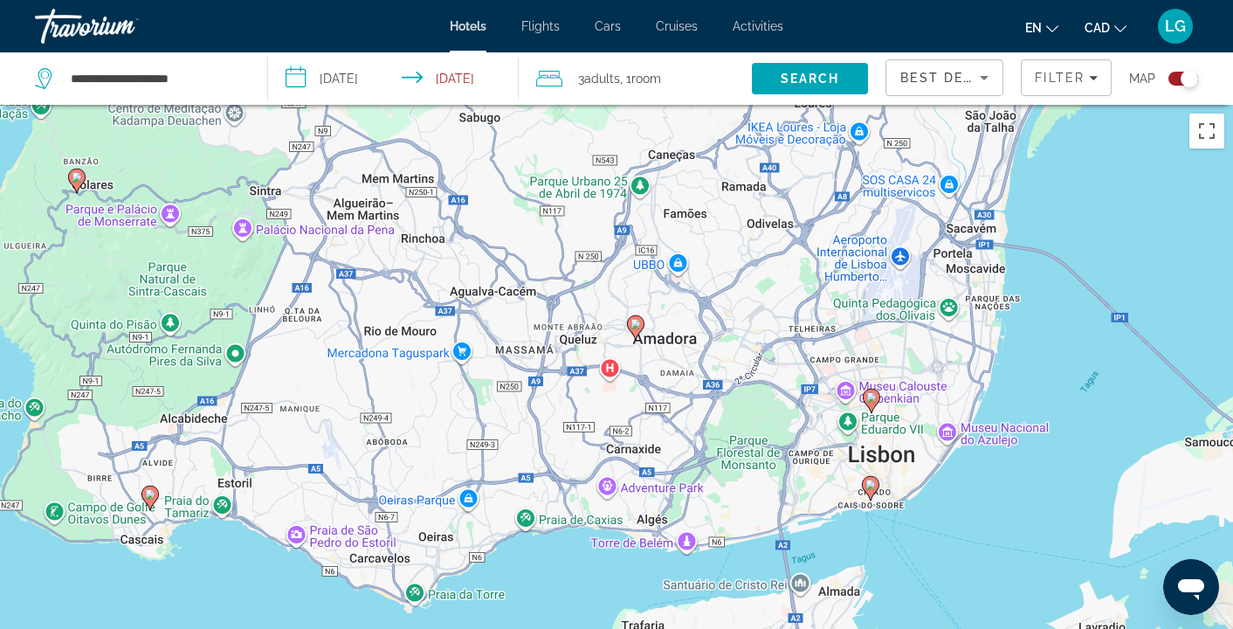
drag, startPoint x: 860, startPoint y: 501, endPoint x: 859, endPoint y: 320, distance: 181.6
click at [859, 320] on div "To activate drag with keyboard, press Alt + Enter. Once in keyboard drag state,…" at bounding box center [616, 419] width 1233 height 629
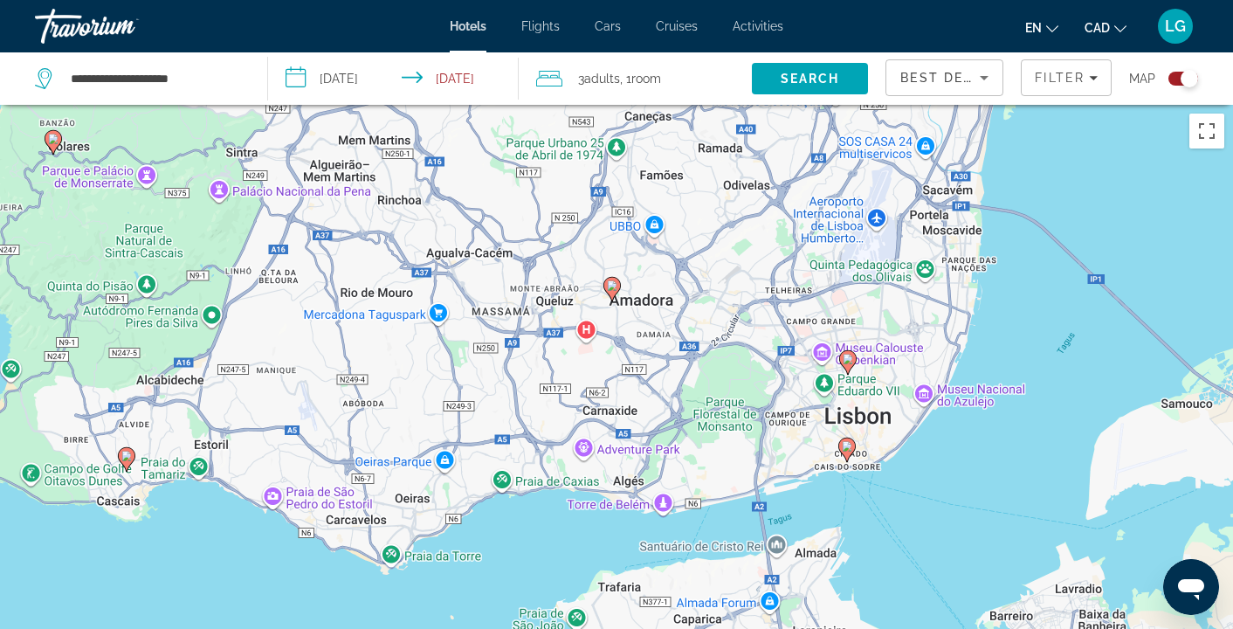
click at [609, 286] on image "Main content" at bounding box center [612, 285] width 10 height 10
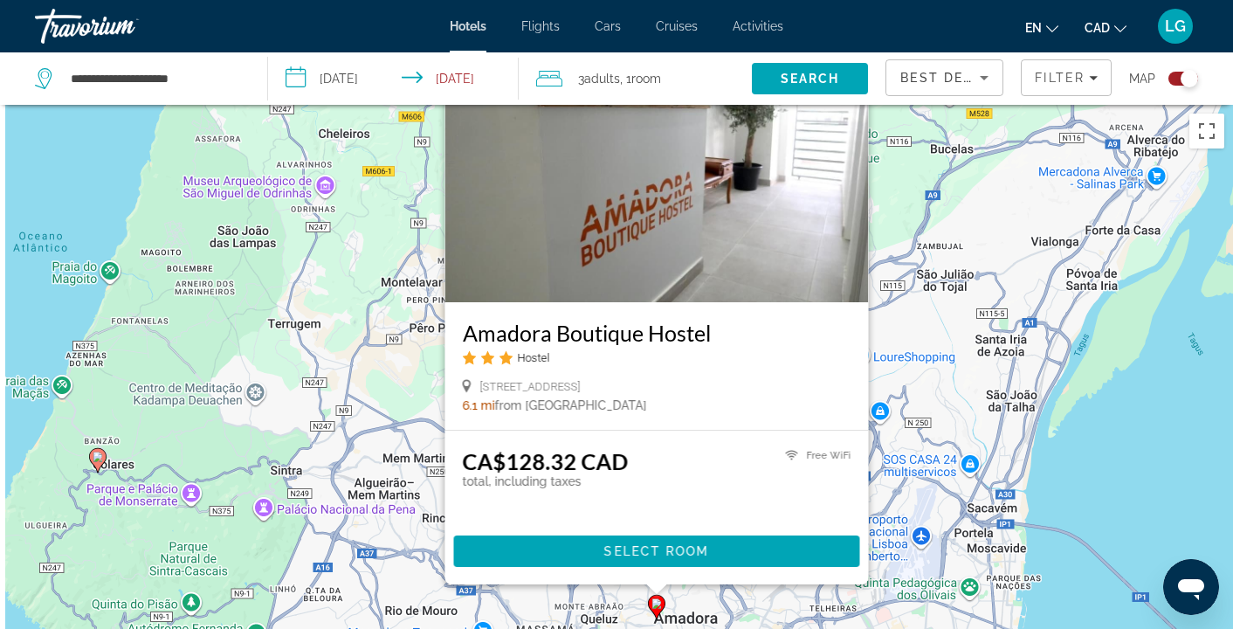
drag, startPoint x: 979, startPoint y: 543, endPoint x: 1022, endPoint y: 359, distance: 189.3
click at [1022, 359] on div "To activate drag with keyboard, press Alt + Enter. Once in keyboard drag state,…" at bounding box center [616, 419] width 1233 height 629
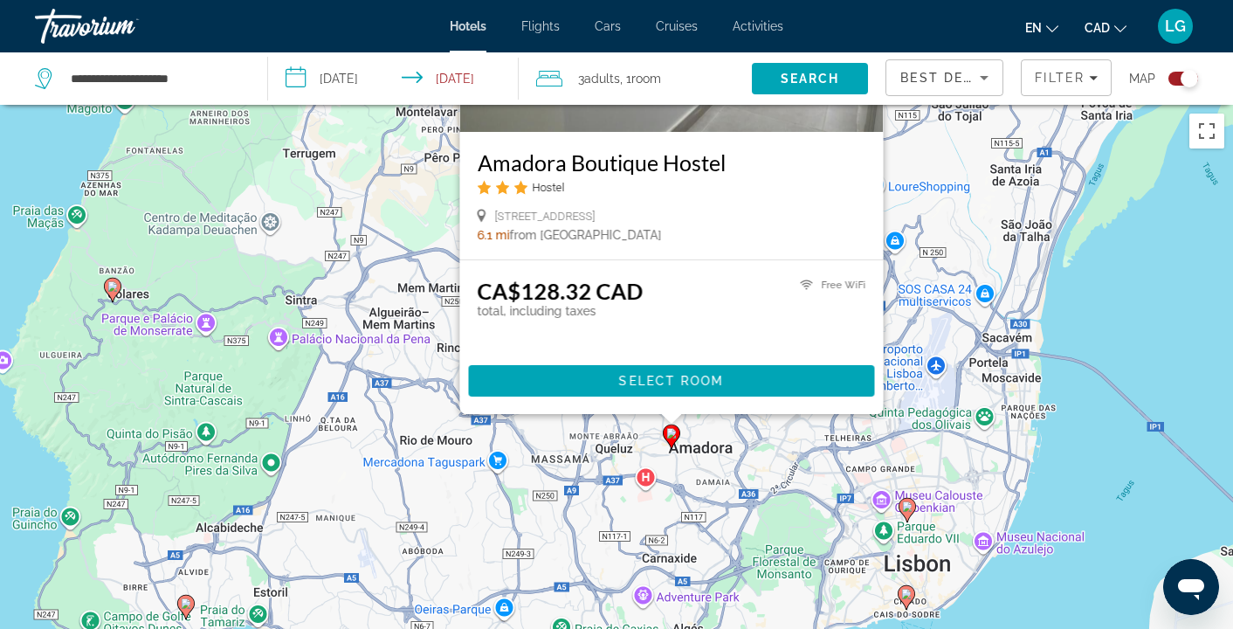
drag, startPoint x: 905, startPoint y: 521, endPoint x: 911, endPoint y: 467, distance: 54.4
click at [911, 467] on div "To activate drag with keyboard, press Alt + Enter. Once in keyboard drag state,…" at bounding box center [616, 419] width 1233 height 629
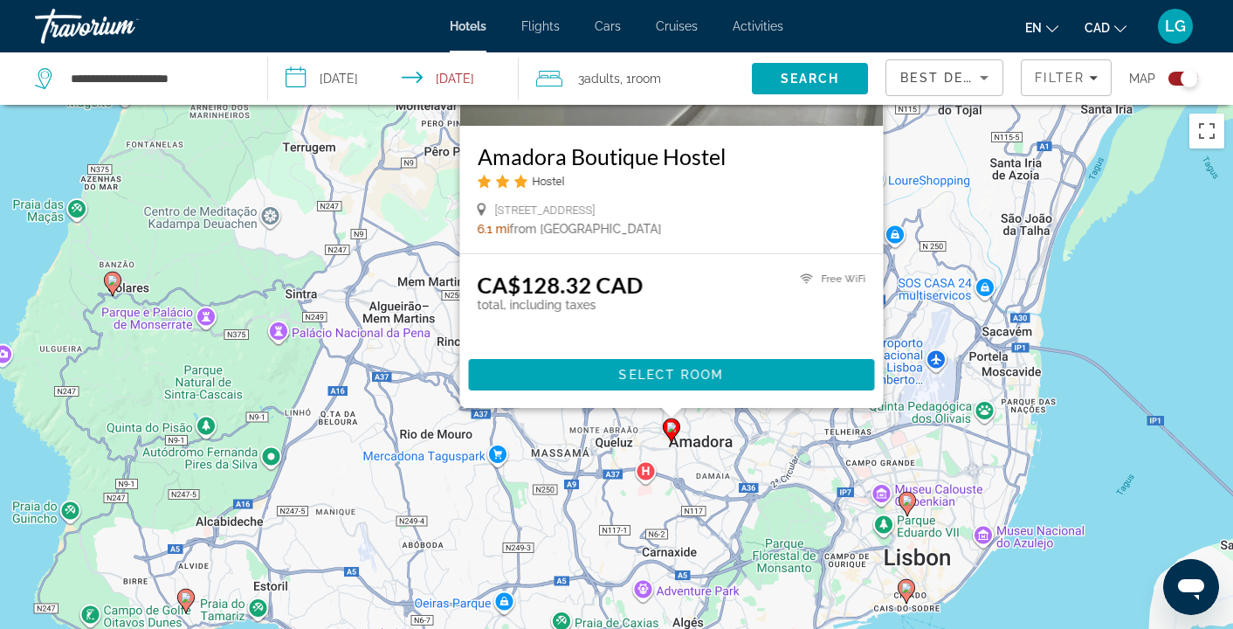
click at [904, 594] on icon "Main content" at bounding box center [906, 591] width 16 height 23
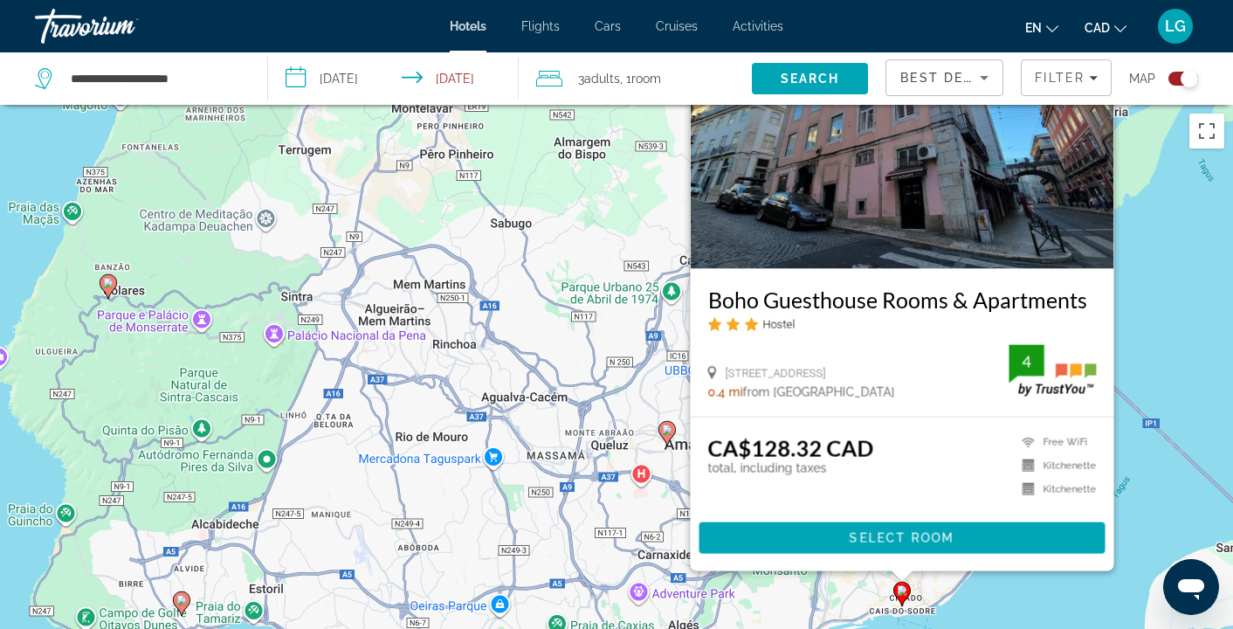
drag, startPoint x: 554, startPoint y: 526, endPoint x: 496, endPoint y: 299, distance: 235.0
click at [496, 299] on div "To activate drag with keyboard, press Alt + Enter. Once in keyboard drag state,…" at bounding box center [616, 419] width 1233 height 629
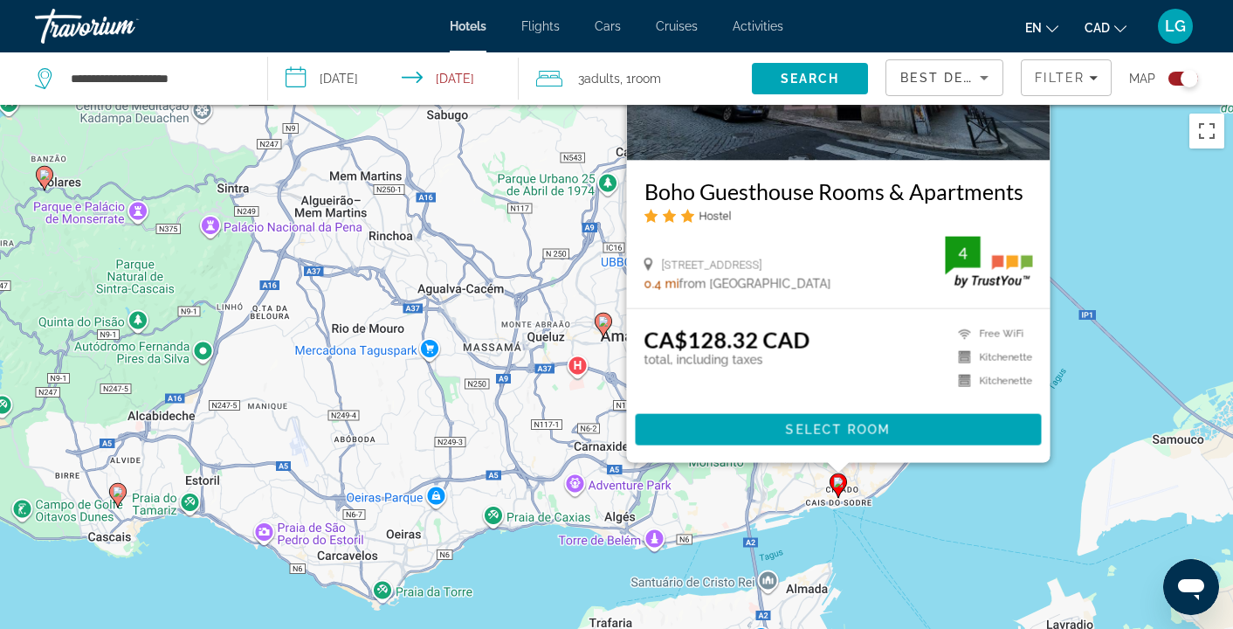
click at [600, 327] on icon "Main content" at bounding box center [603, 324] width 16 height 23
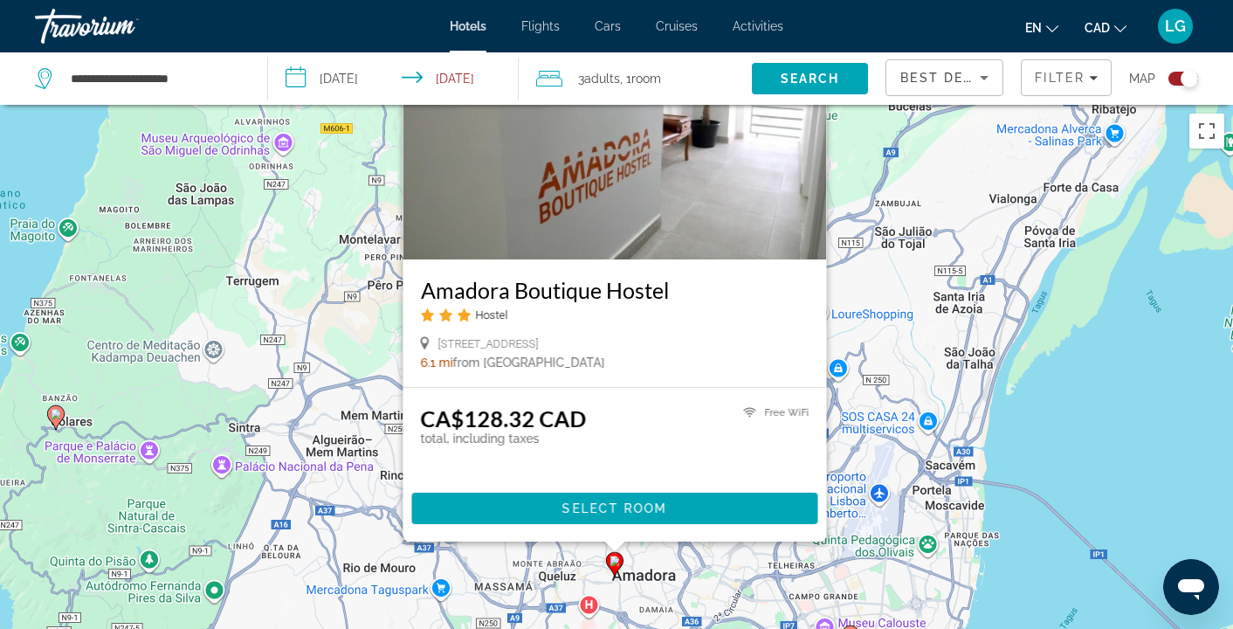
drag, startPoint x: 932, startPoint y: 557, endPoint x: 943, endPoint y: 340, distance: 217.7
click at [943, 340] on div "To activate drag with keyboard, press Alt + Enter. Once in keyboard drag state,…" at bounding box center [616, 419] width 1233 height 629
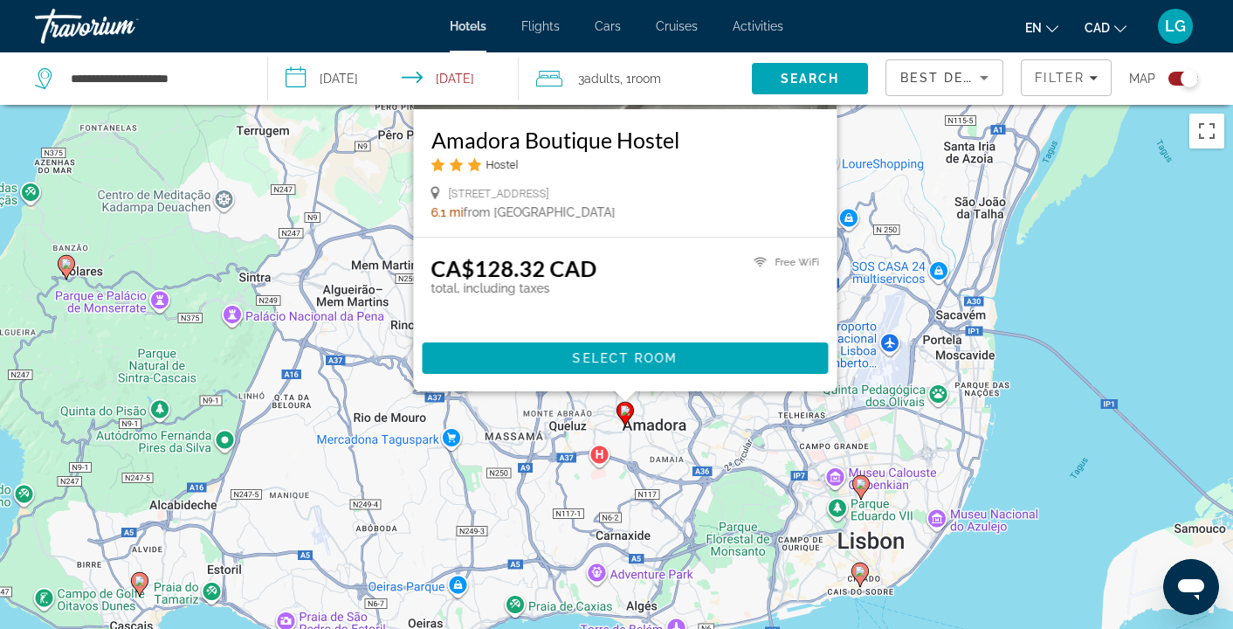
drag, startPoint x: 863, startPoint y: 543, endPoint x: 870, endPoint y: 413, distance: 130.2
click at [870, 413] on div "To activate drag with keyboard, press Alt + Enter. Once in keyboard drag state,…" at bounding box center [616, 419] width 1233 height 629
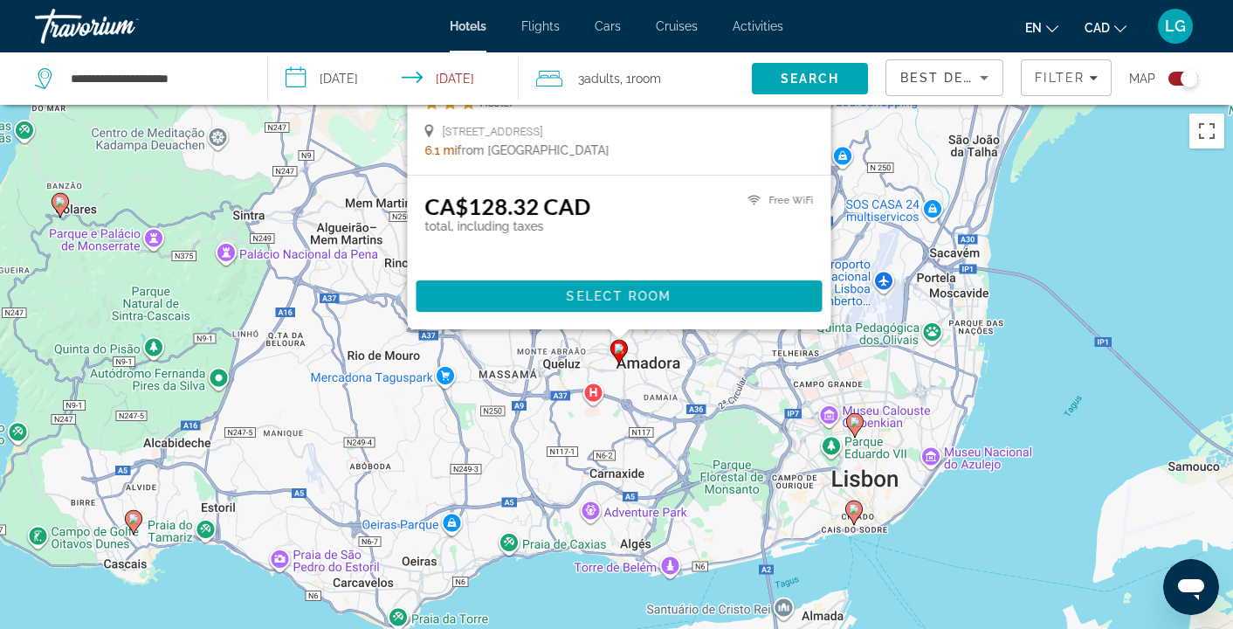
click at [853, 514] on icon "Main content" at bounding box center [854, 512] width 16 height 23
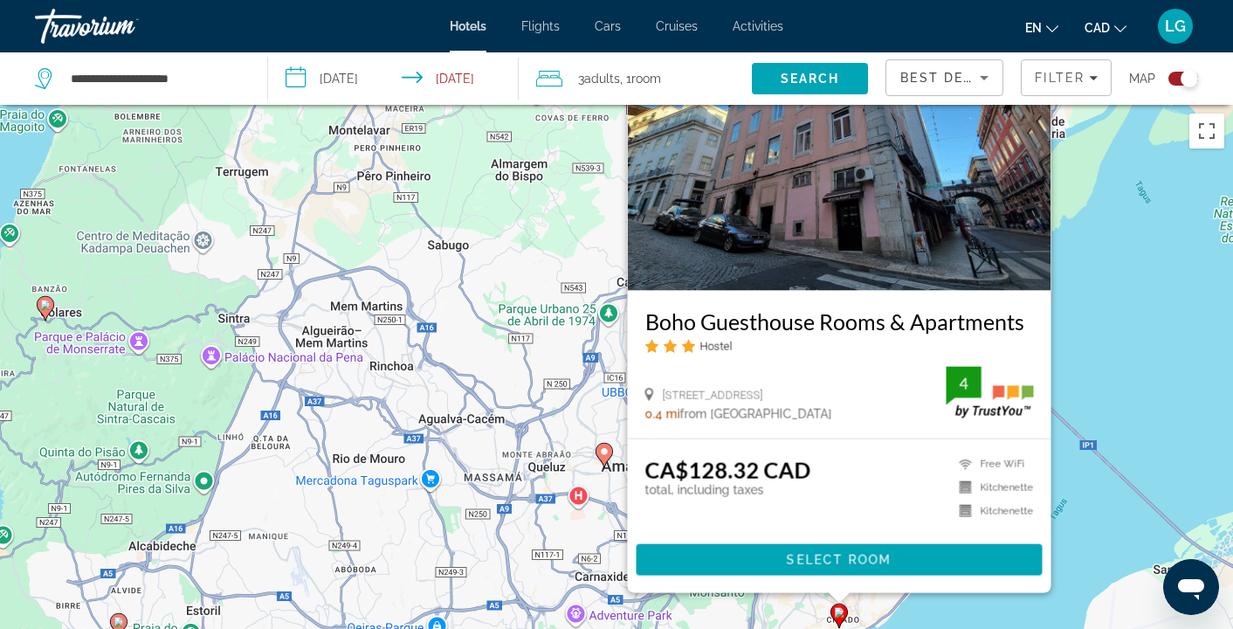
drag, startPoint x: 1118, startPoint y: 414, endPoint x: 1100, endPoint y: 334, distance: 81.5
click at [1100, 334] on div "To activate drag with keyboard, press Alt + Enter. Once in keyboard drag state,…" at bounding box center [616, 419] width 1233 height 629
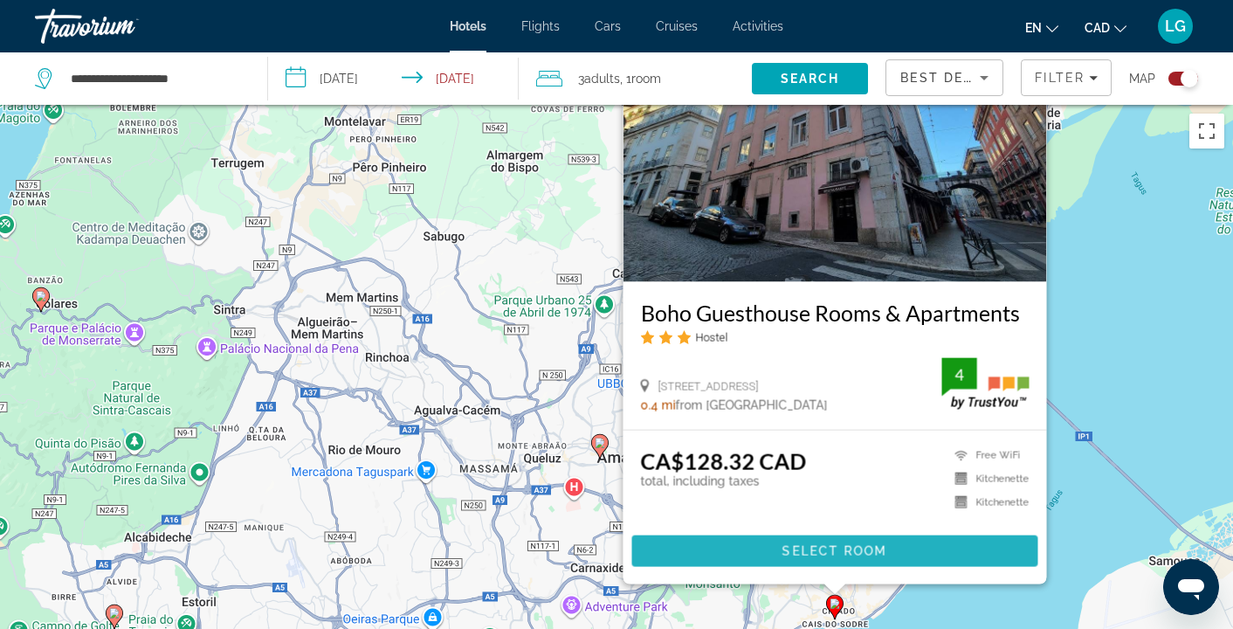
click at [829, 544] on span "Select Room" at bounding box center [834, 551] width 105 height 14
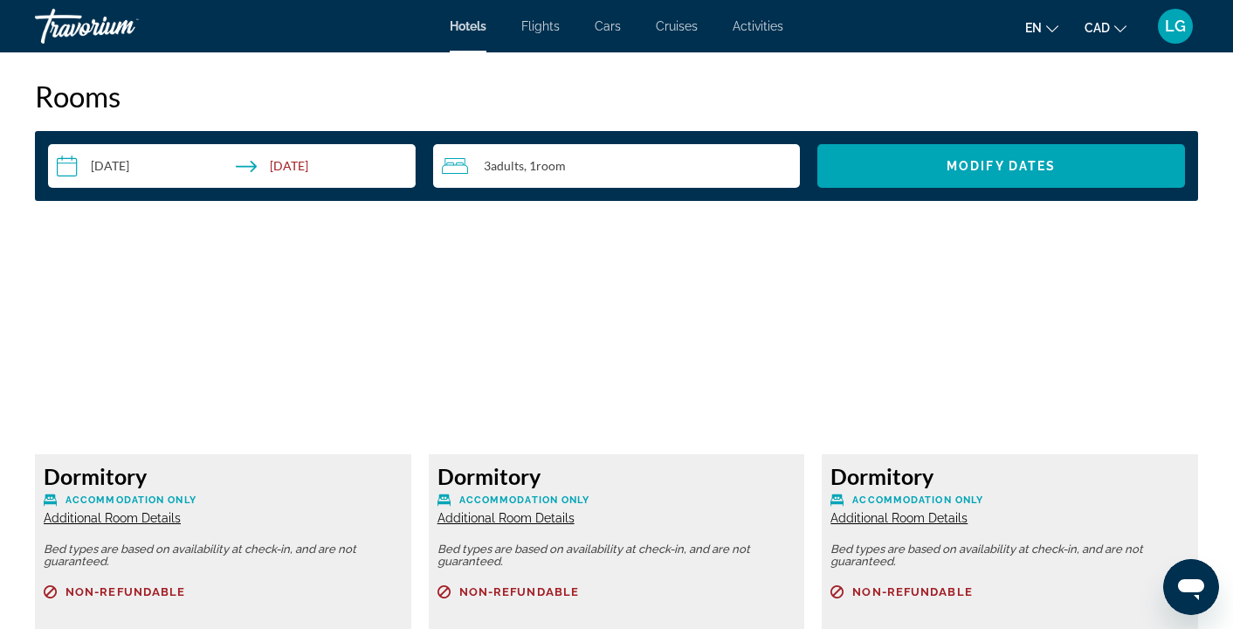
scroll to position [2399, 0]
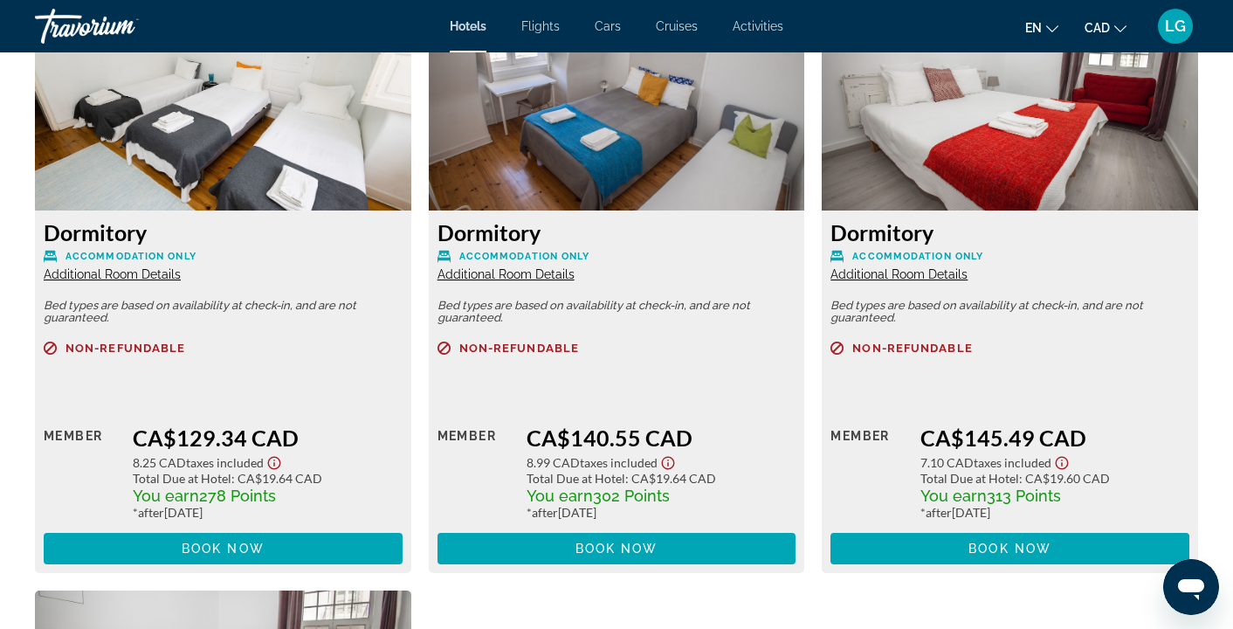
click at [167, 272] on span "Additional Room Details" at bounding box center [112, 274] width 137 height 14
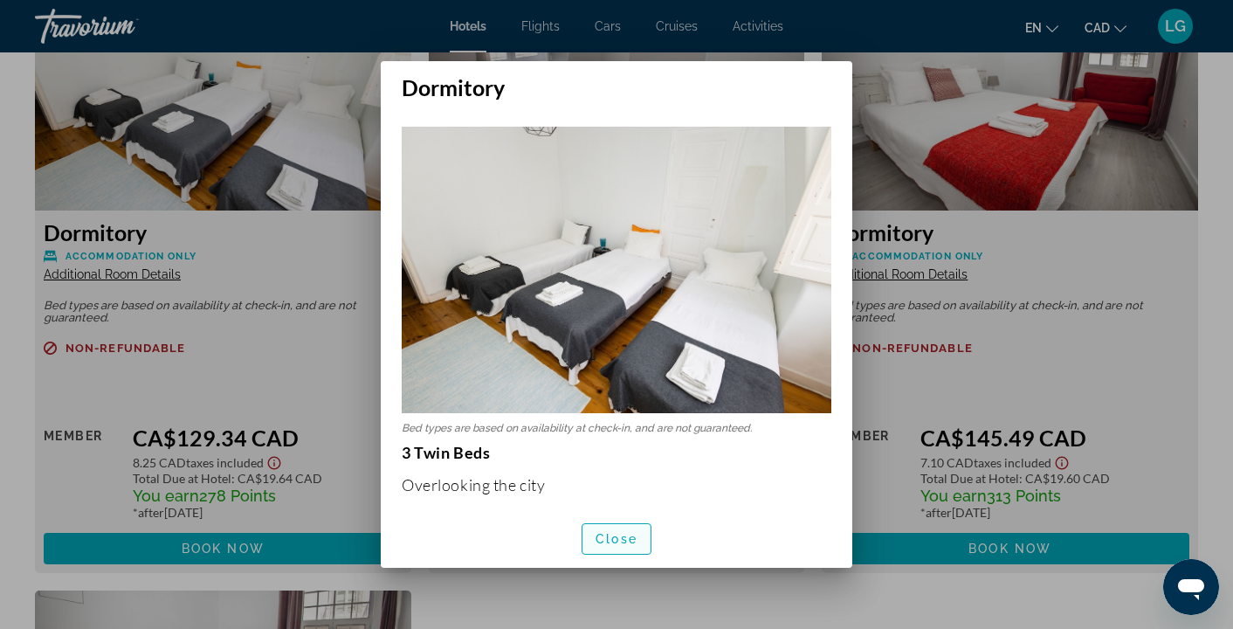
click at [609, 522] on span "button" at bounding box center [616, 539] width 68 height 42
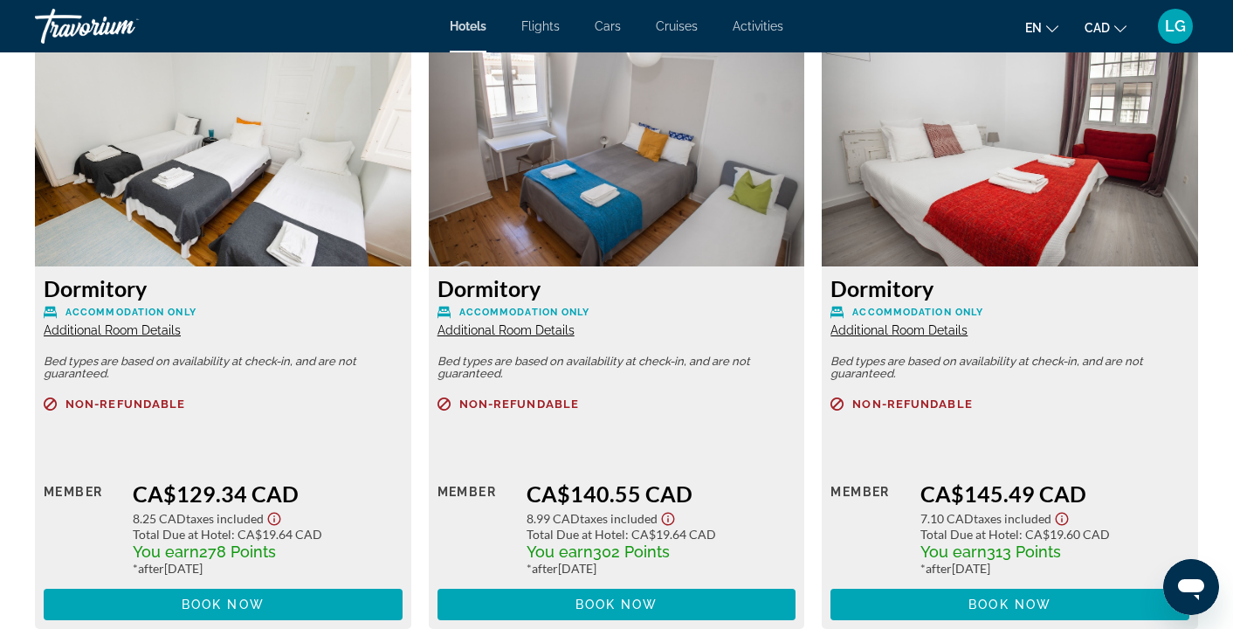
scroll to position [2224, 0]
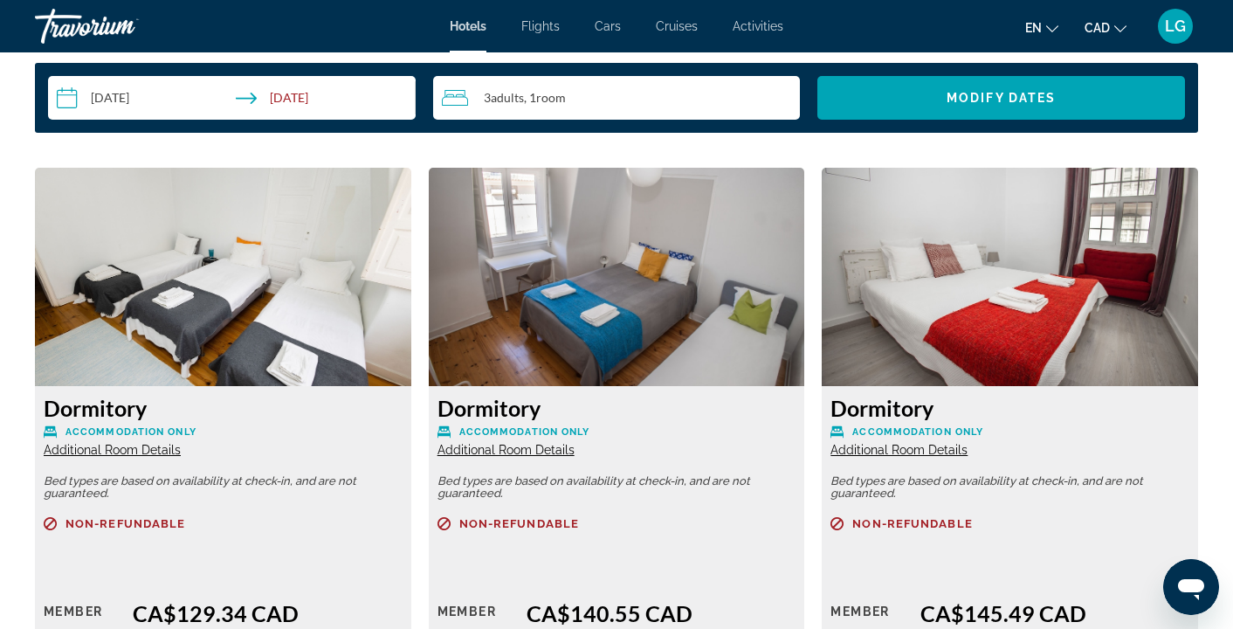
click at [268, 191] on img "Main content" at bounding box center [223, 277] width 376 height 218
click at [165, 455] on span "Additional Room Details" at bounding box center [112, 450] width 137 height 14
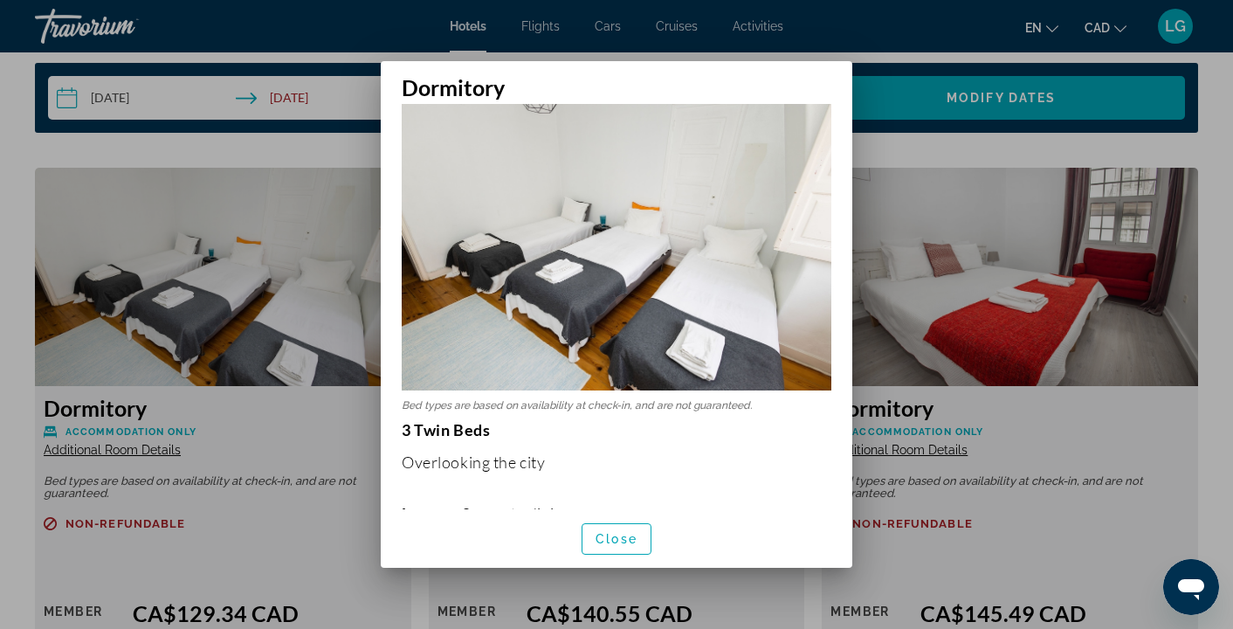
scroll to position [0, 0]
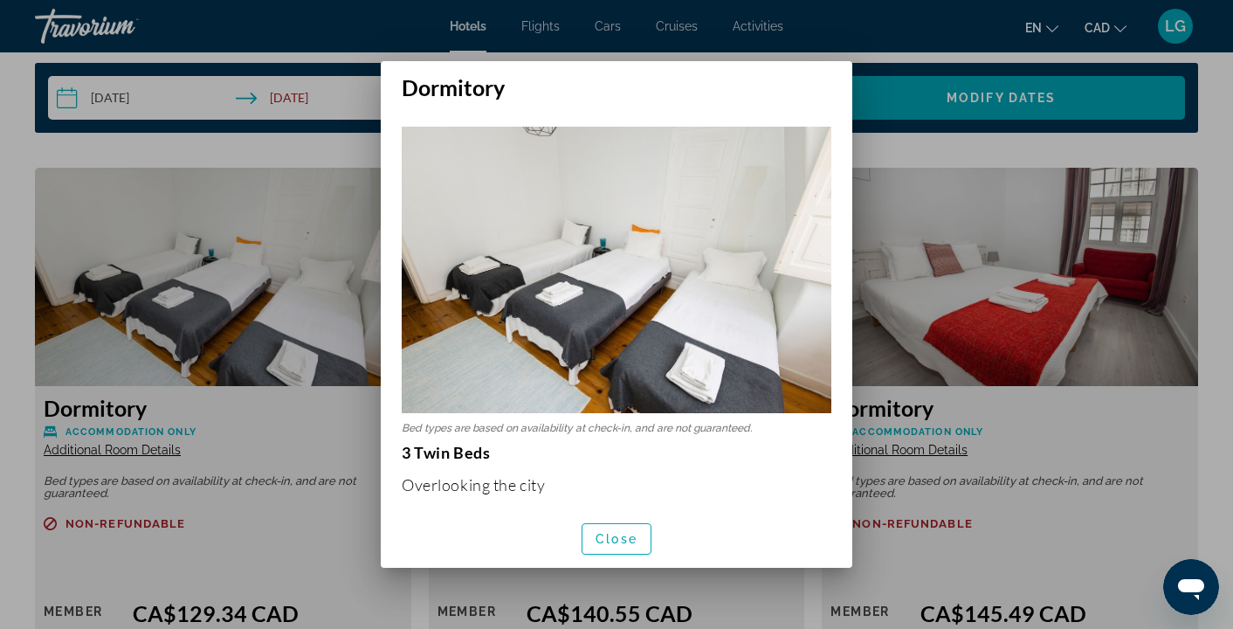
click at [987, 146] on div at bounding box center [616, 314] width 1233 height 629
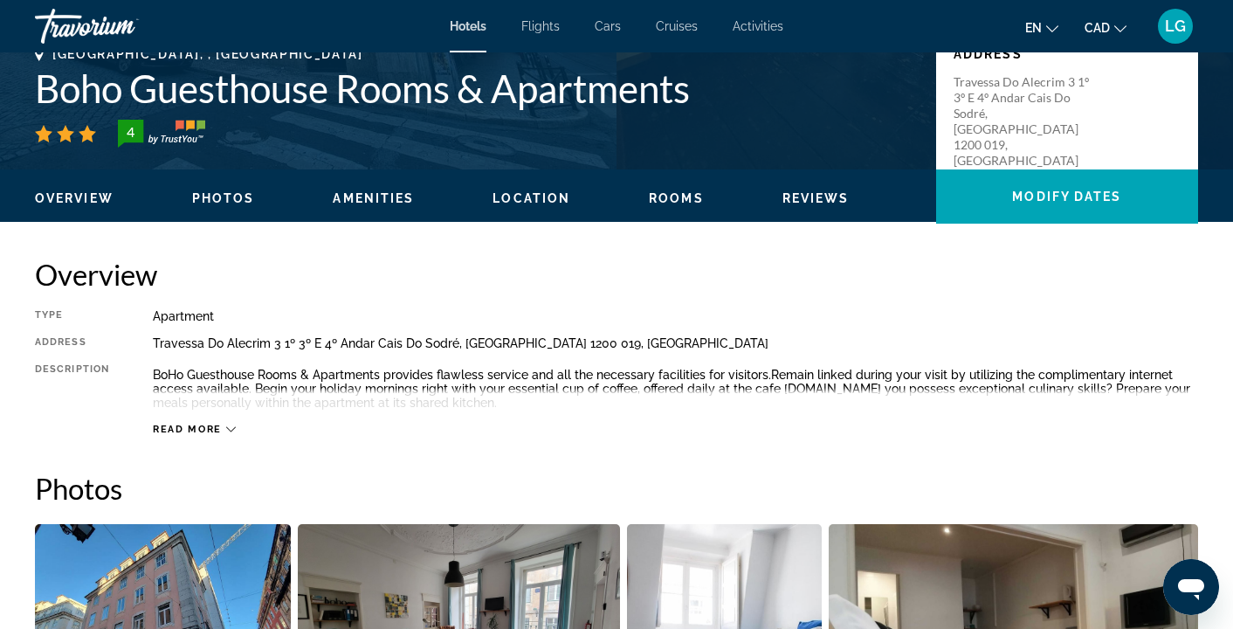
scroll to position [396, 0]
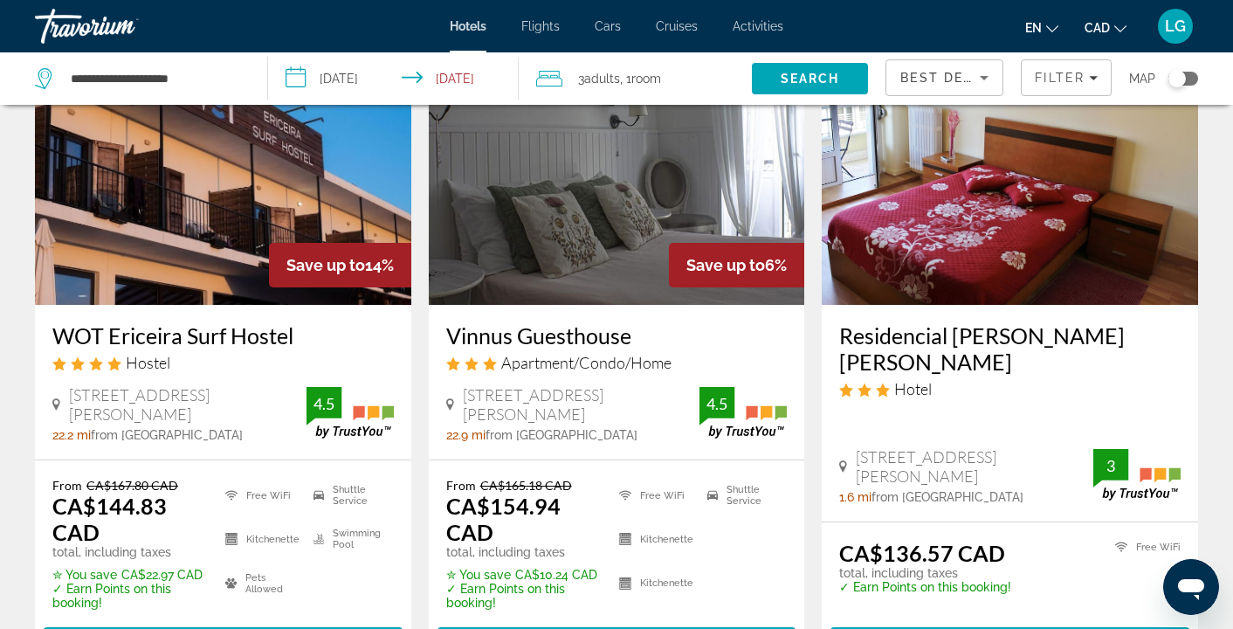
scroll to position [141, 0]
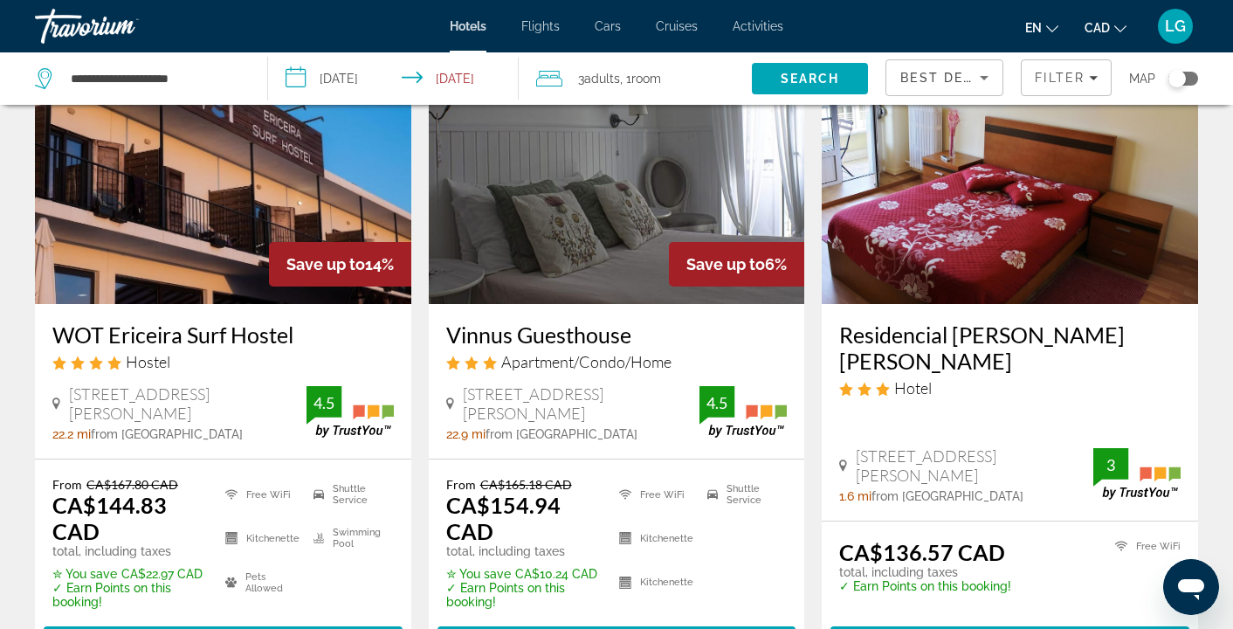
click at [1001, 258] on img "Main content" at bounding box center [1010, 163] width 376 height 279
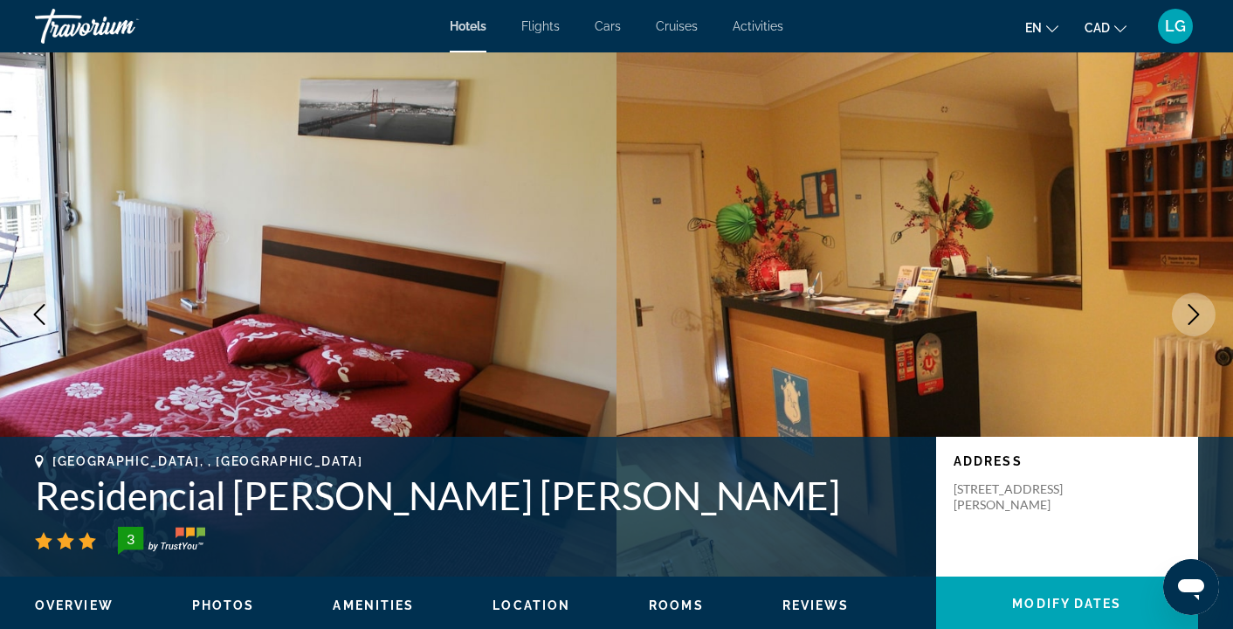
click at [1200, 320] on icon "Next image" at bounding box center [1193, 314] width 21 height 21
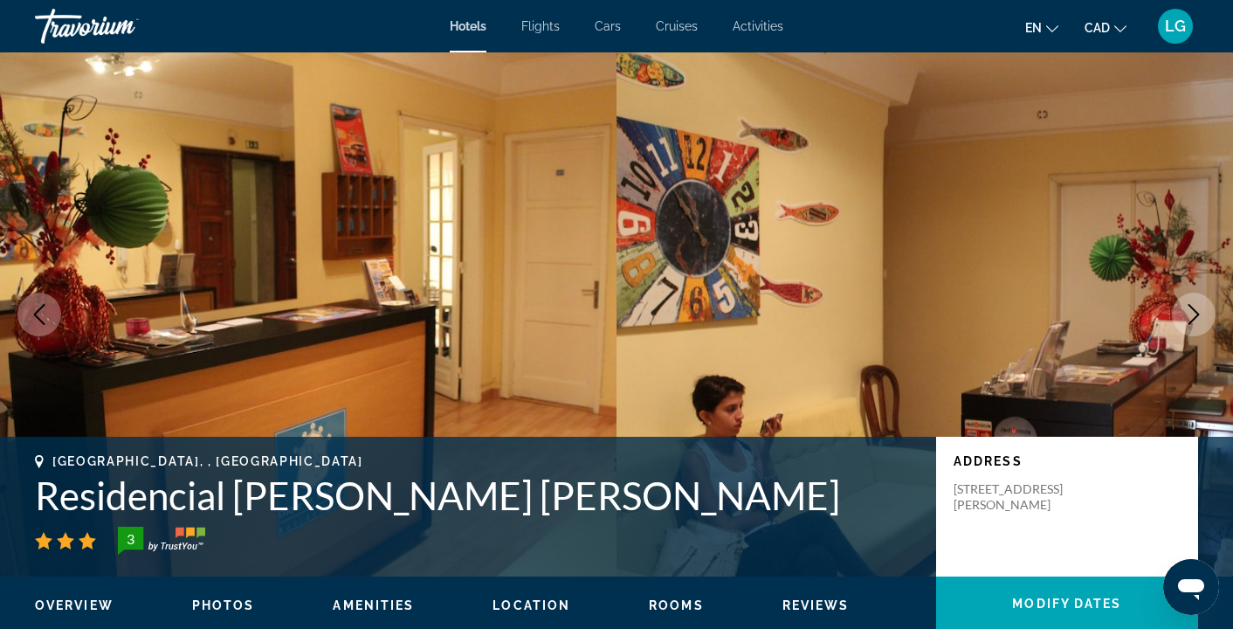
click at [1200, 320] on icon "Next image" at bounding box center [1193, 314] width 21 height 21
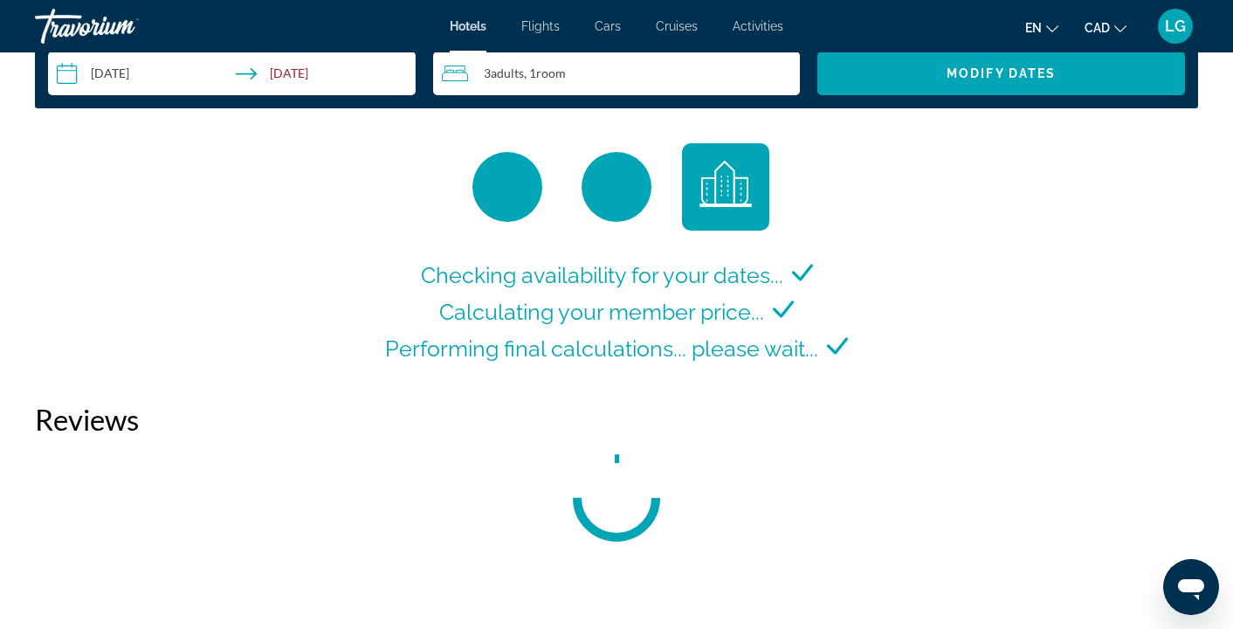
scroll to position [2301, 0]
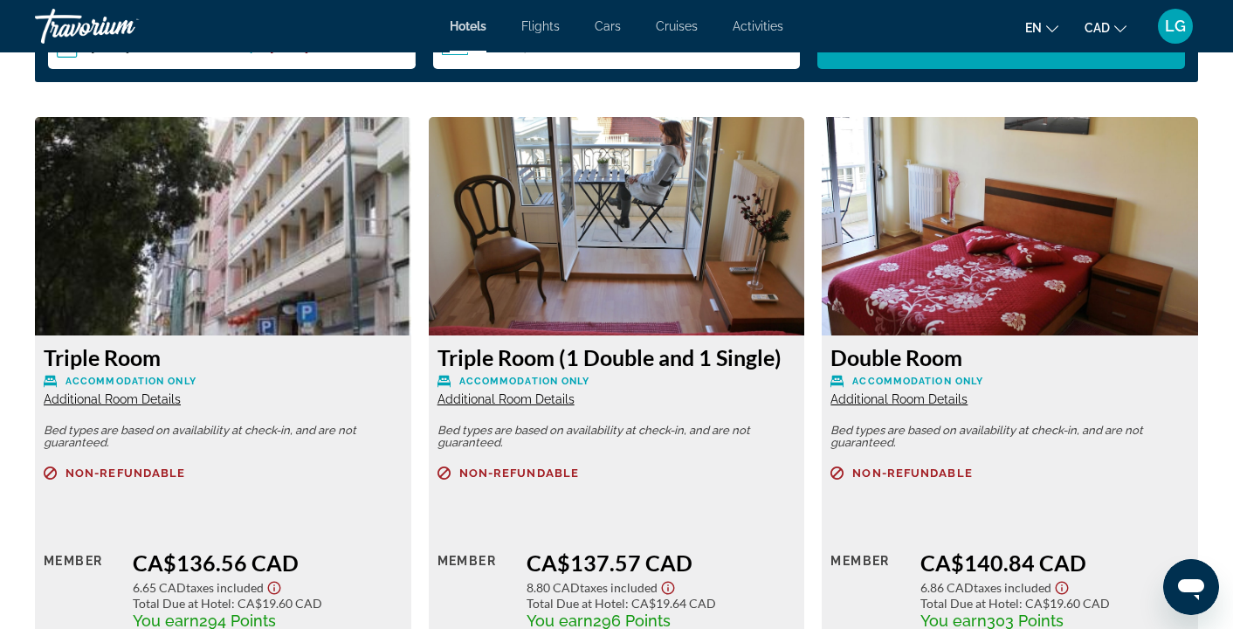
click at [160, 401] on span "Additional Room Details" at bounding box center [112, 399] width 137 height 14
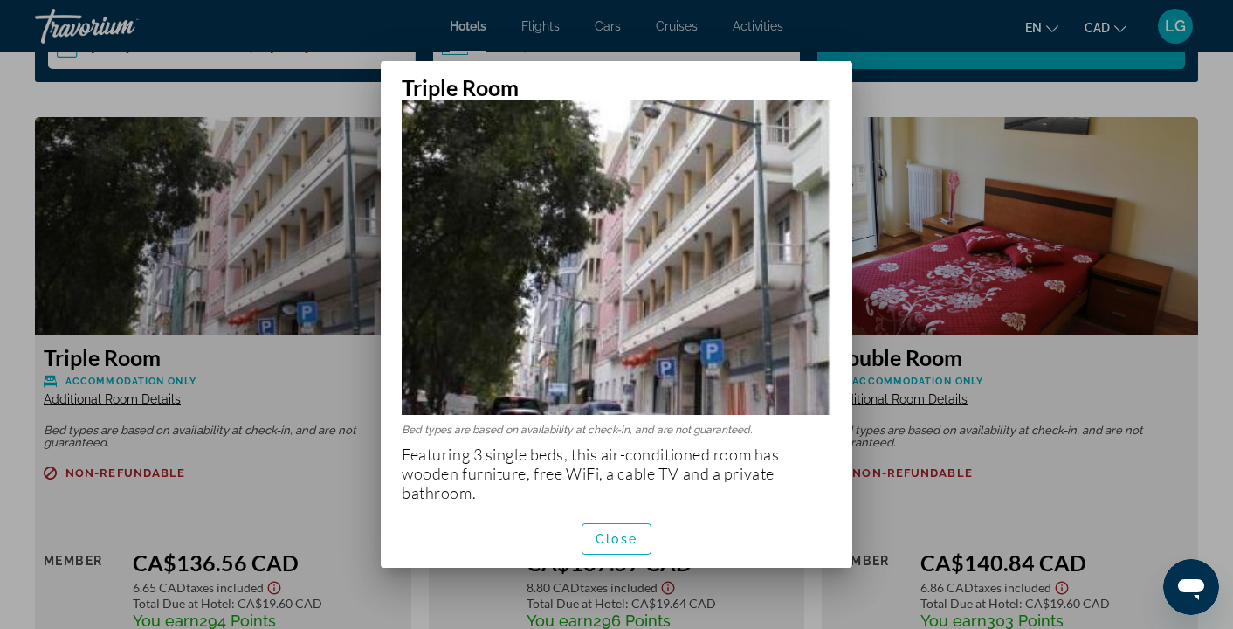
scroll to position [36, 0]
click at [609, 538] on span "Close" at bounding box center [616, 539] width 42 height 14
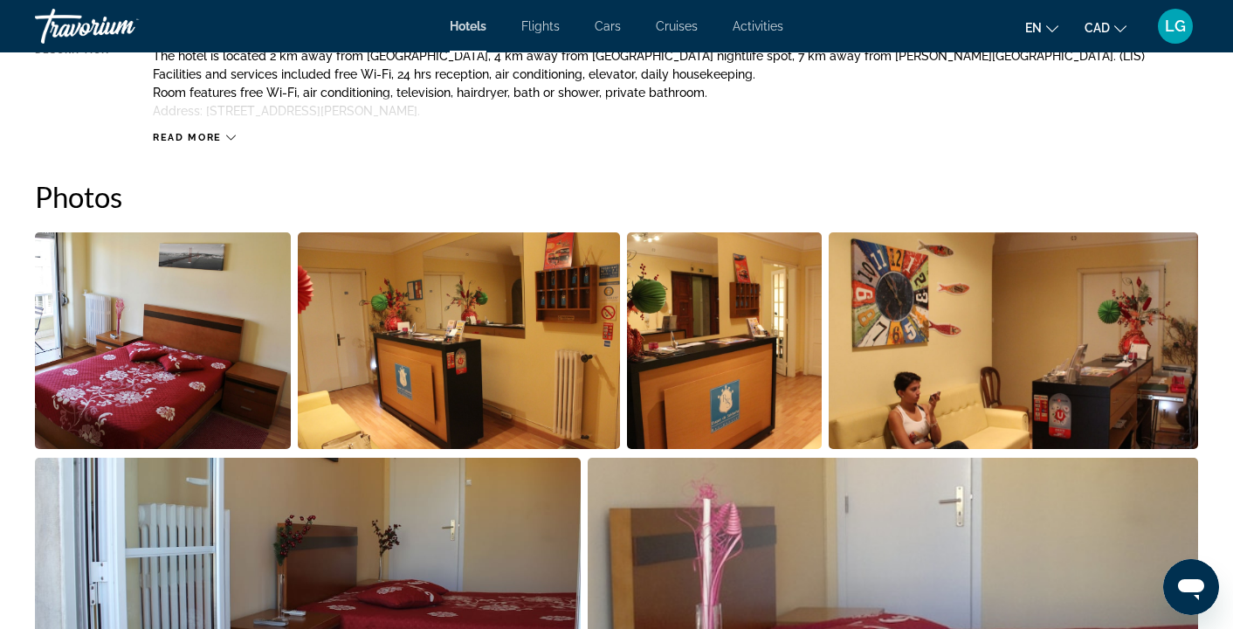
scroll to position [388, 0]
